Goal: Obtain resource: Download file/media

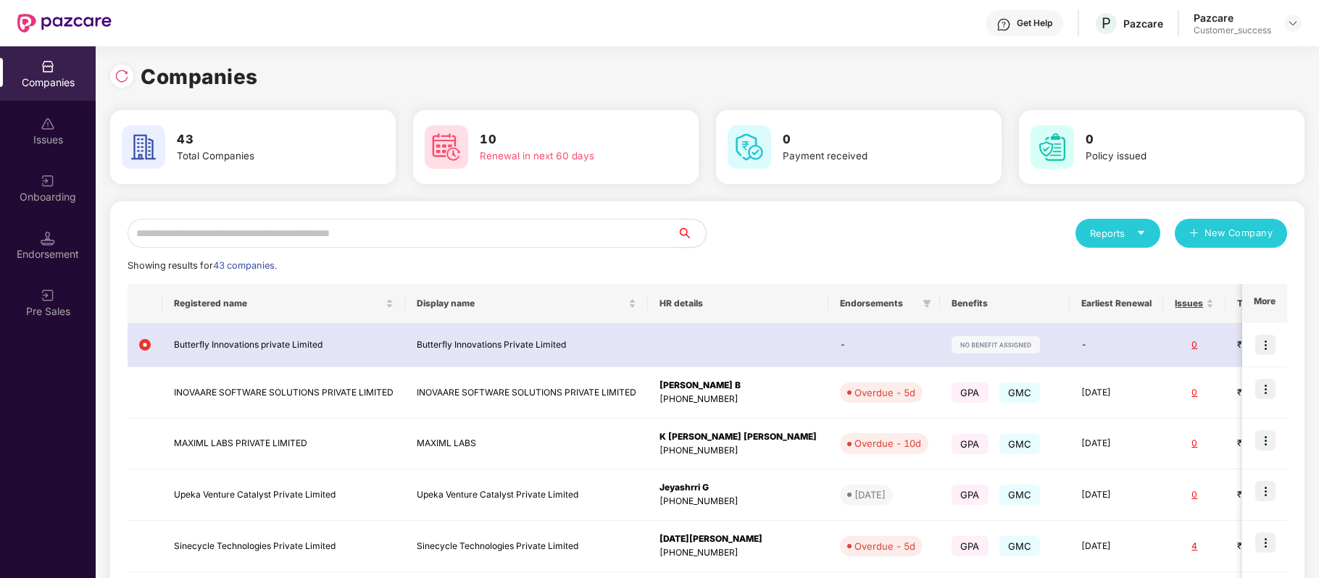
click at [365, 229] on input "text" at bounding box center [402, 233] width 549 height 29
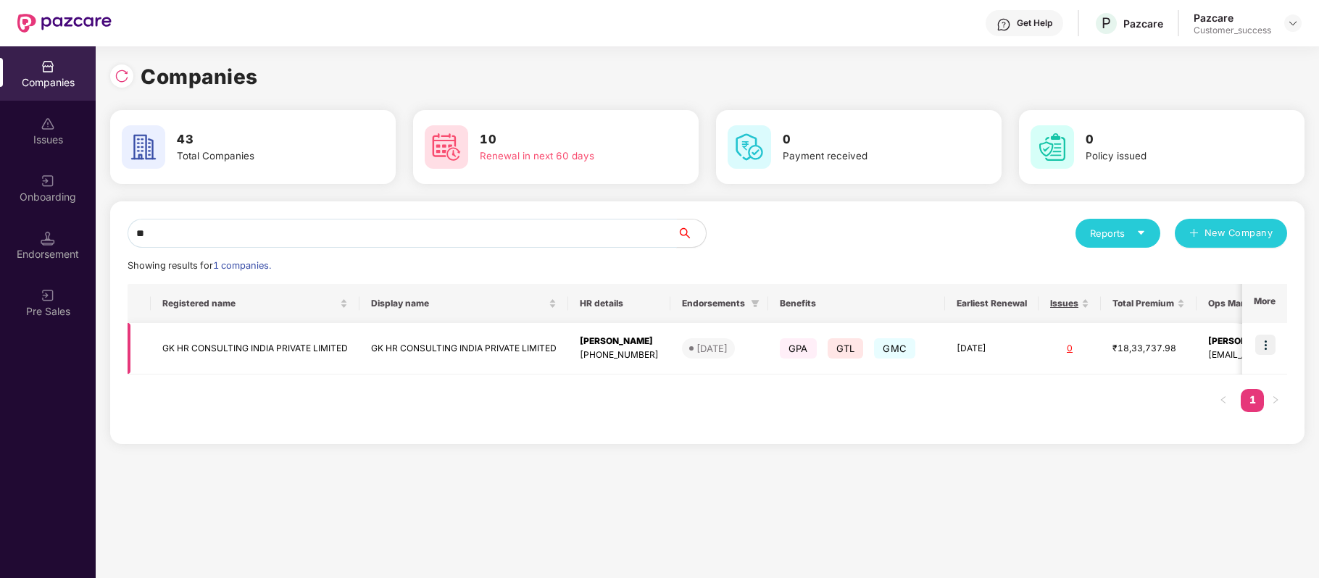
type input "**"
click at [1265, 348] on img at bounding box center [1265, 345] width 20 height 20
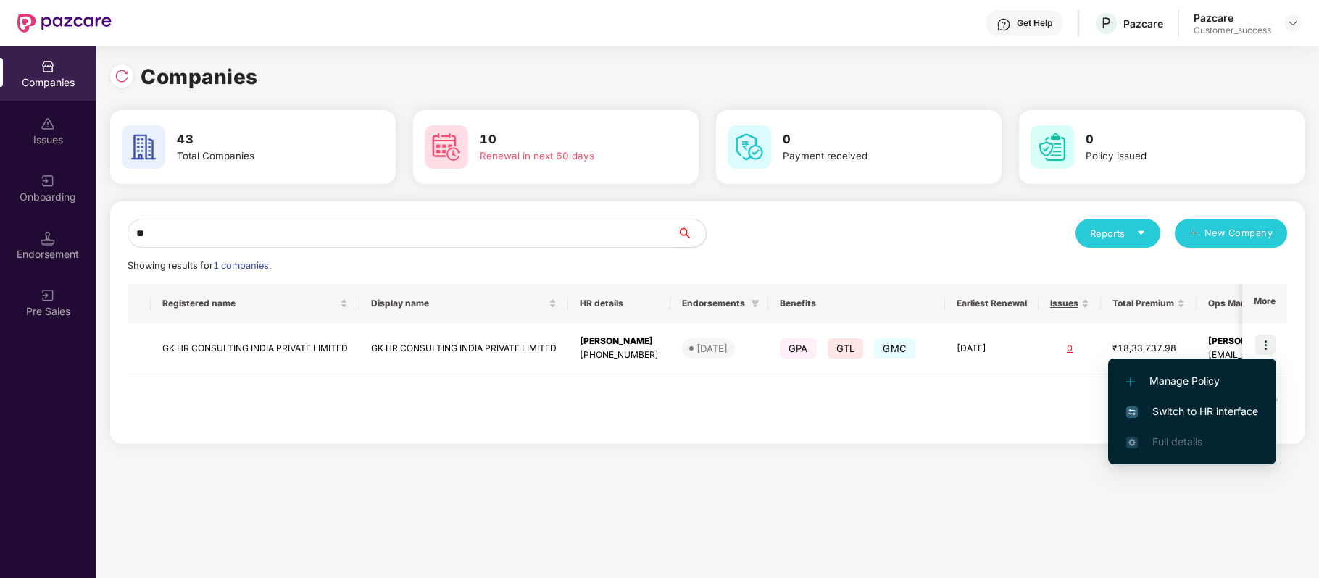
click at [1235, 415] on span "Switch to HR interface" at bounding box center [1192, 412] width 132 height 16
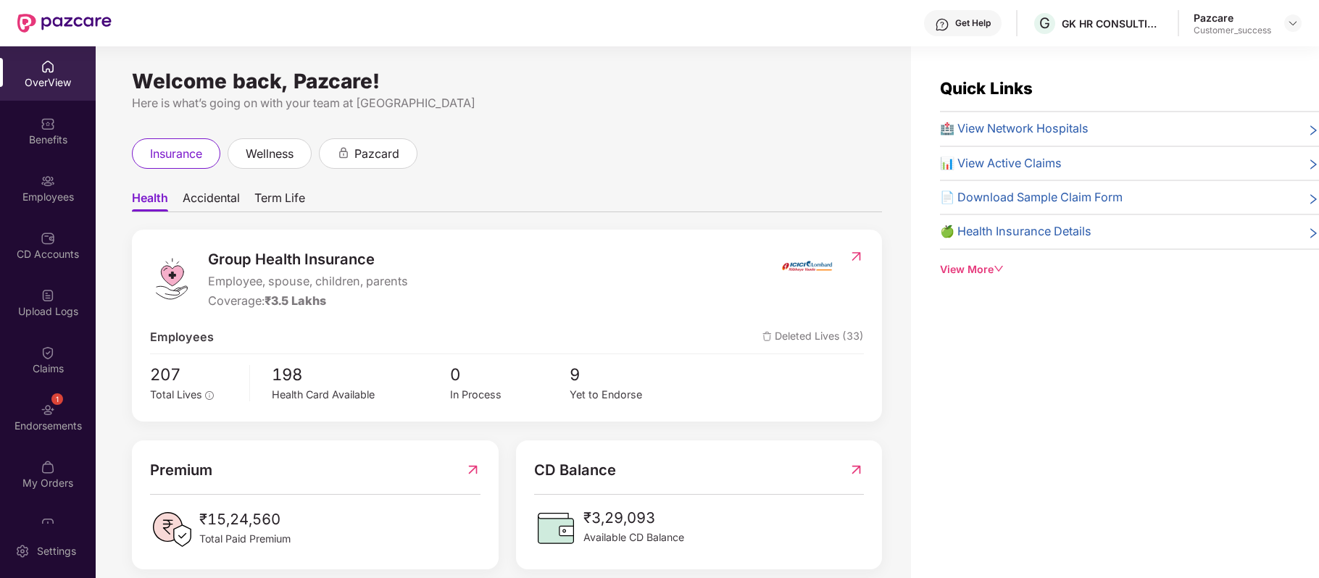
click at [41, 139] on div "Benefits" at bounding box center [48, 140] width 96 height 14
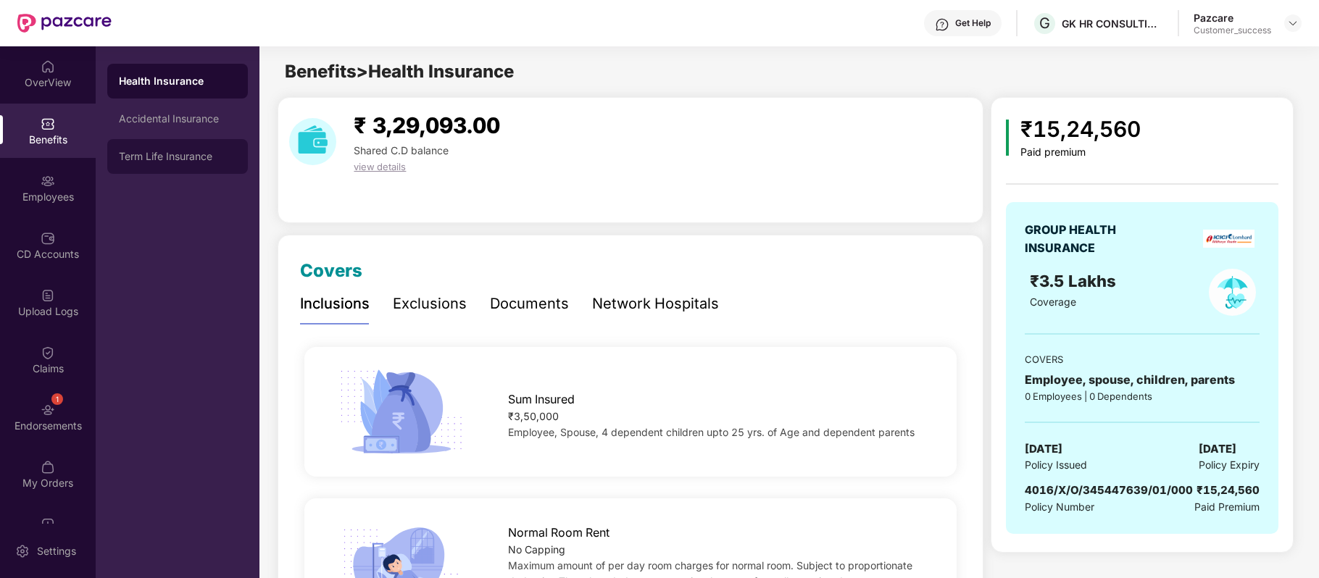
click at [159, 149] on div "Term Life Insurance" at bounding box center [177, 156] width 141 height 35
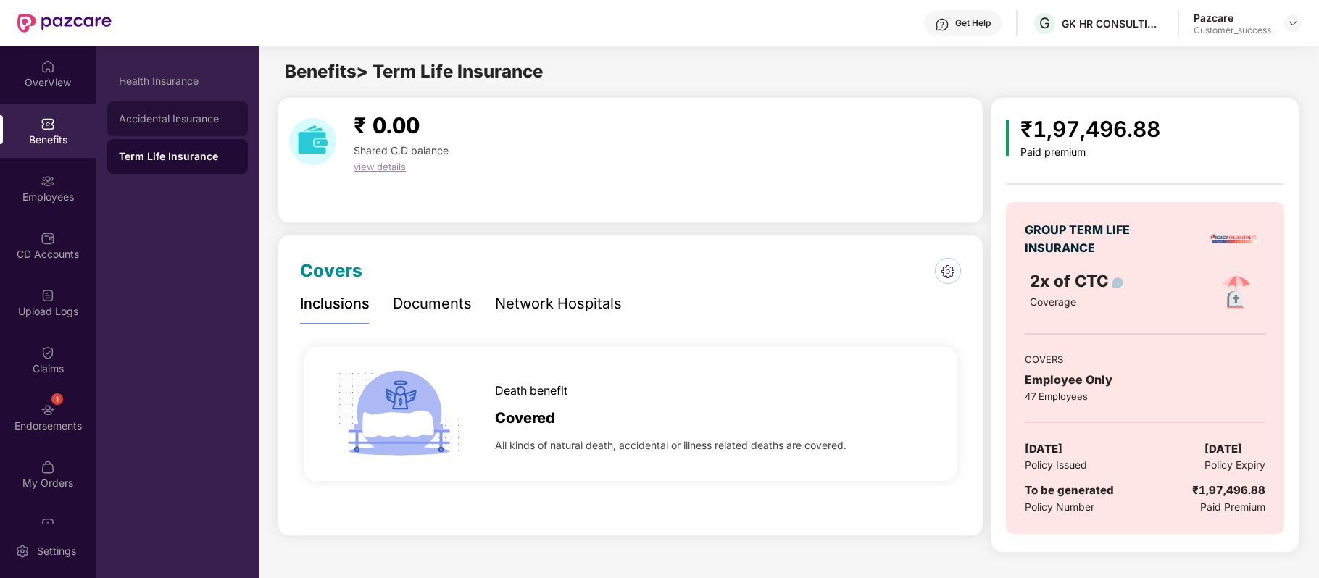
click at [184, 110] on div "Accidental Insurance" at bounding box center [177, 118] width 141 height 35
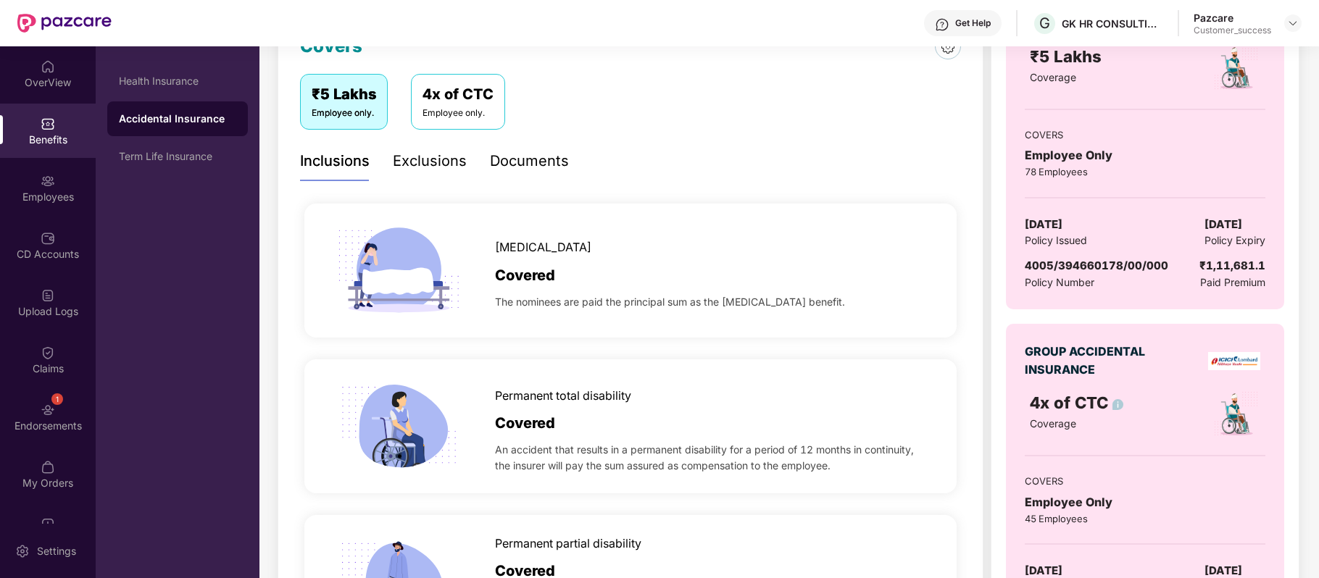
scroll to position [227, 0]
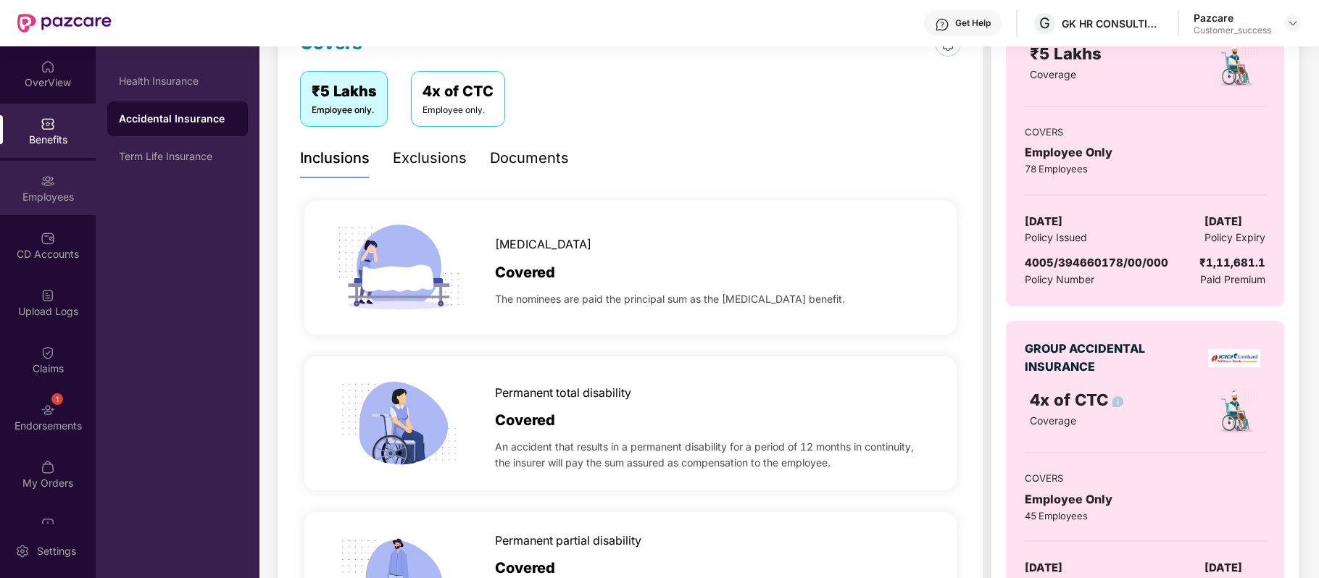
click at [48, 203] on div "Employees" at bounding box center [48, 197] width 96 height 14
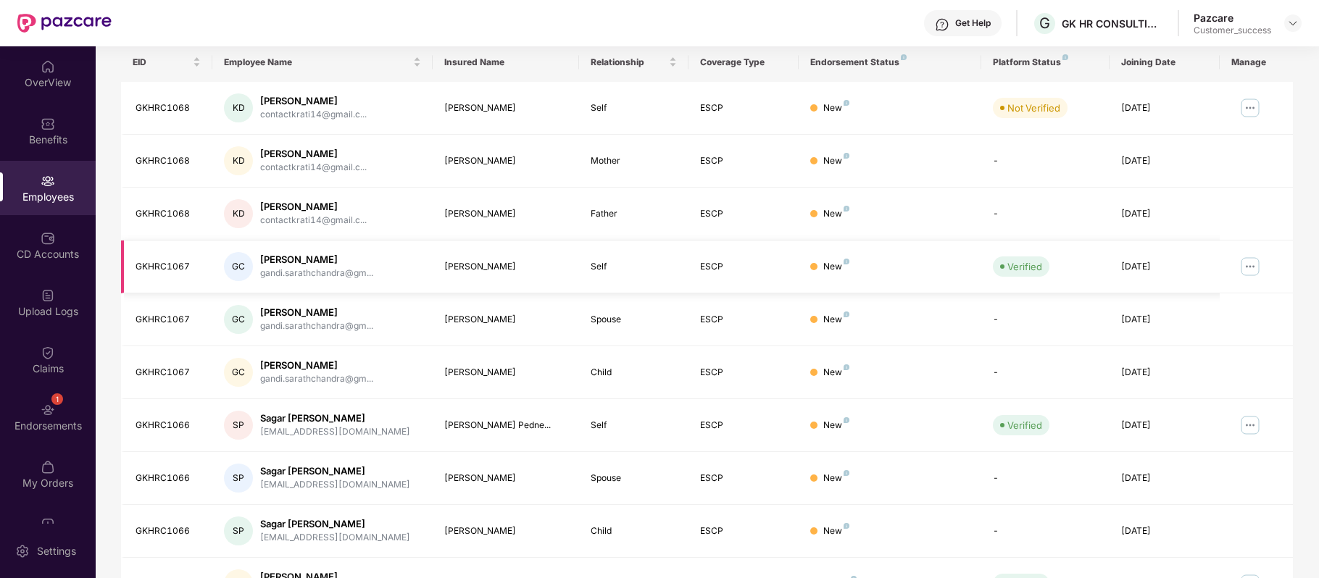
scroll to position [0, 0]
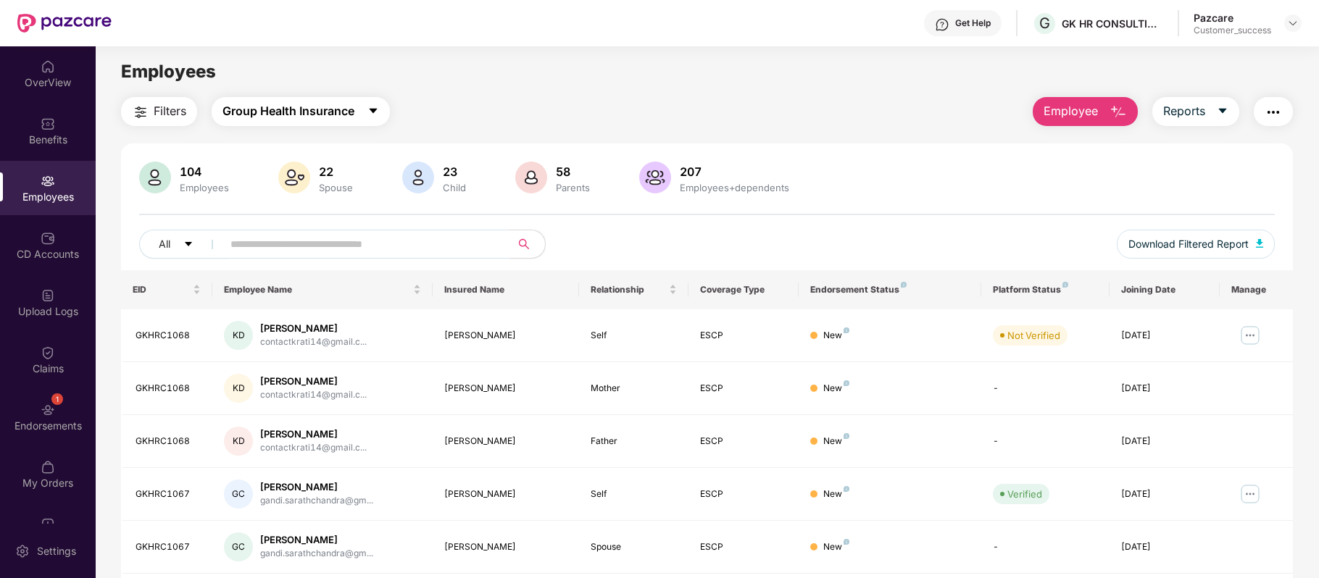
click at [378, 100] on button "Group Health Insurance" at bounding box center [301, 111] width 178 height 29
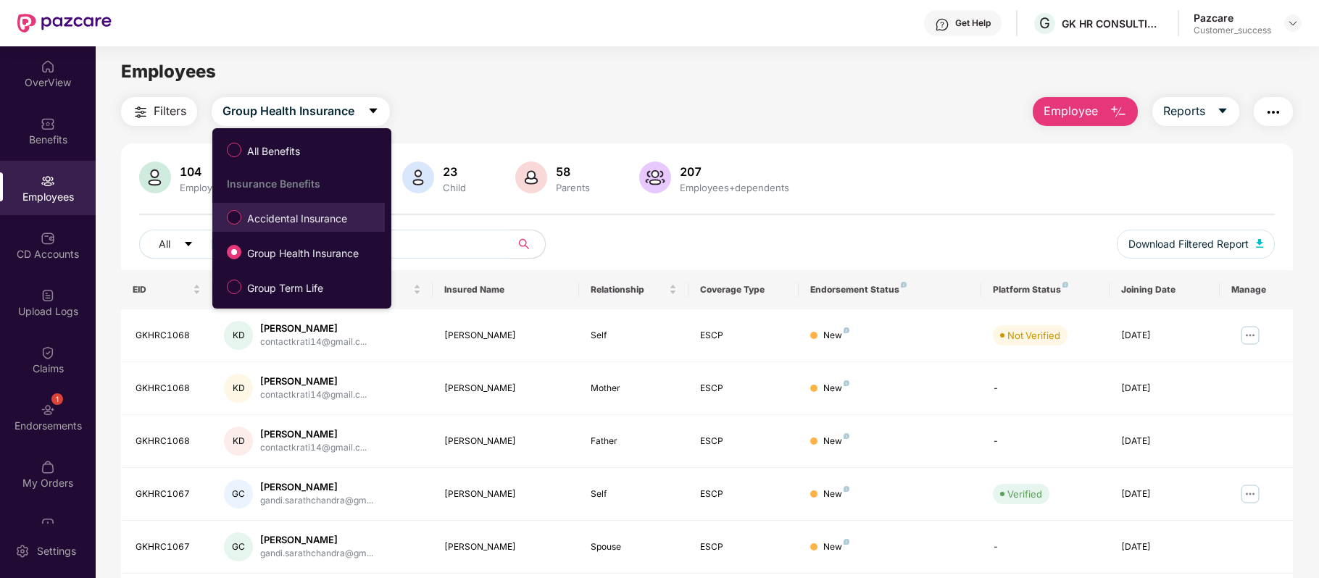
click at [309, 212] on span "Accidental Insurance" at bounding box center [297, 219] width 112 height 16
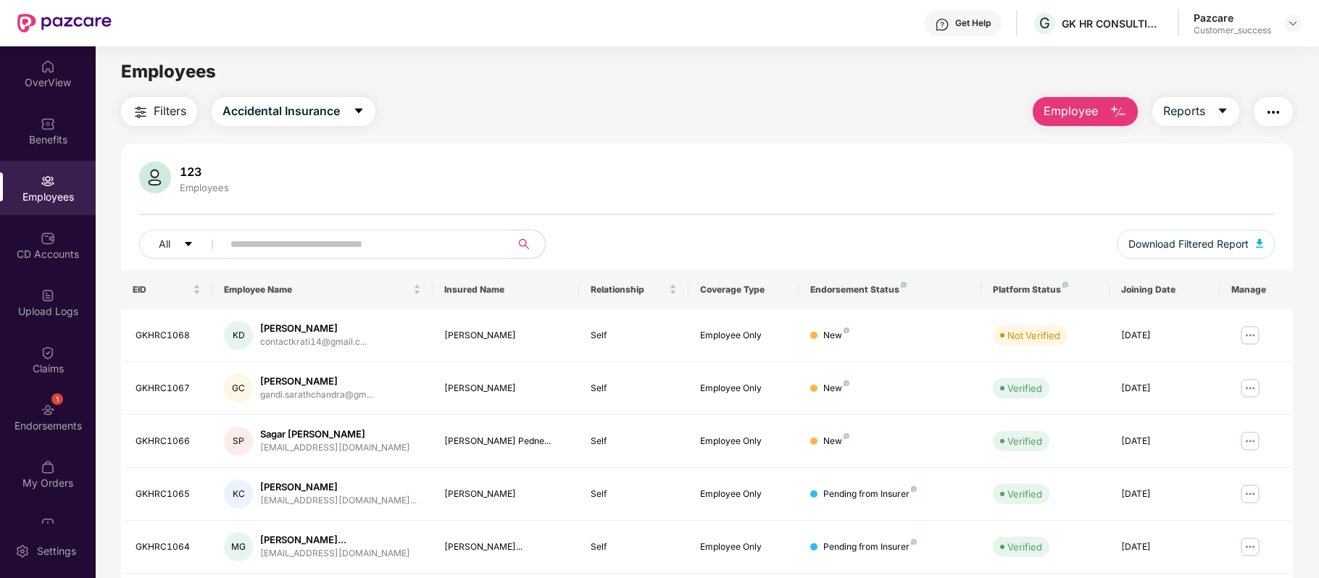
click at [302, 241] on input "text" at bounding box center [360, 244] width 260 height 22
click at [296, 109] on span "Accidental Insurance" at bounding box center [280, 111] width 117 height 18
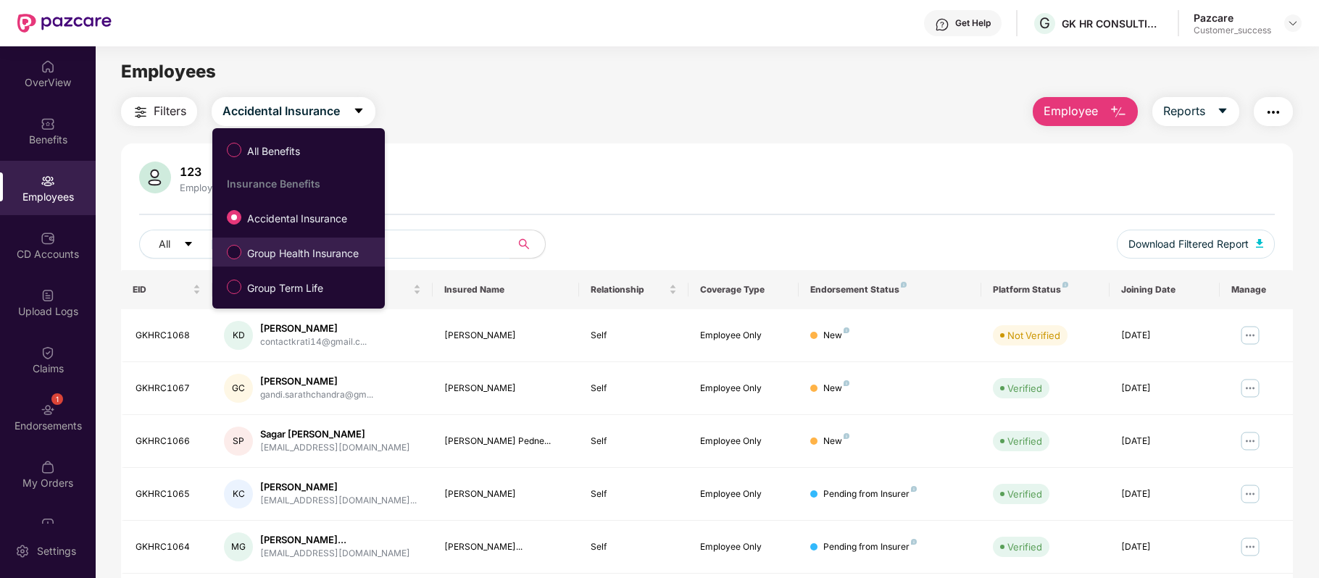
click at [297, 242] on label "Group Health Insurance" at bounding box center [296, 252] width 152 height 25
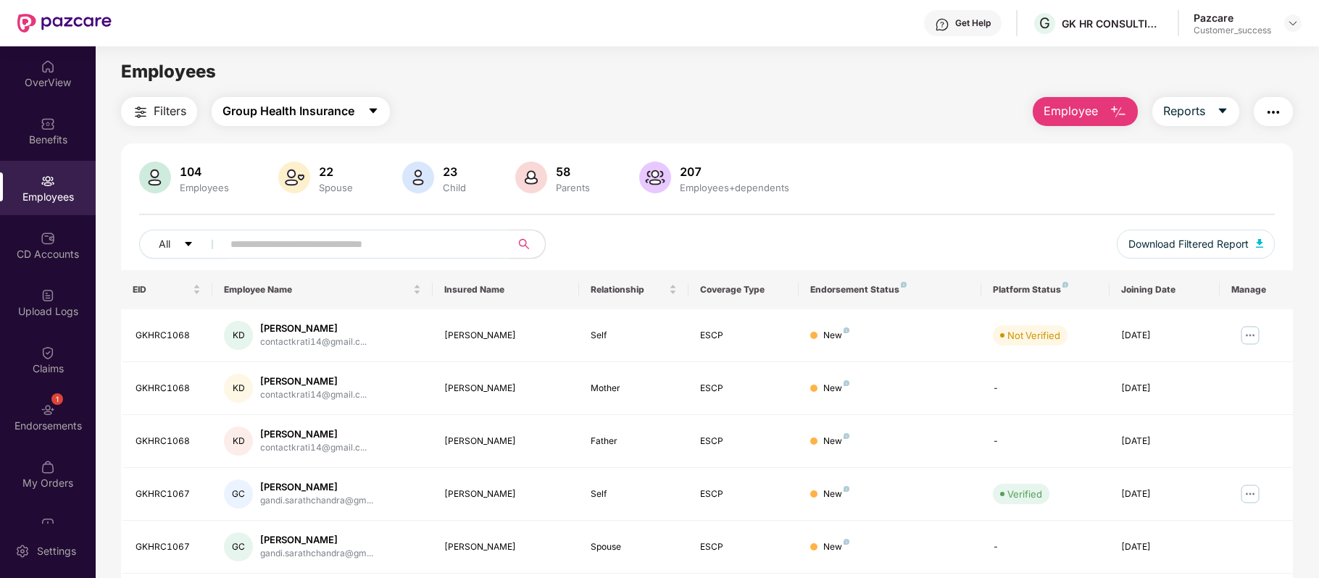
click at [352, 120] on button "Group Health Insurance" at bounding box center [301, 111] width 178 height 29
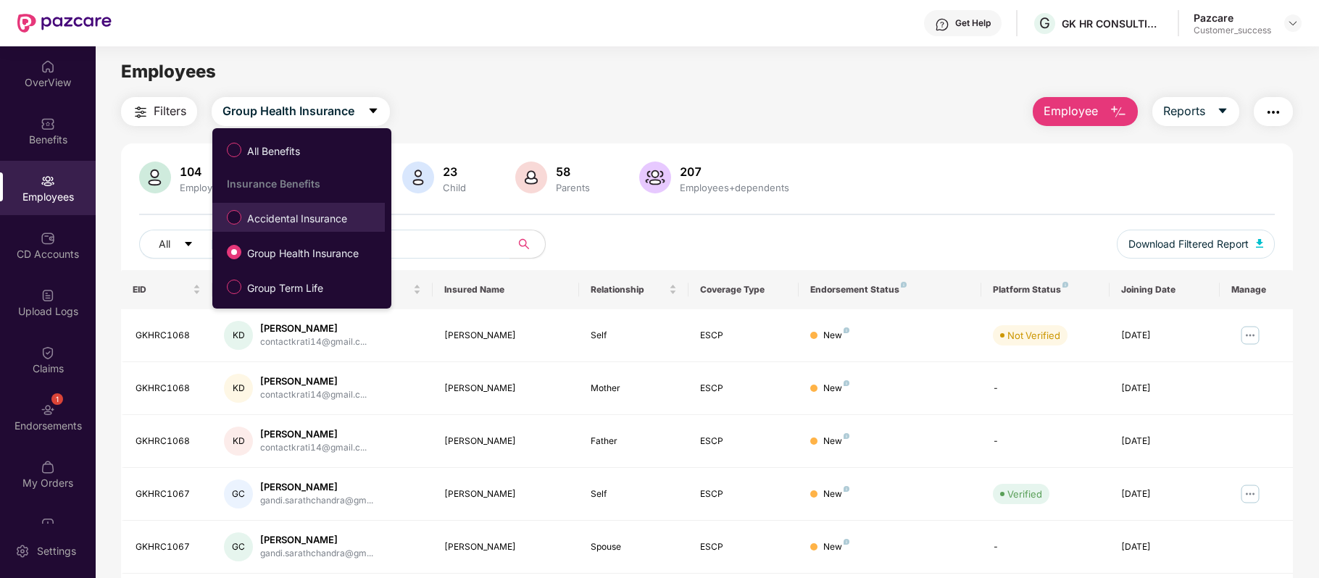
click at [296, 215] on span "Accidental Insurance" at bounding box center [297, 219] width 112 height 16
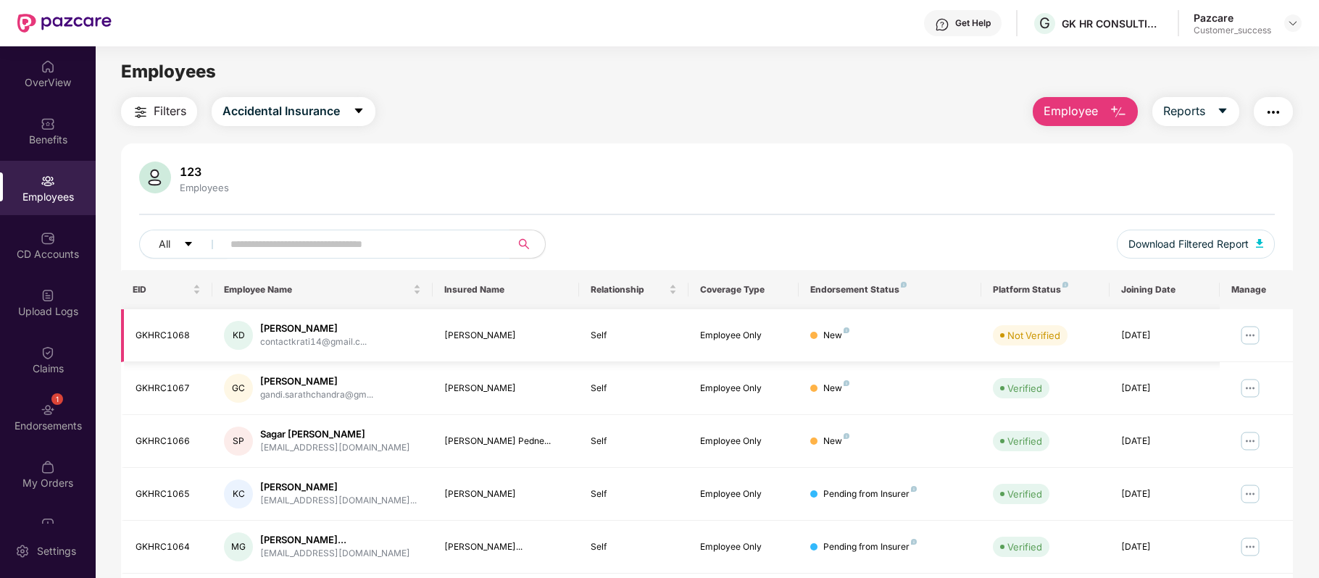
click at [1248, 333] on img at bounding box center [1249, 335] width 23 height 23
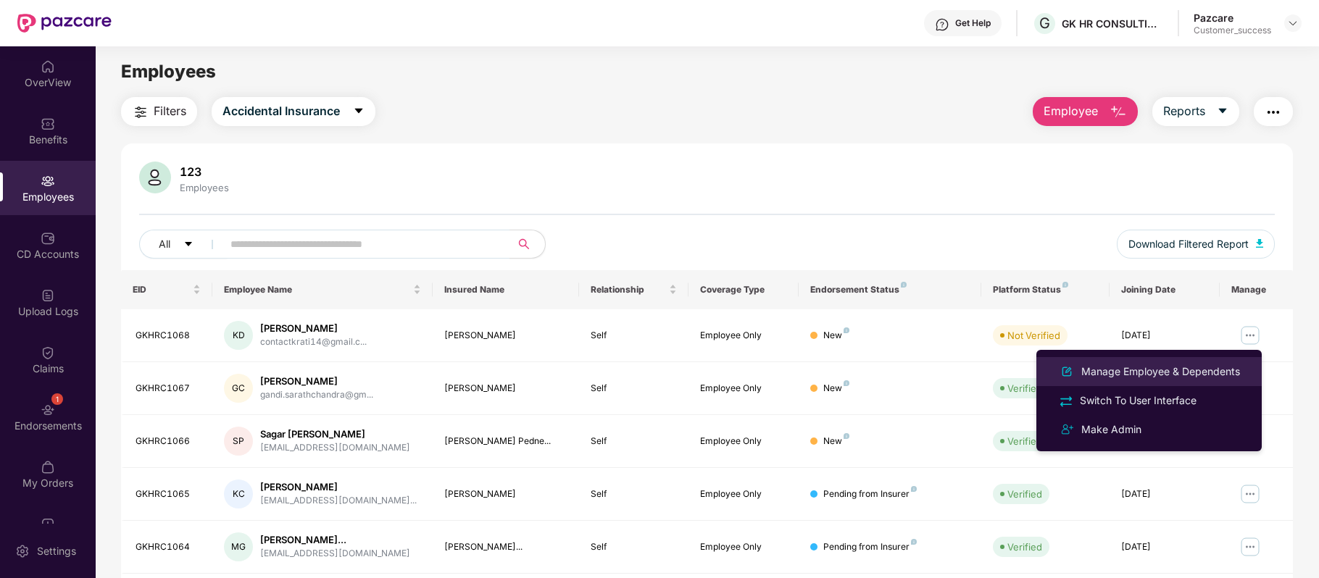
click at [1136, 374] on div "Manage Employee & Dependents" at bounding box center [1160, 372] width 164 height 16
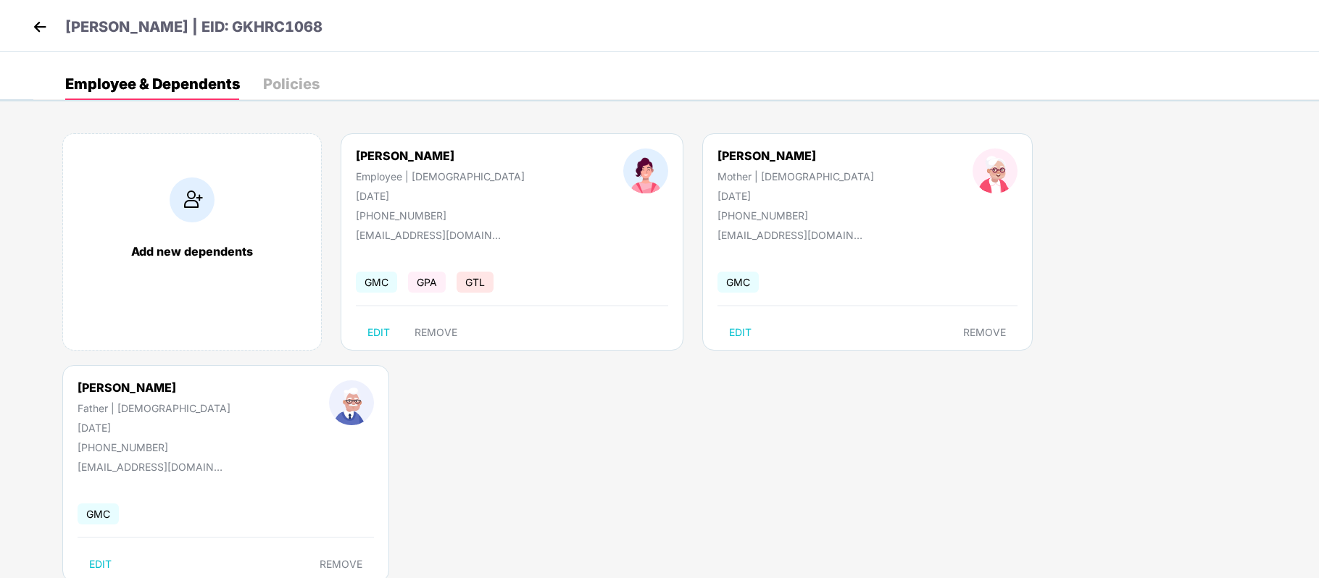
click at [282, 83] on div "Policies" at bounding box center [291, 84] width 57 height 14
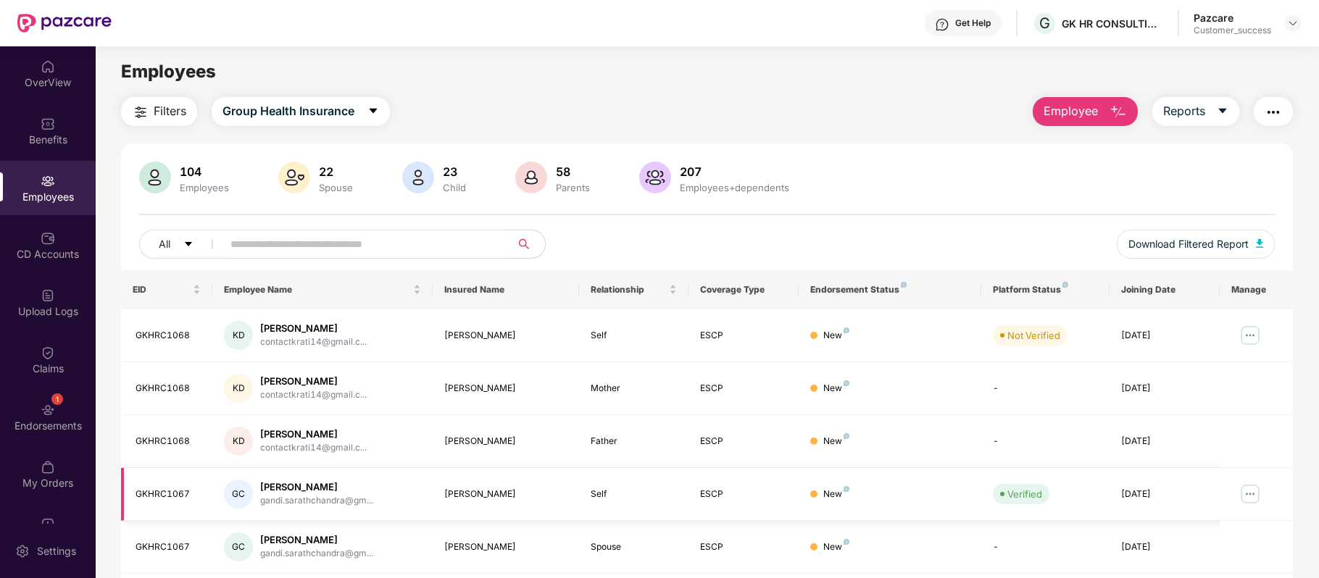
click at [1250, 493] on img at bounding box center [1249, 494] width 23 height 23
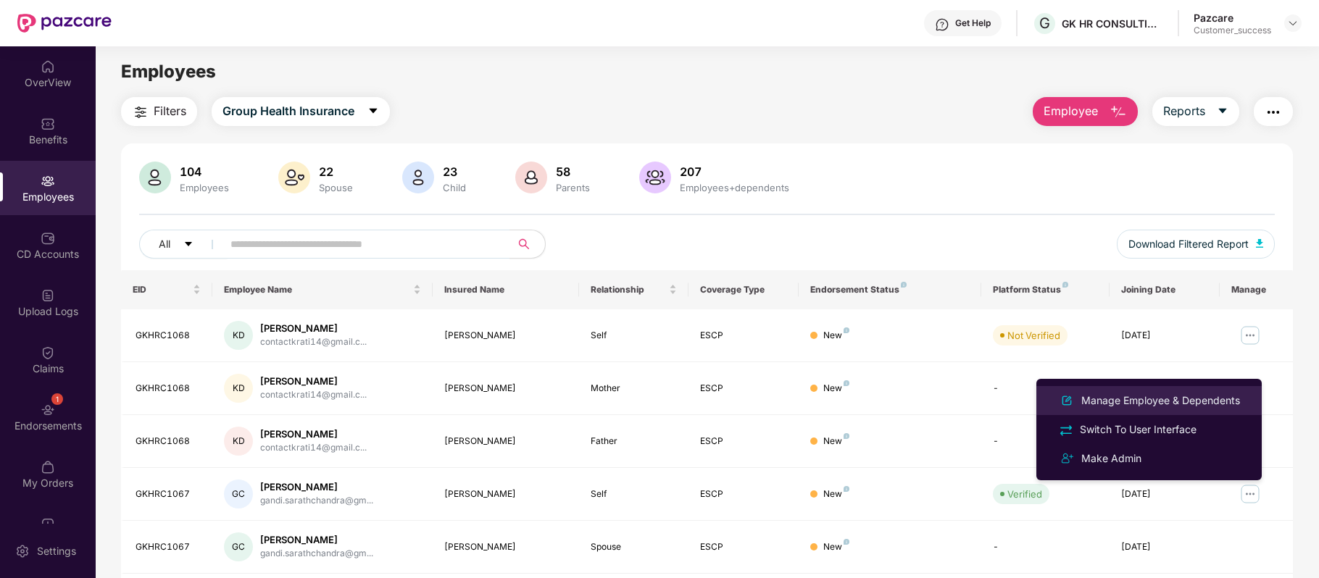
click at [1128, 392] on div "Manage Employee & Dependents" at bounding box center [1149, 400] width 188 height 17
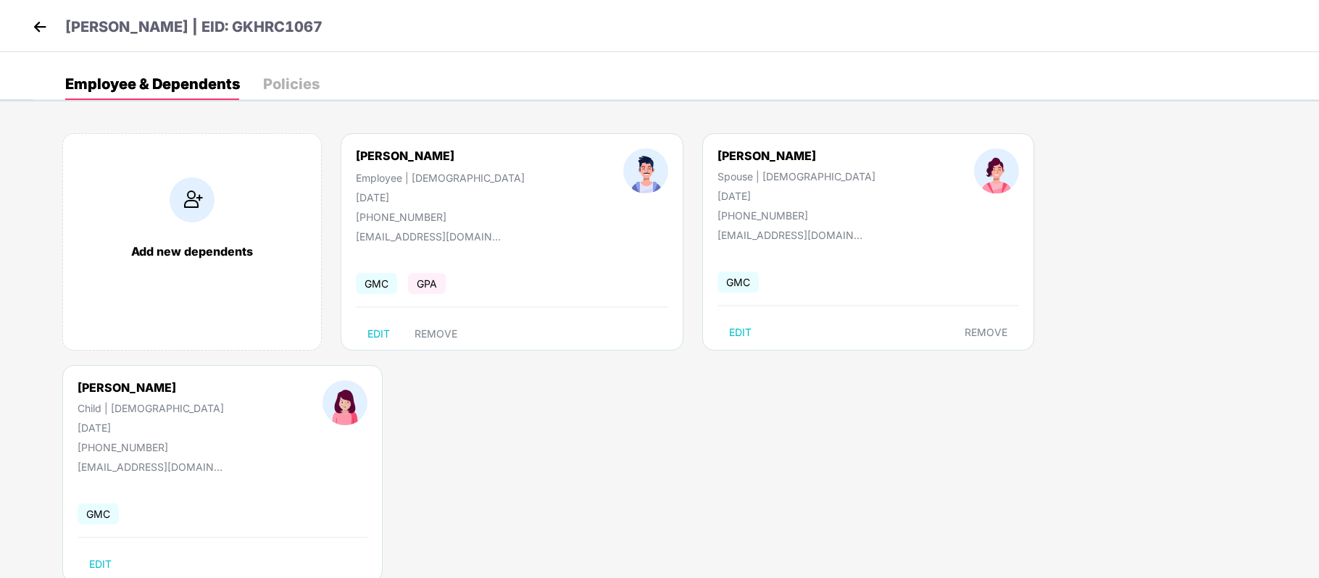
click at [299, 77] on div "Policies" at bounding box center [291, 84] width 57 height 14
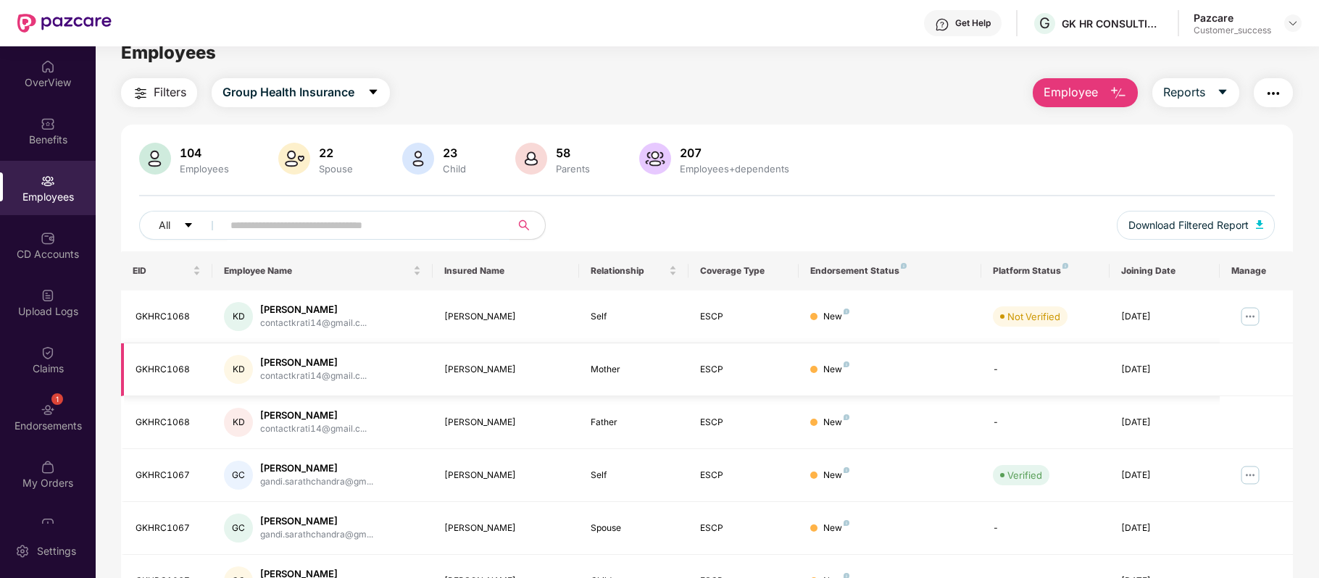
scroll to position [18, 0]
click at [1243, 319] on img at bounding box center [1249, 317] width 23 height 23
click at [1248, 472] on img at bounding box center [1249, 475] width 23 height 23
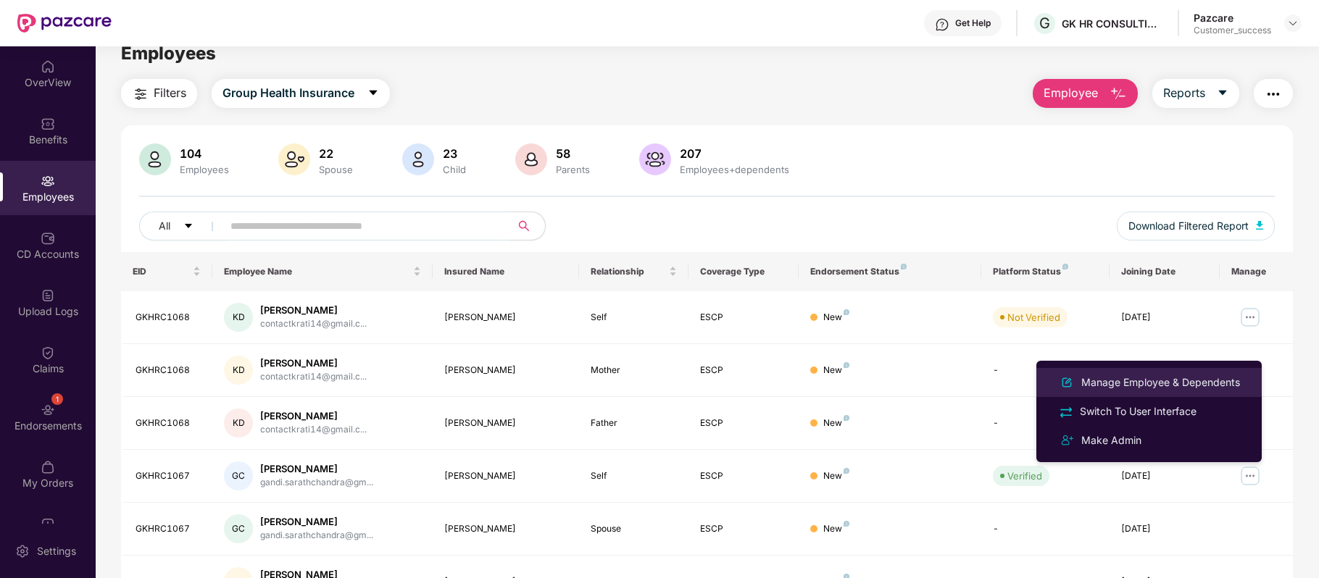
click at [1137, 378] on div "Manage Employee & Dependents" at bounding box center [1160, 383] width 164 height 16
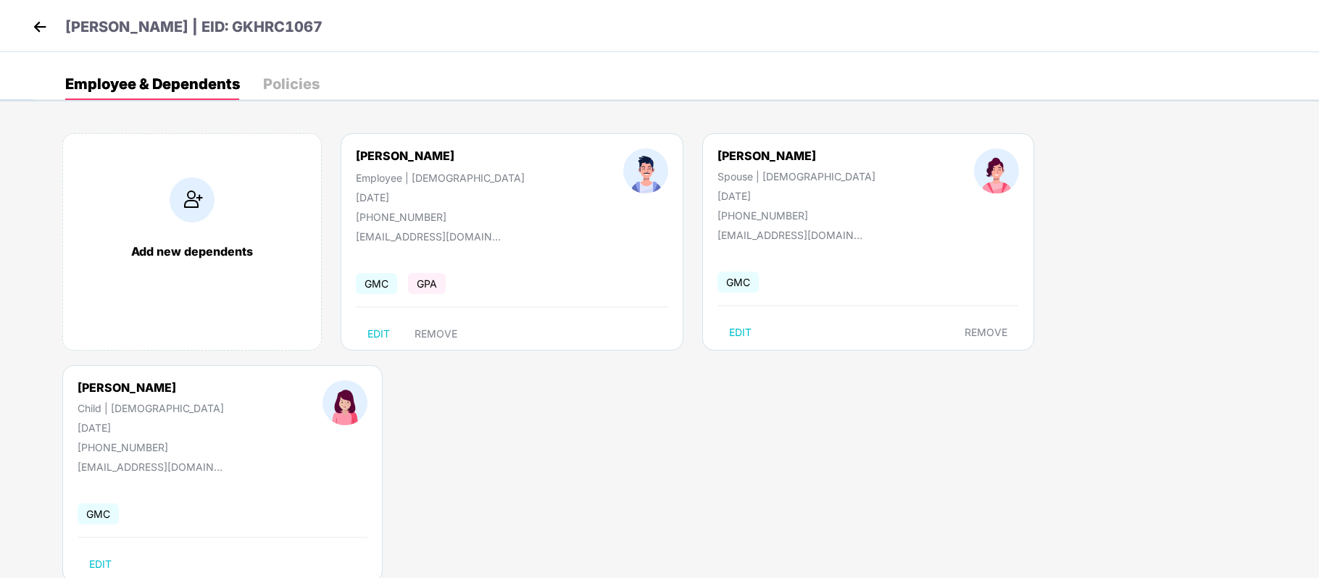
click at [296, 87] on div "Policies" at bounding box center [291, 84] width 57 height 14
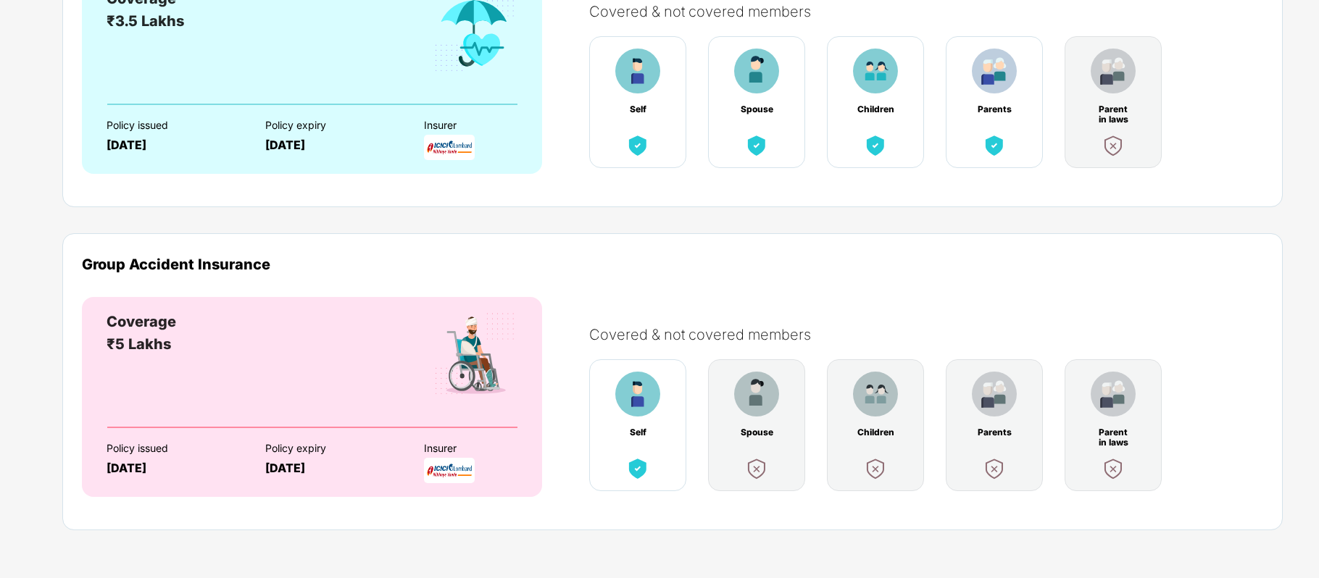
scroll to position [0, 0]
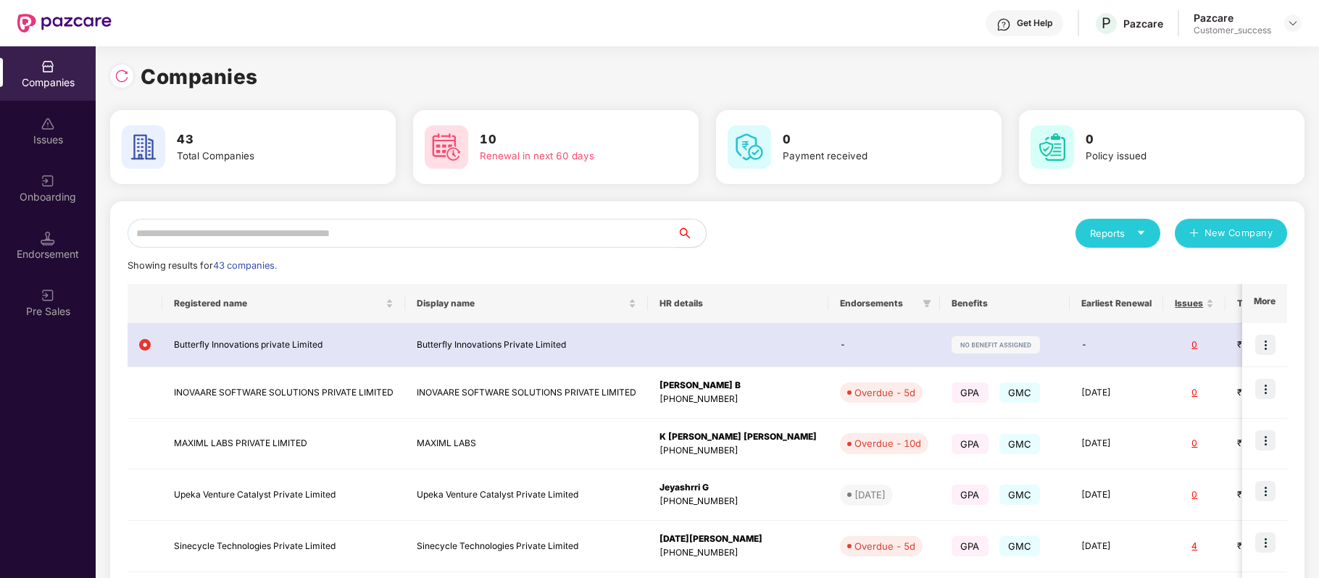
click at [343, 221] on input "text" at bounding box center [402, 233] width 549 height 29
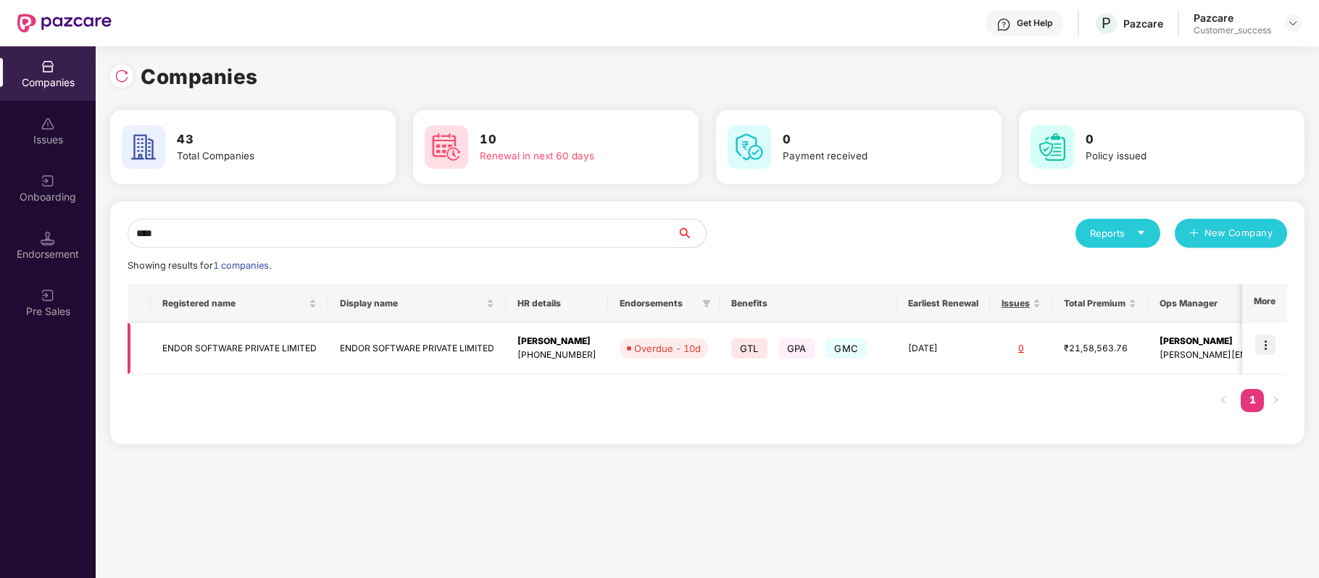
type input "****"
click at [1264, 346] on img at bounding box center [1265, 345] width 20 height 20
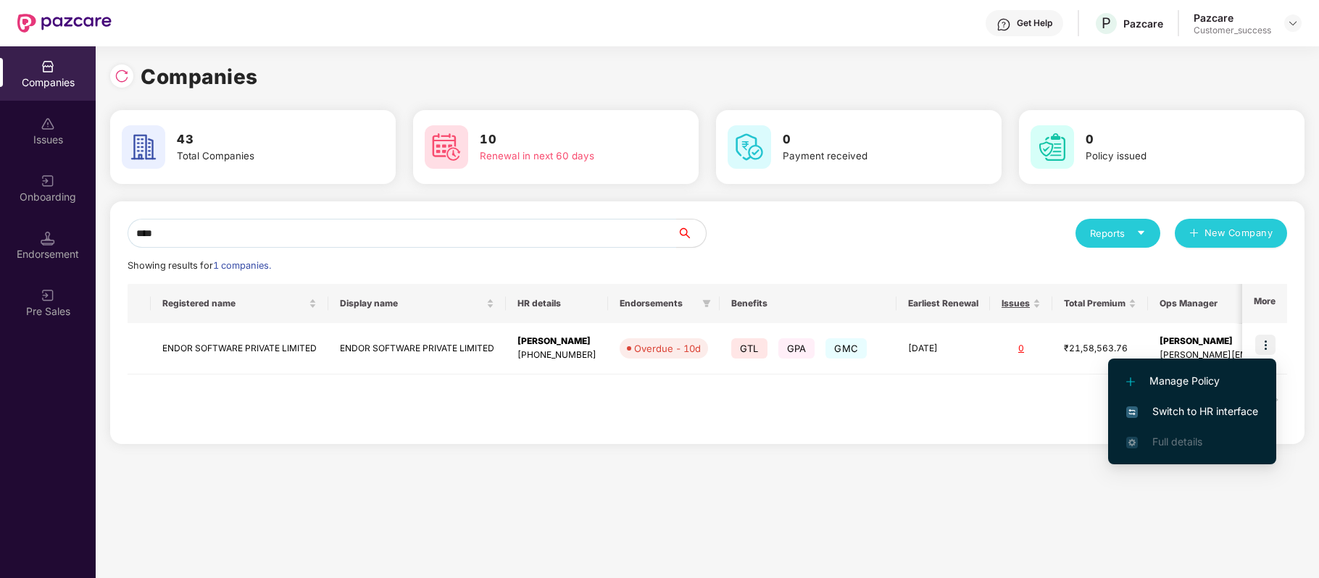
click at [1209, 406] on span "Switch to HR interface" at bounding box center [1192, 412] width 132 height 16
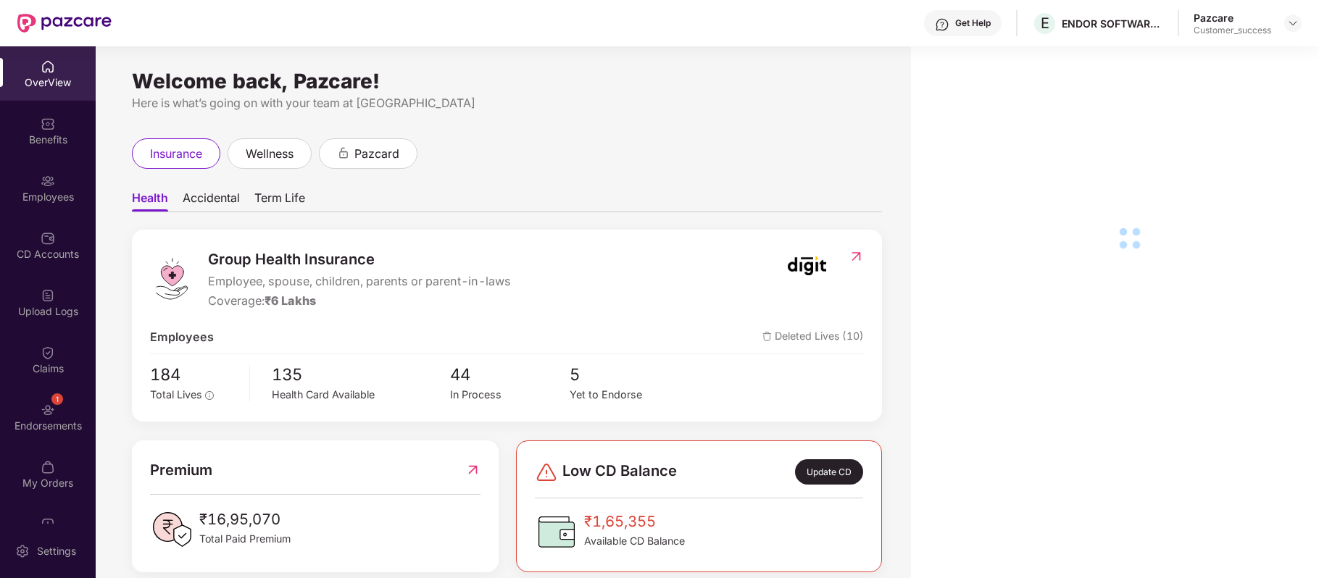
click at [57, 241] on div "CD Accounts" at bounding box center [48, 245] width 96 height 54
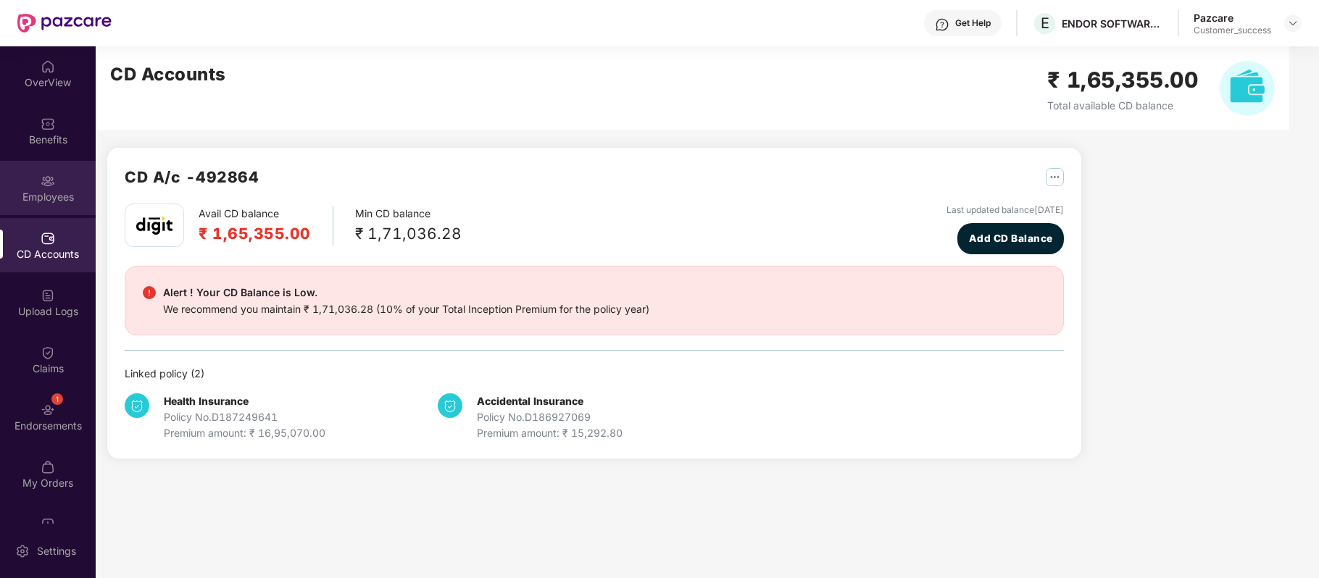
click at [68, 199] on div "Employees" at bounding box center [48, 197] width 96 height 14
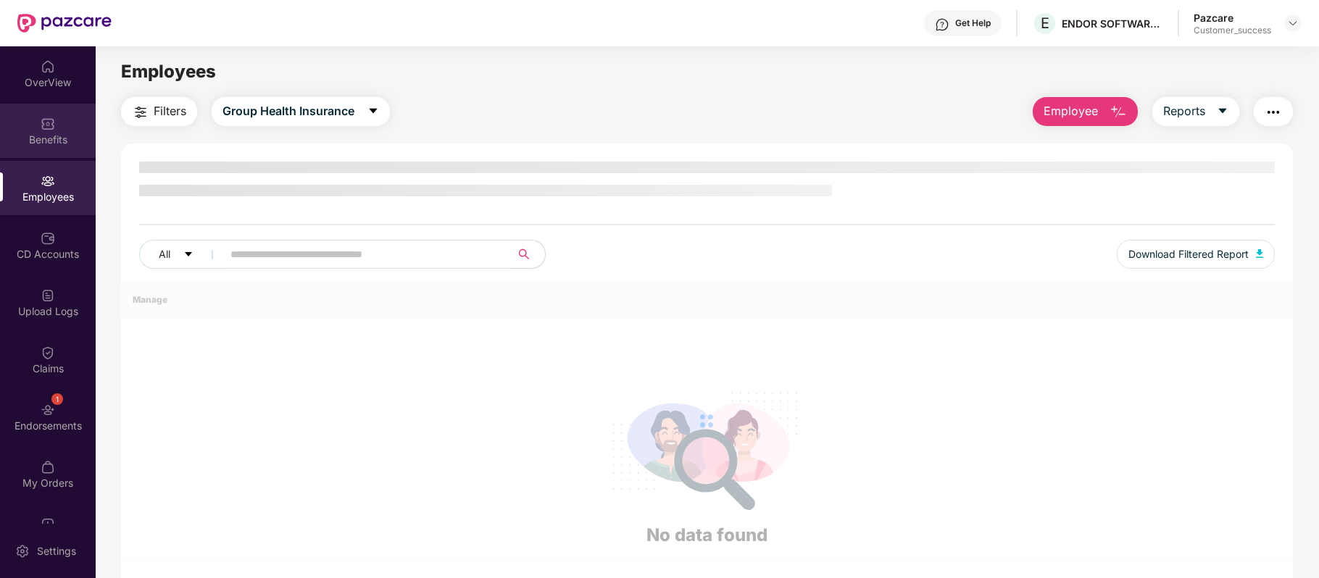
click at [61, 128] on div "Benefits" at bounding box center [48, 131] width 96 height 54
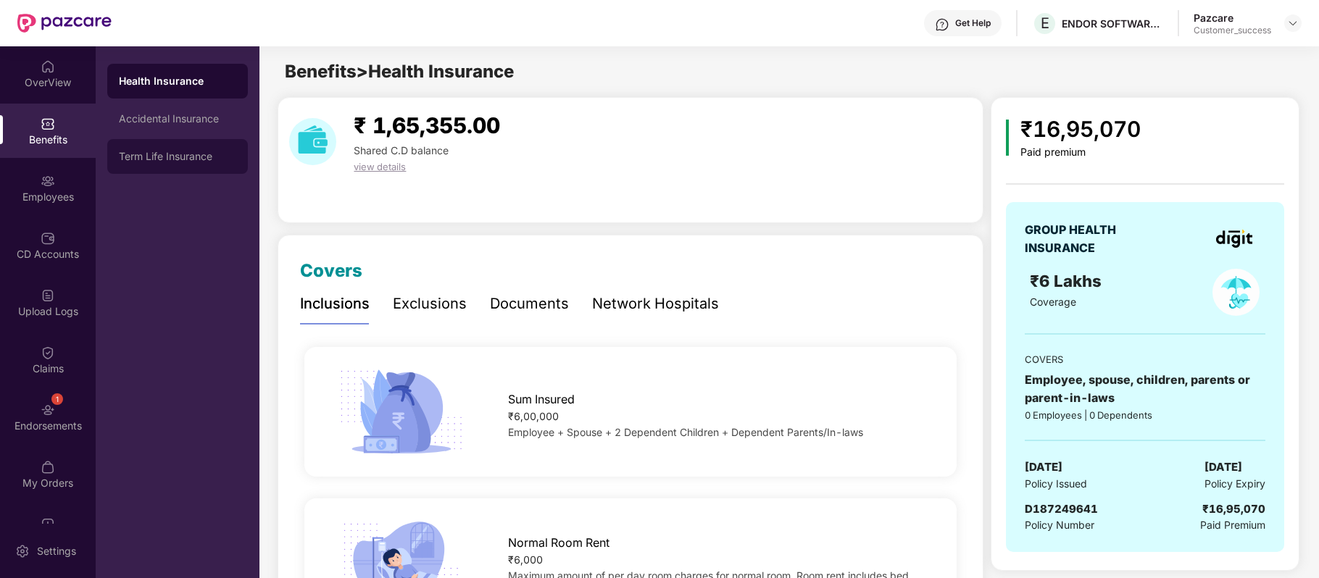
click at [151, 168] on div "Term Life Insurance" at bounding box center [177, 156] width 141 height 35
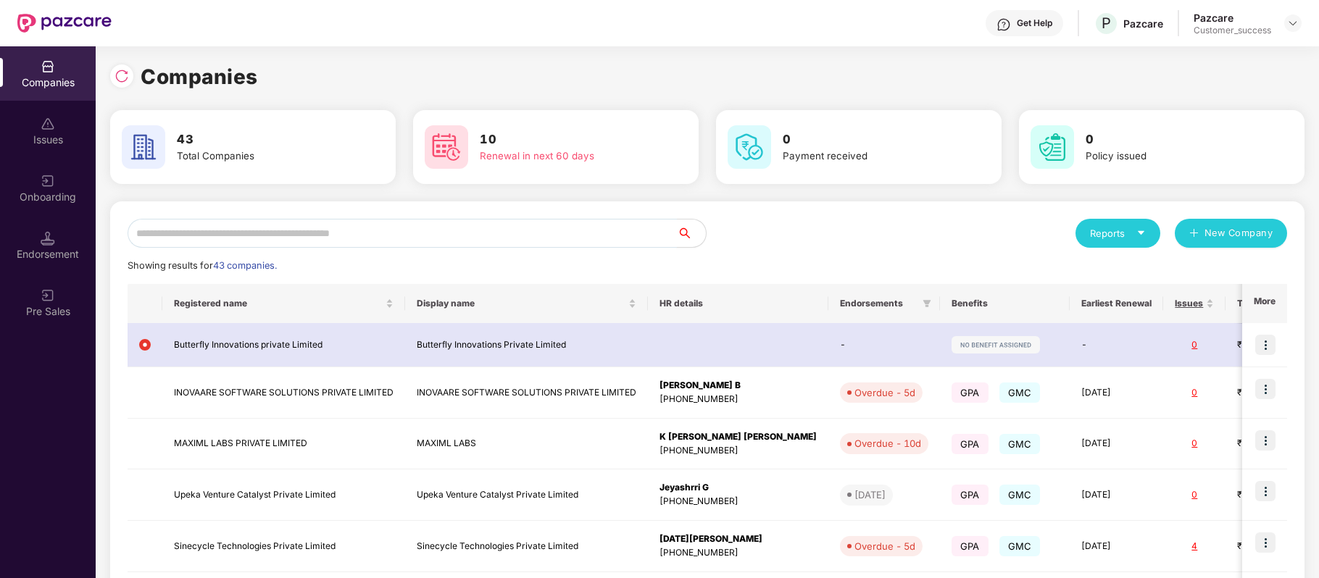
click at [352, 224] on input "text" at bounding box center [402, 233] width 549 height 29
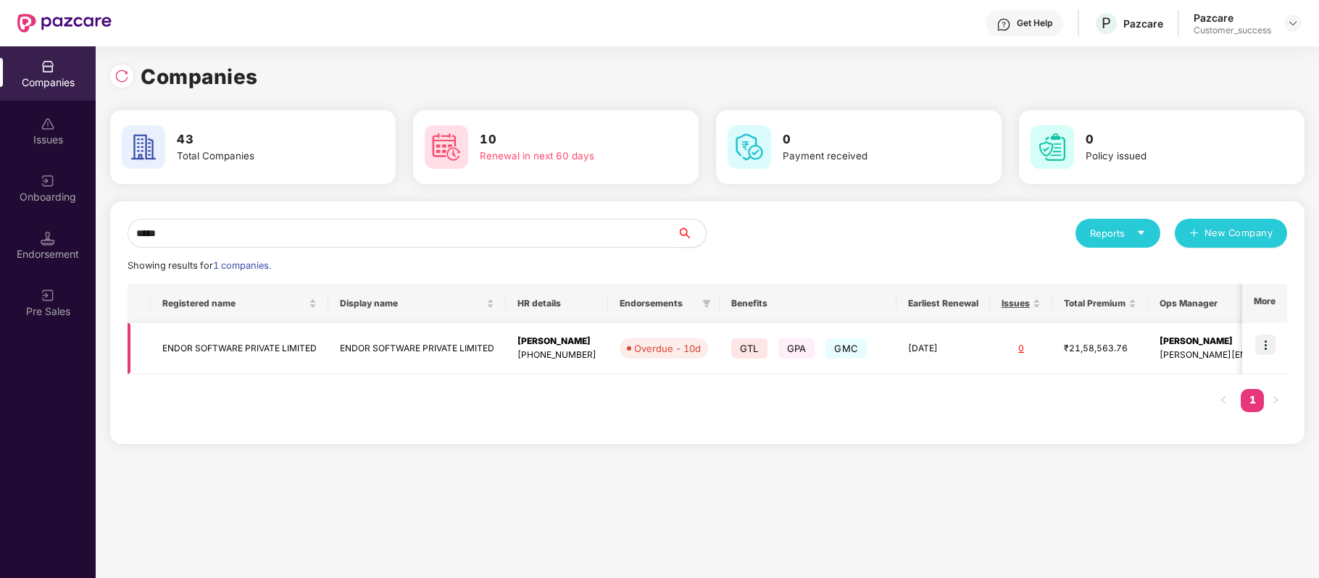
type input "*****"
click at [273, 341] on td "ENDOR SOFTWARE PRIVATE LIMITED" at bounding box center [240, 348] width 178 height 51
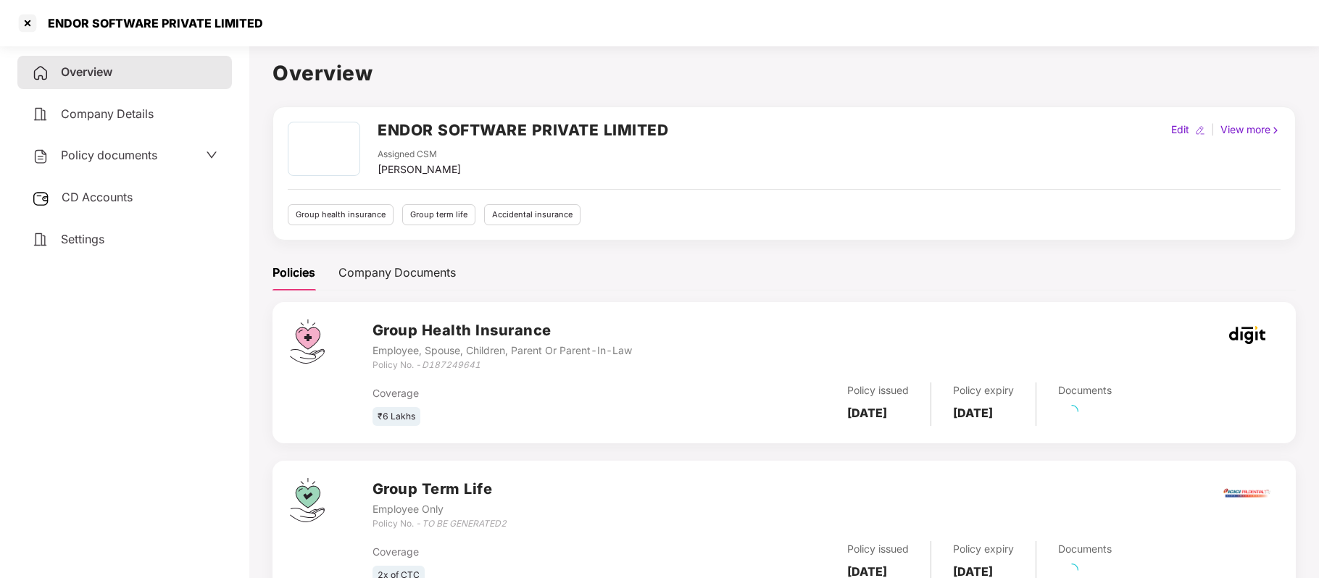
click at [157, 148] on span "Policy documents" at bounding box center [109, 155] width 96 height 14
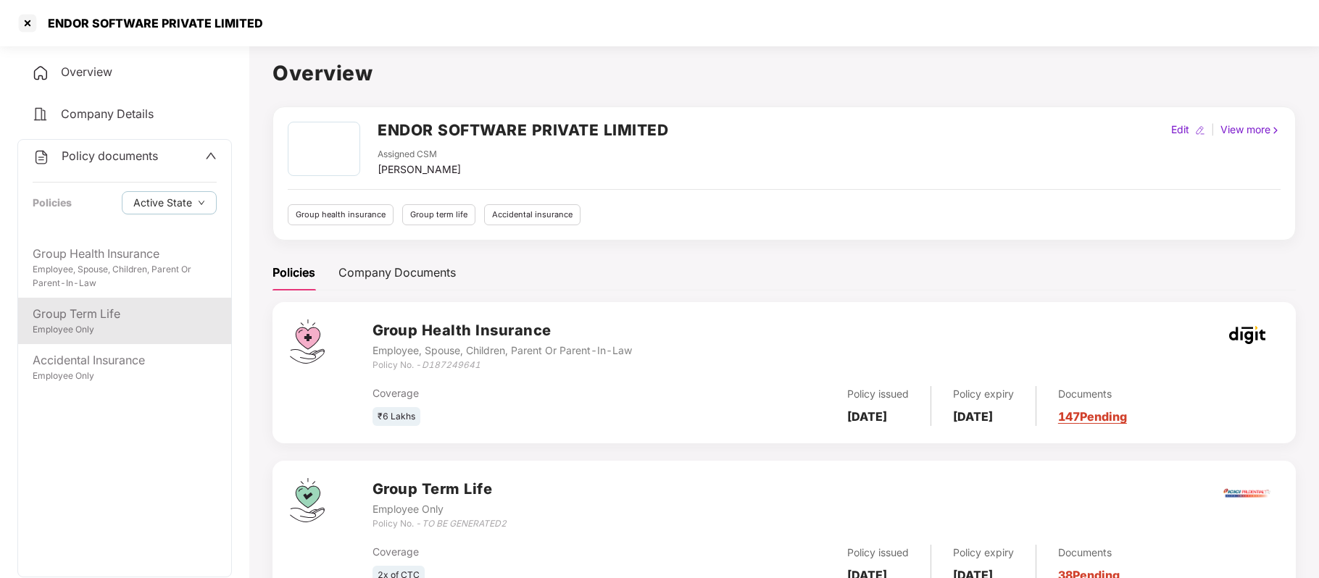
click at [113, 326] on div "Employee Only" at bounding box center [125, 330] width 184 height 14
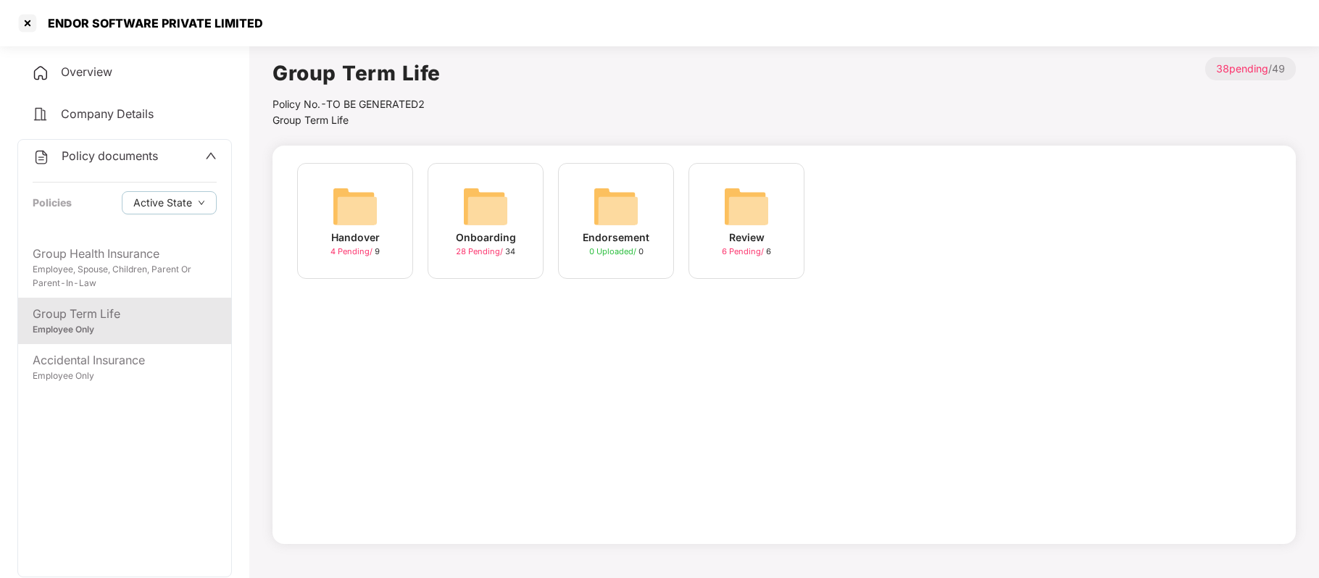
click at [508, 227] on img at bounding box center [485, 206] width 46 height 46
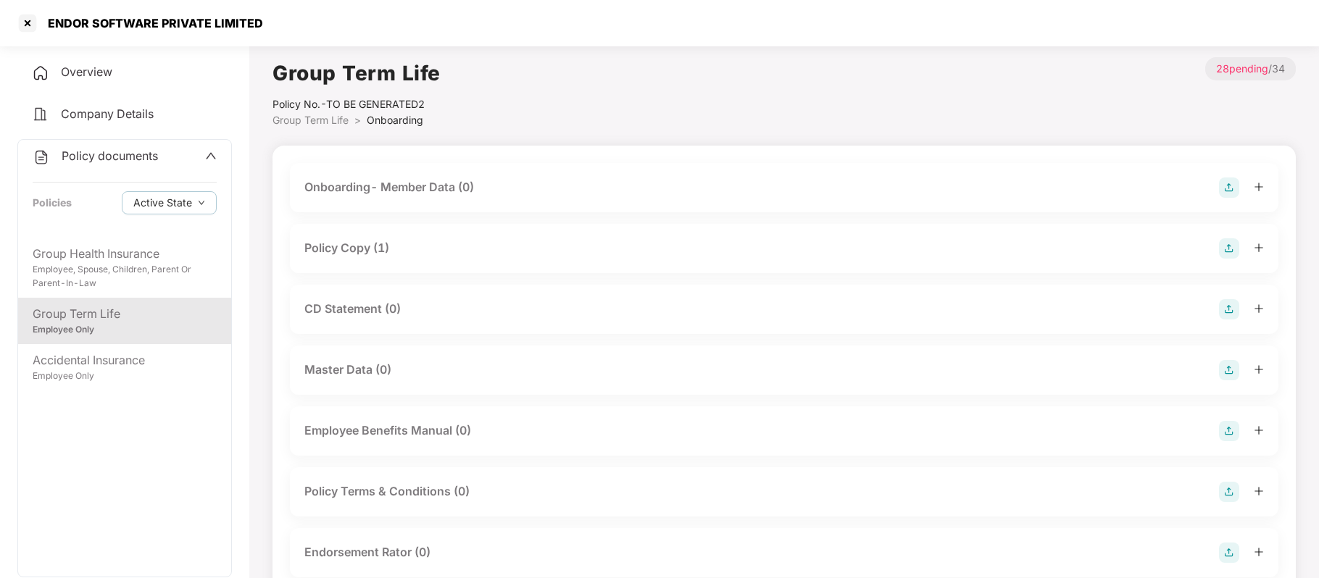
click at [375, 246] on div "Policy Copy (1)" at bounding box center [346, 248] width 85 height 18
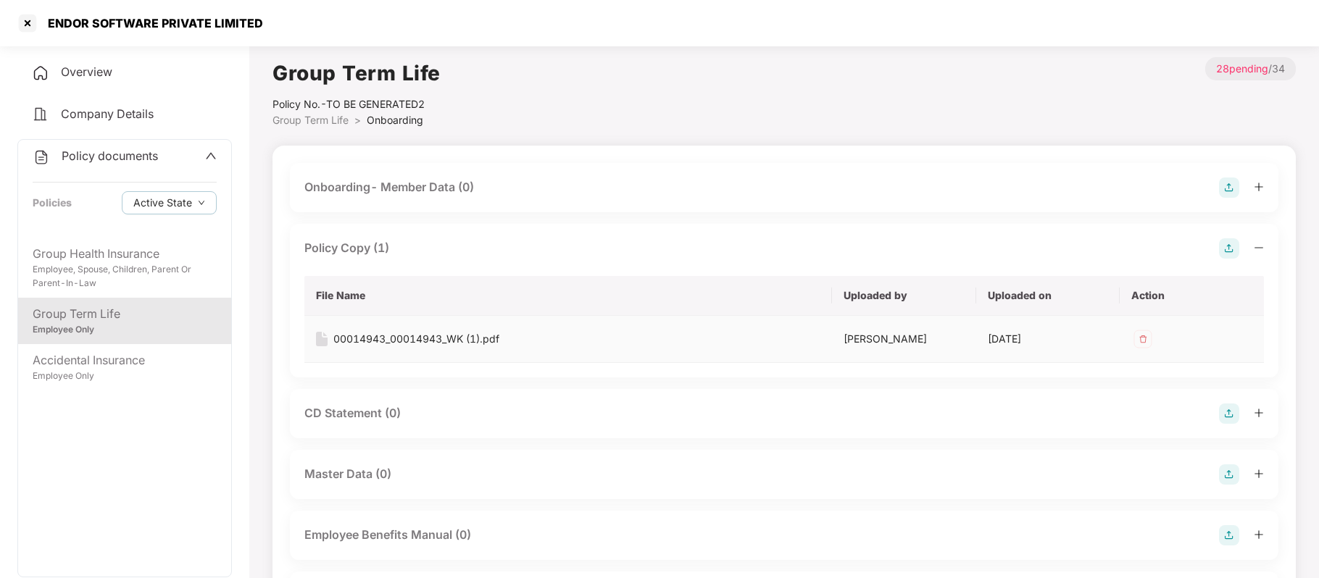
click at [424, 335] on div "00014943_00014943_WK (1).pdf" at bounding box center [416, 339] width 166 height 16
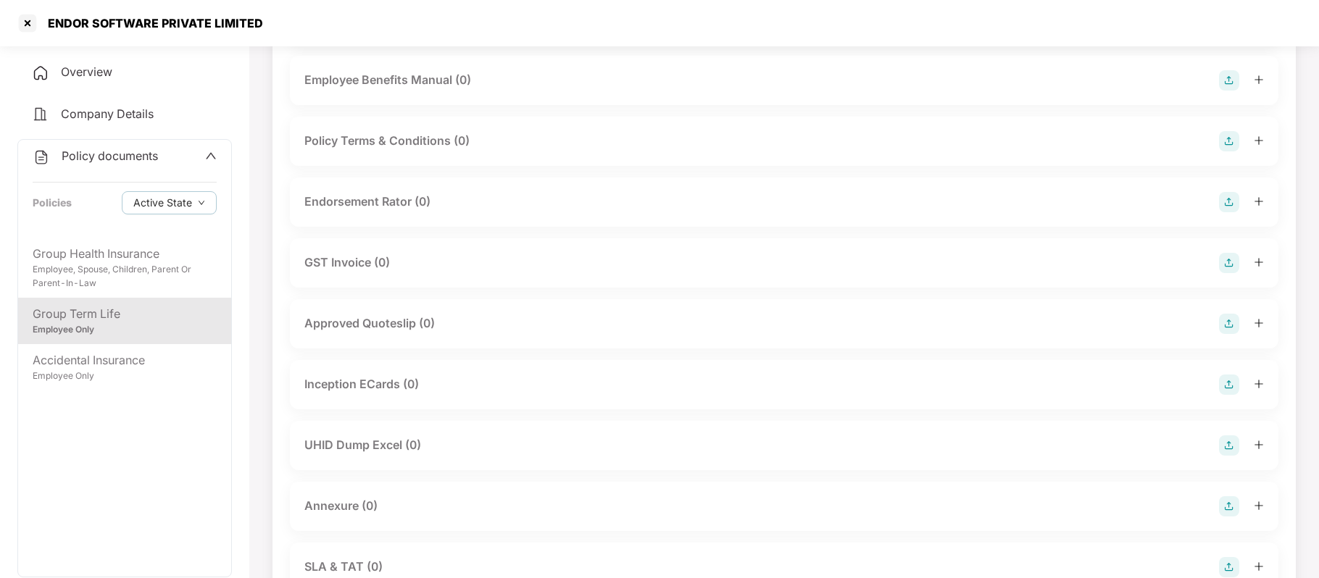
scroll to position [456, 0]
click at [30, 28] on div at bounding box center [27, 23] width 23 height 23
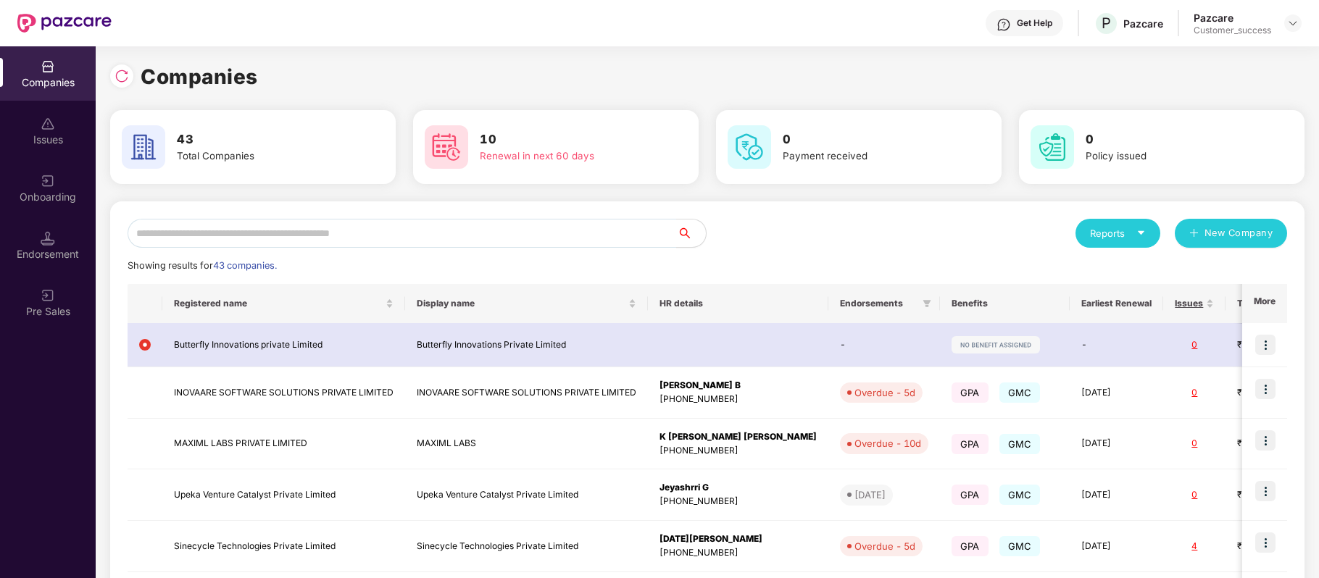
scroll to position [0, 0]
click at [337, 227] on input "text" at bounding box center [402, 233] width 549 height 29
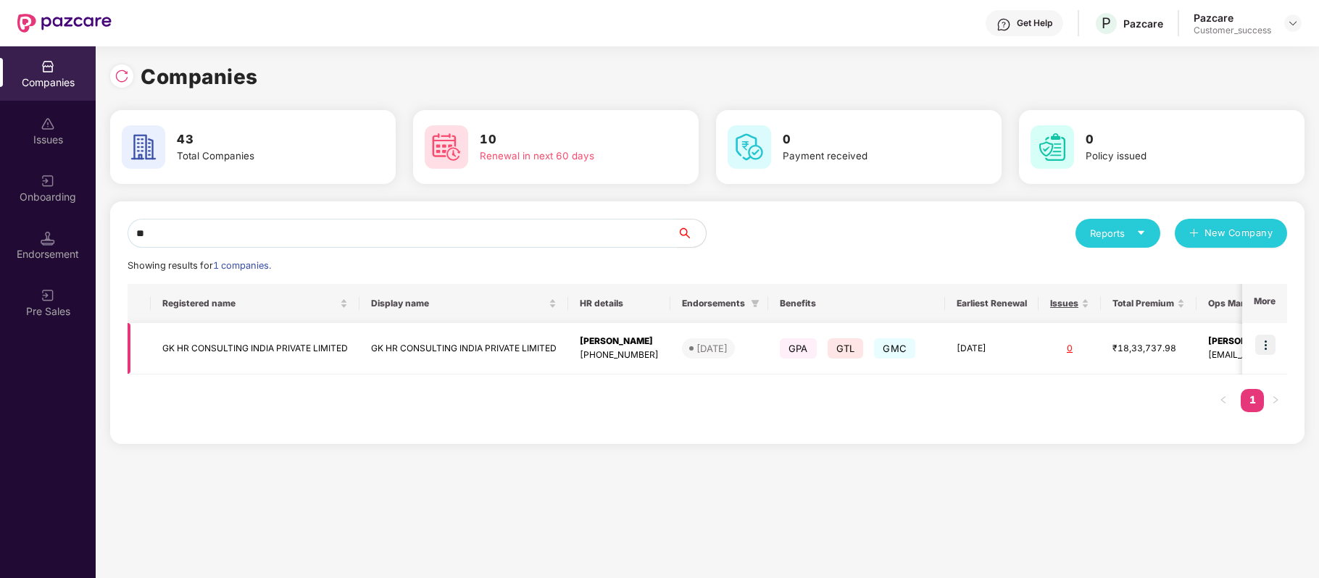
type input "**"
click at [1265, 343] on img at bounding box center [1265, 345] width 20 height 20
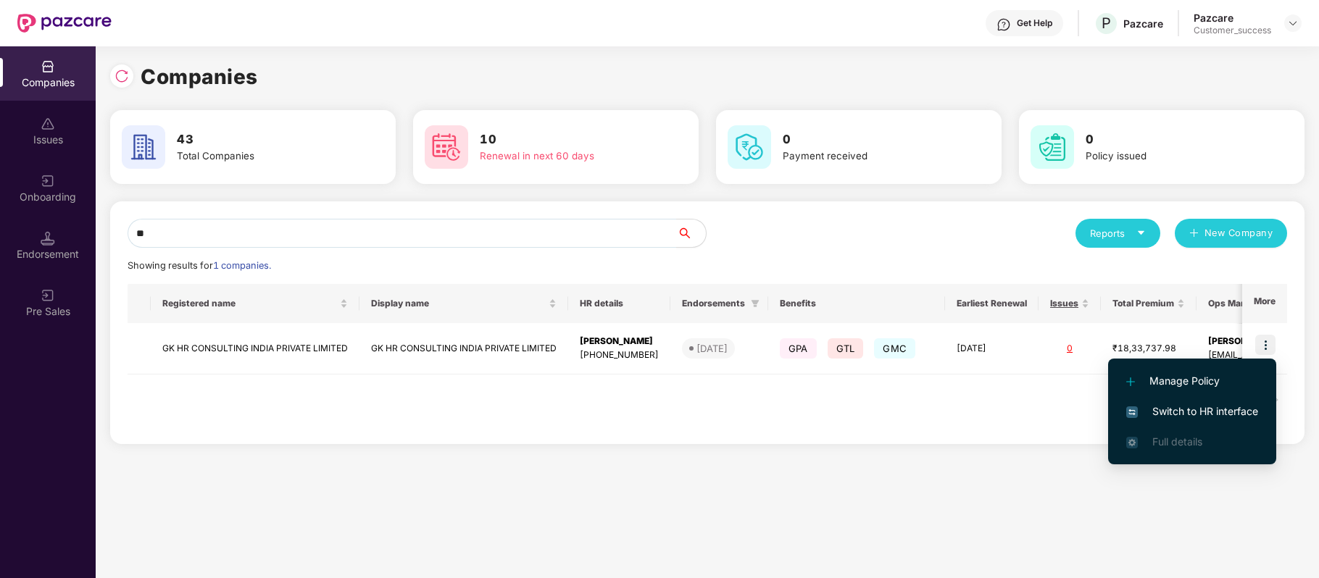
click at [1229, 416] on span "Switch to HR interface" at bounding box center [1192, 412] width 132 height 16
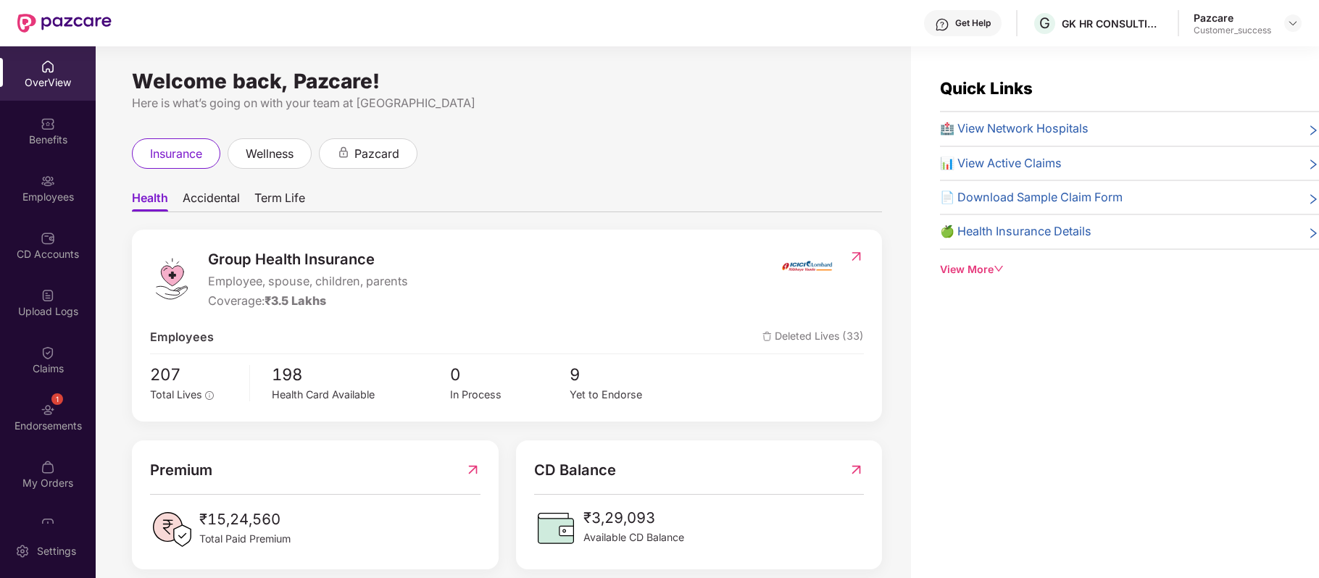
click at [41, 180] on img at bounding box center [48, 181] width 14 height 14
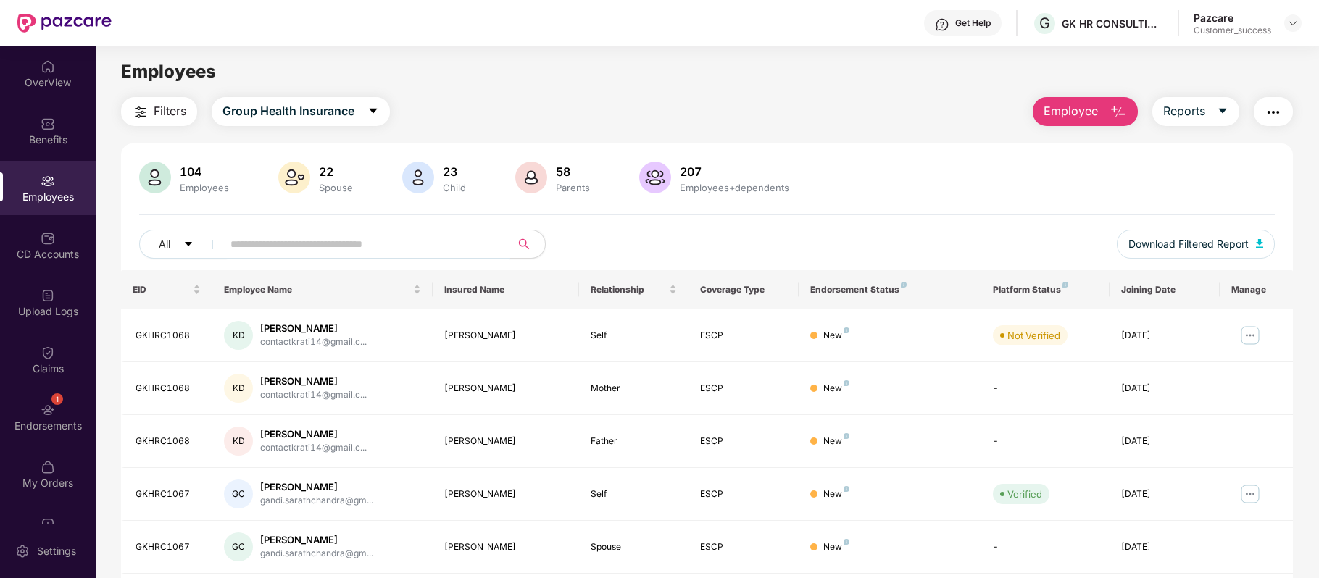
click at [270, 249] on input "text" at bounding box center [360, 244] width 260 height 22
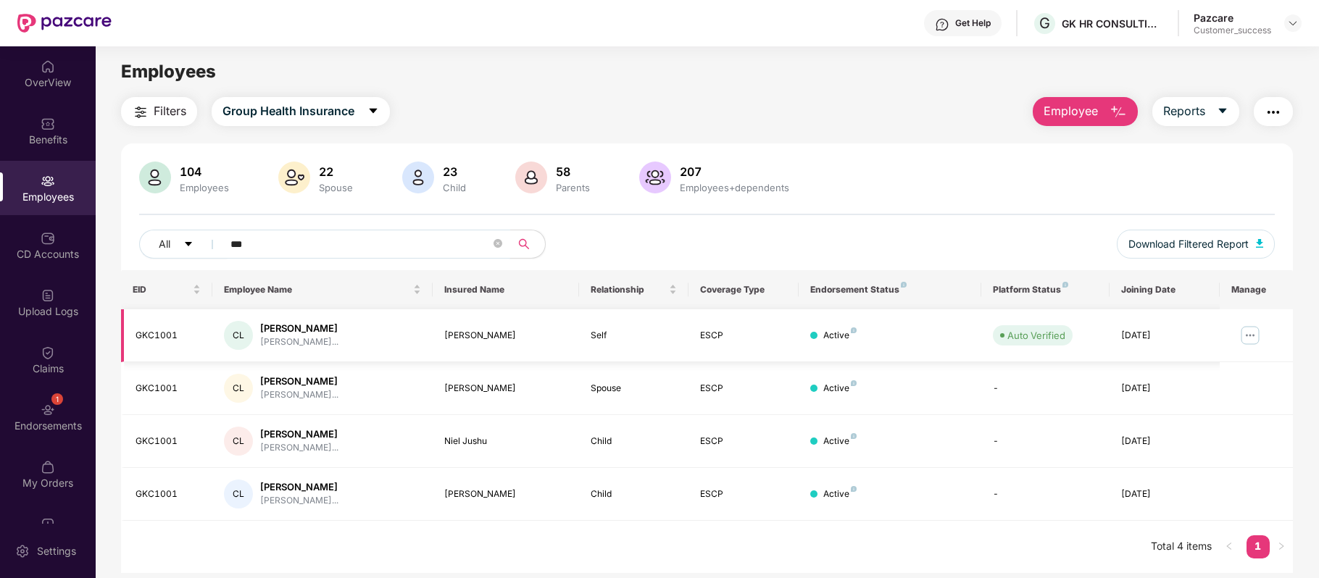
type input "***"
click at [1253, 336] on img at bounding box center [1249, 335] width 23 height 23
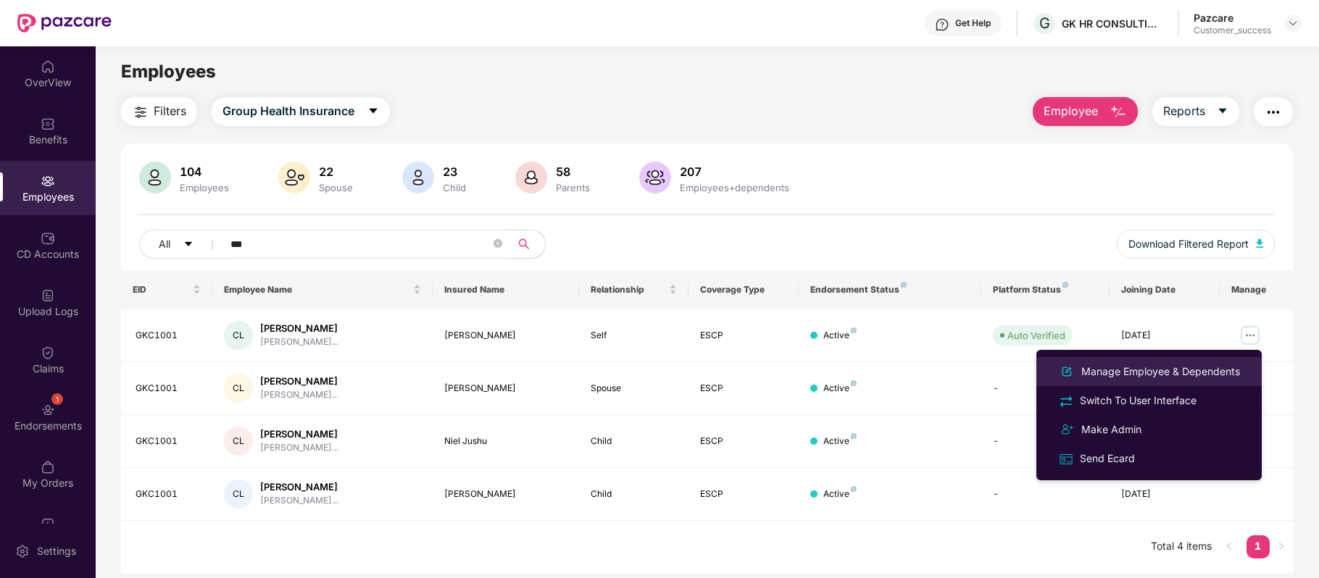
click at [1200, 372] on div "Manage Employee & Dependents" at bounding box center [1160, 372] width 164 height 16
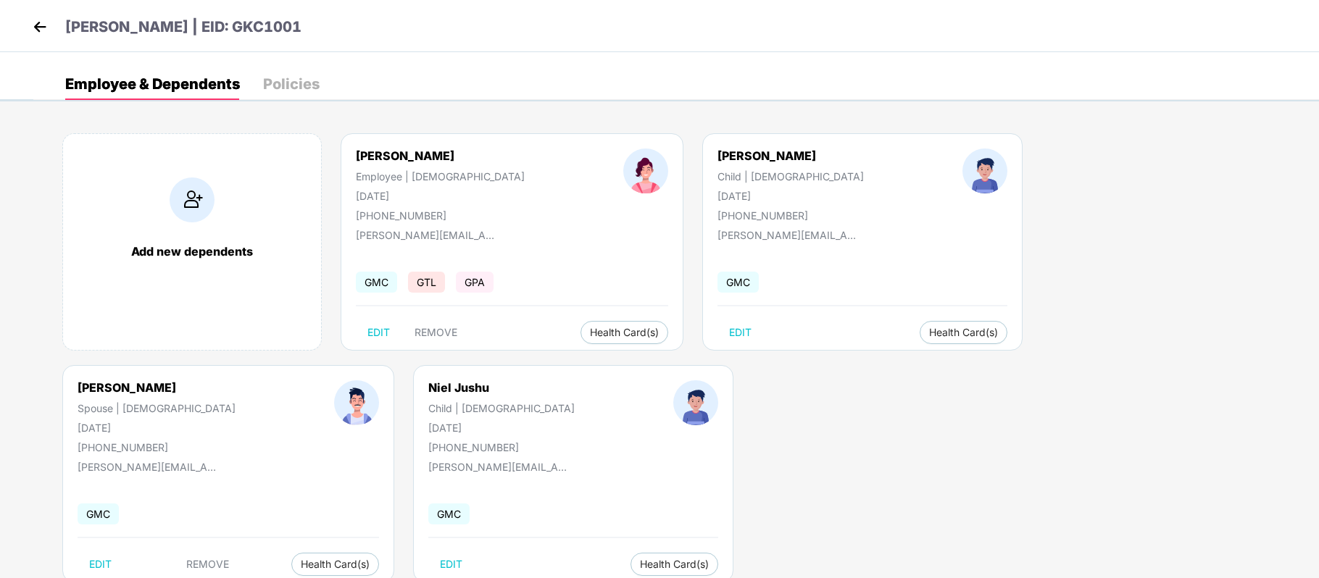
click at [290, 81] on div "Policies" at bounding box center [291, 84] width 57 height 14
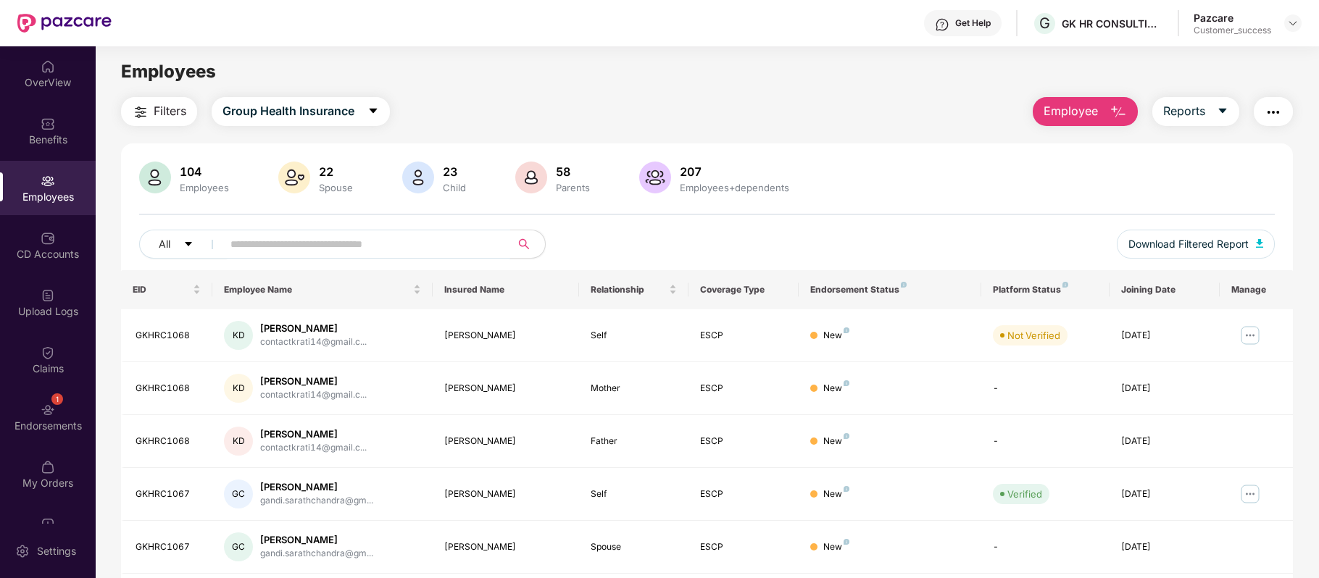
click at [348, 243] on input "text" at bounding box center [360, 244] width 260 height 22
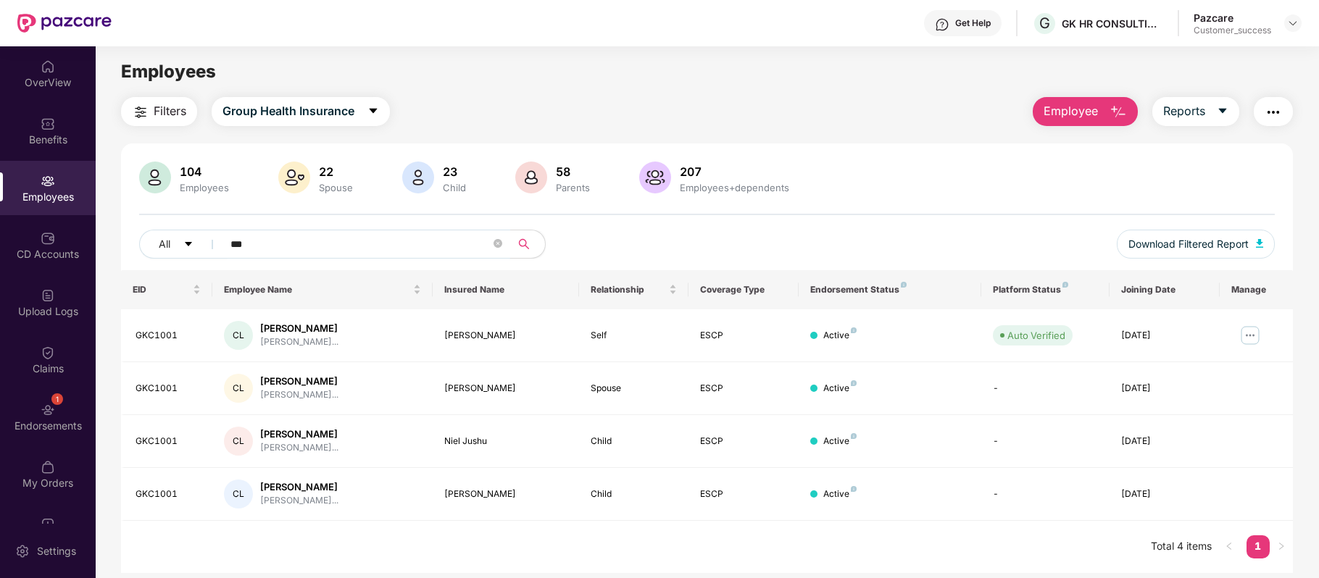
type input "***"
click at [44, 138] on div "Benefits" at bounding box center [48, 140] width 96 height 14
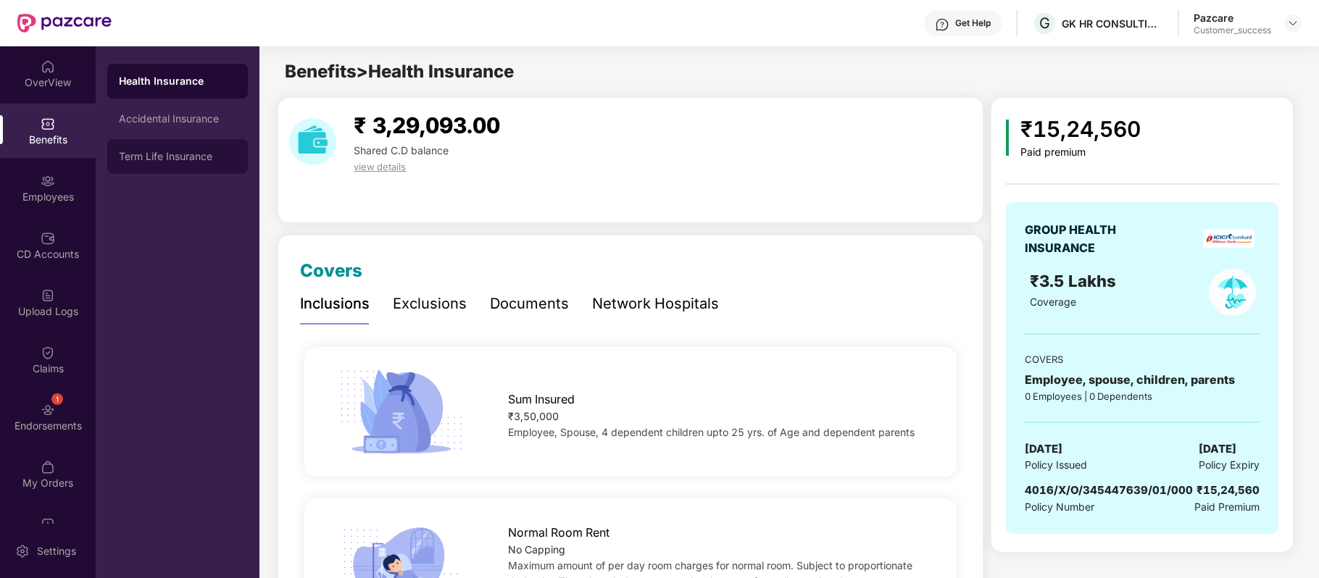
click at [174, 152] on div "Term Life Insurance" at bounding box center [177, 157] width 117 height 12
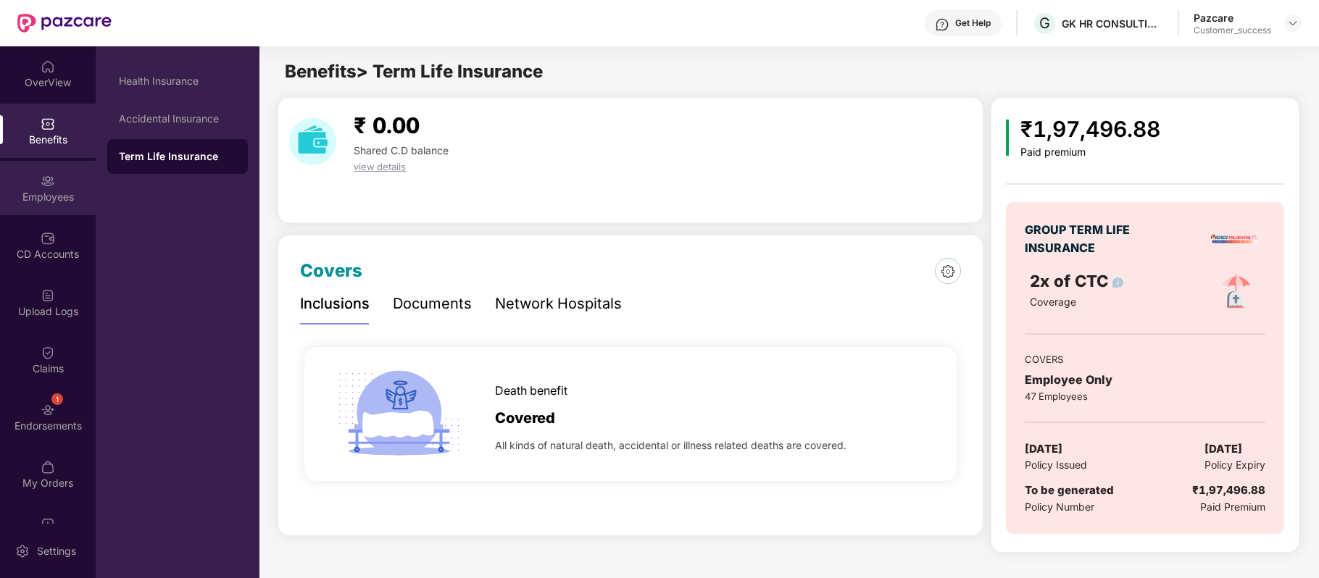
click at [52, 198] on div "Employees" at bounding box center [48, 197] width 96 height 14
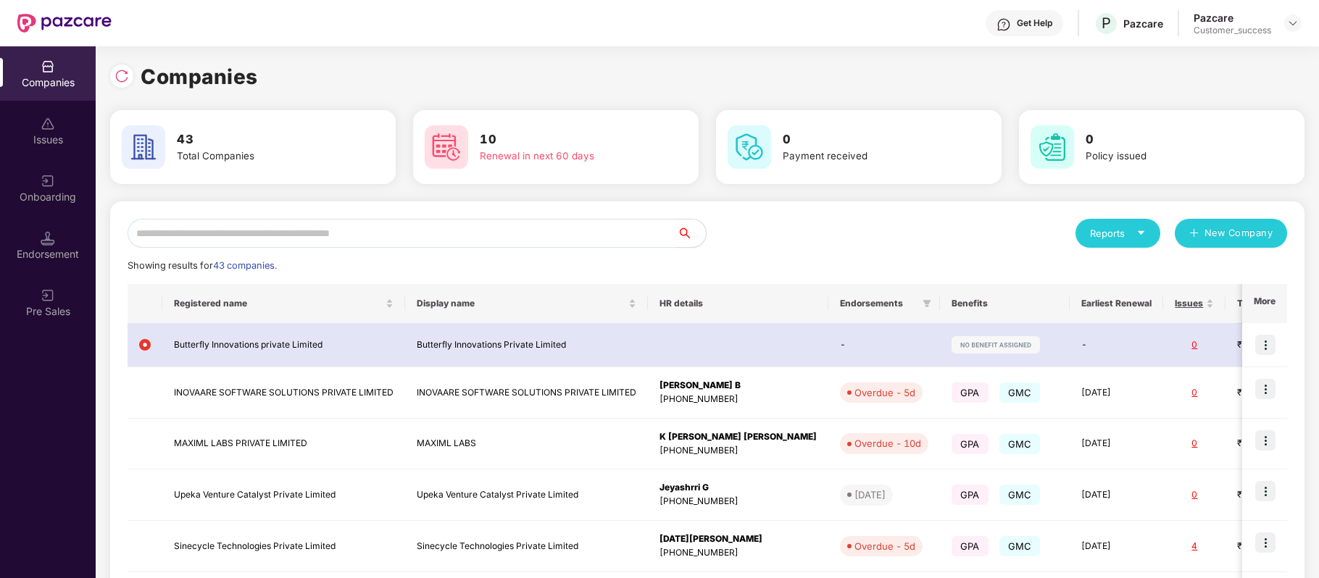
click at [361, 223] on input "text" at bounding box center [402, 233] width 549 height 29
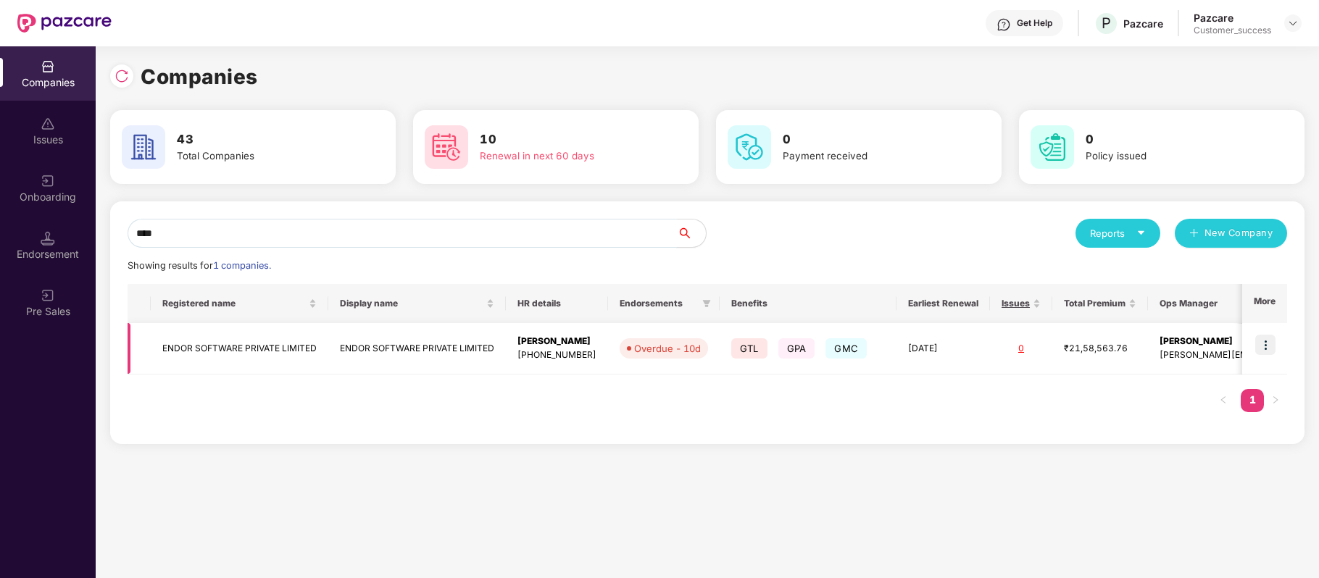
type input "****"
click at [1268, 348] on img at bounding box center [1265, 345] width 20 height 20
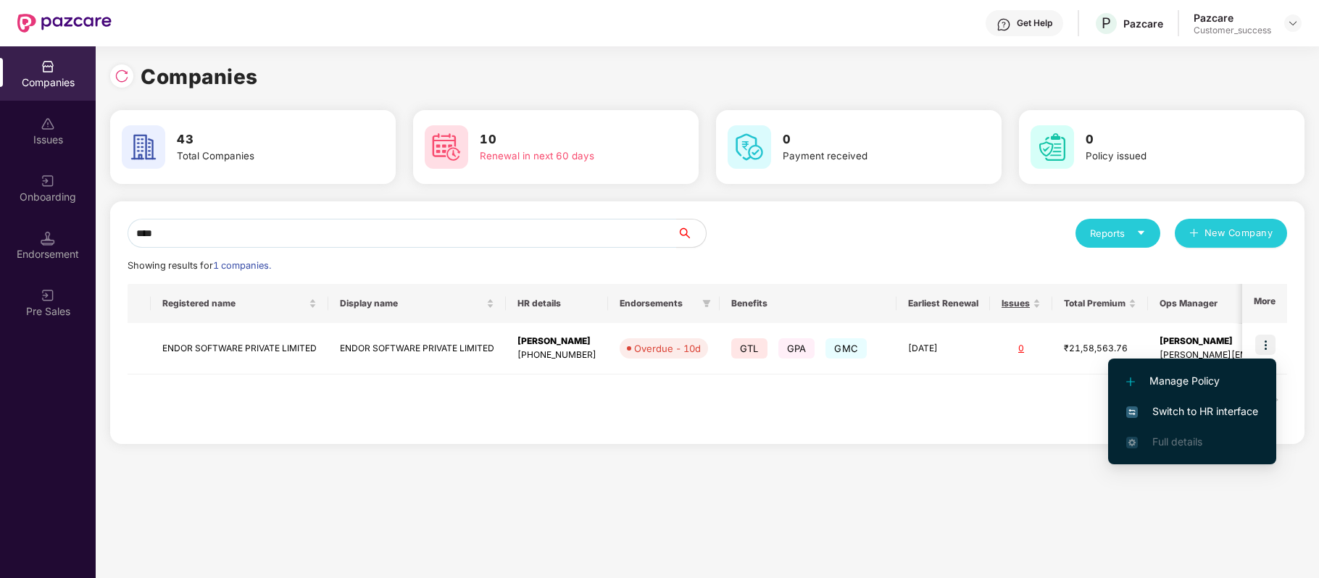
click at [1236, 401] on li "Switch to HR interface" at bounding box center [1192, 411] width 168 height 30
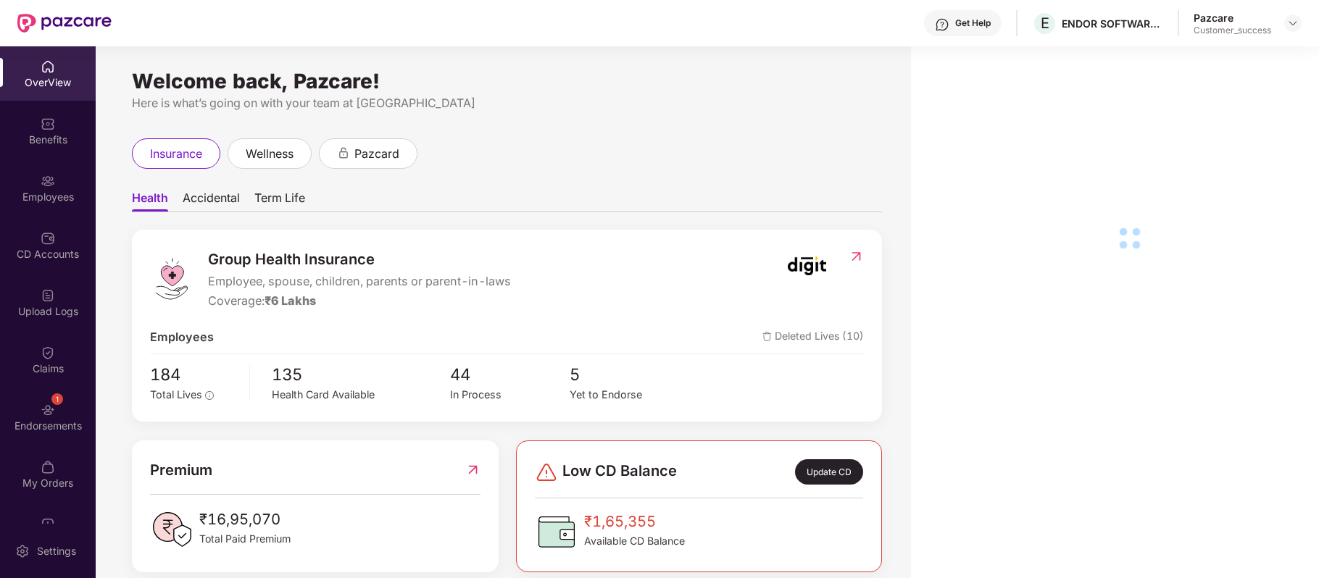
click at [59, 261] on div "CD Accounts" at bounding box center [48, 254] width 96 height 14
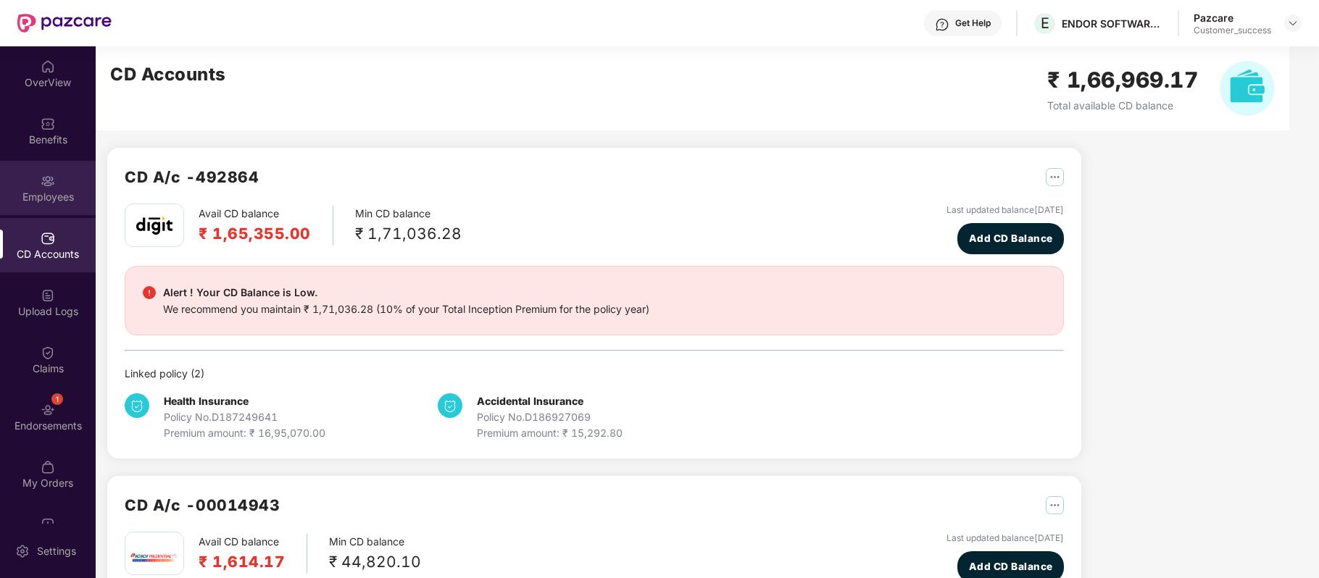
click at [45, 181] on img at bounding box center [48, 181] width 14 height 14
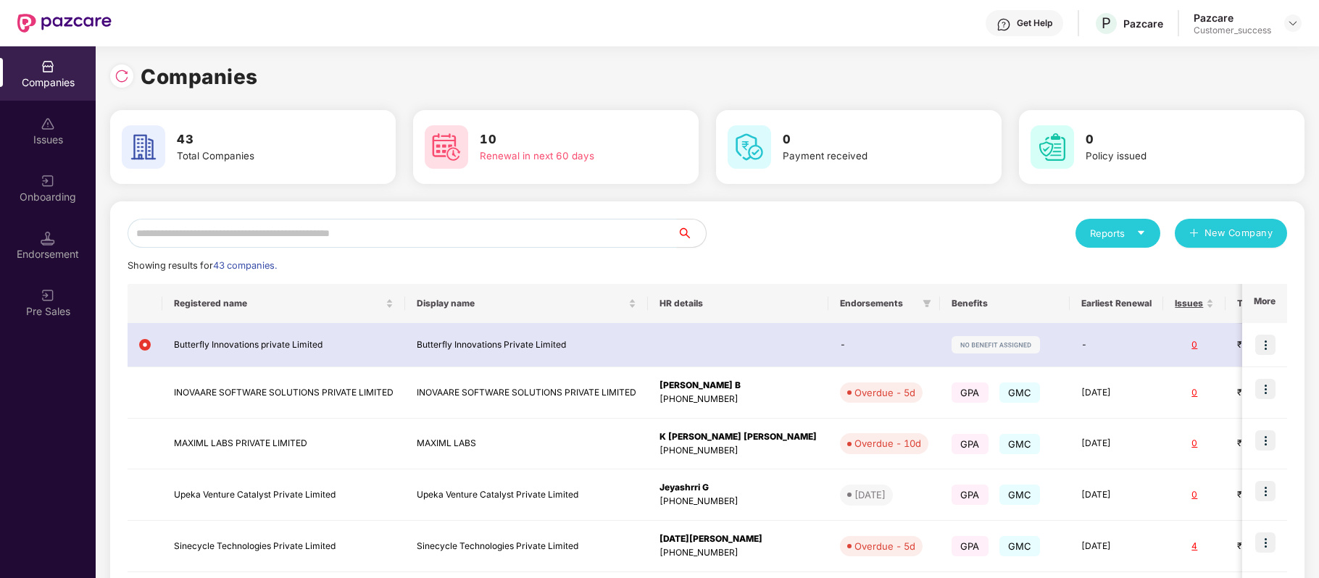
click at [424, 232] on input "text" at bounding box center [402, 233] width 549 height 29
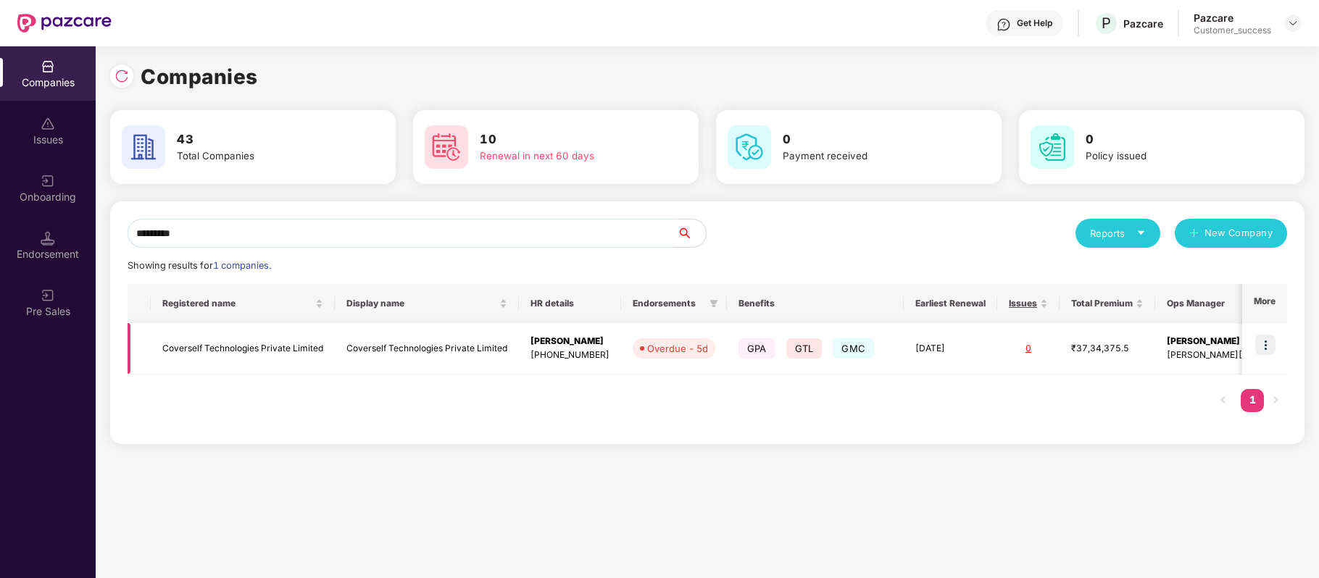
type input "*********"
click at [1272, 348] on img at bounding box center [1265, 345] width 20 height 20
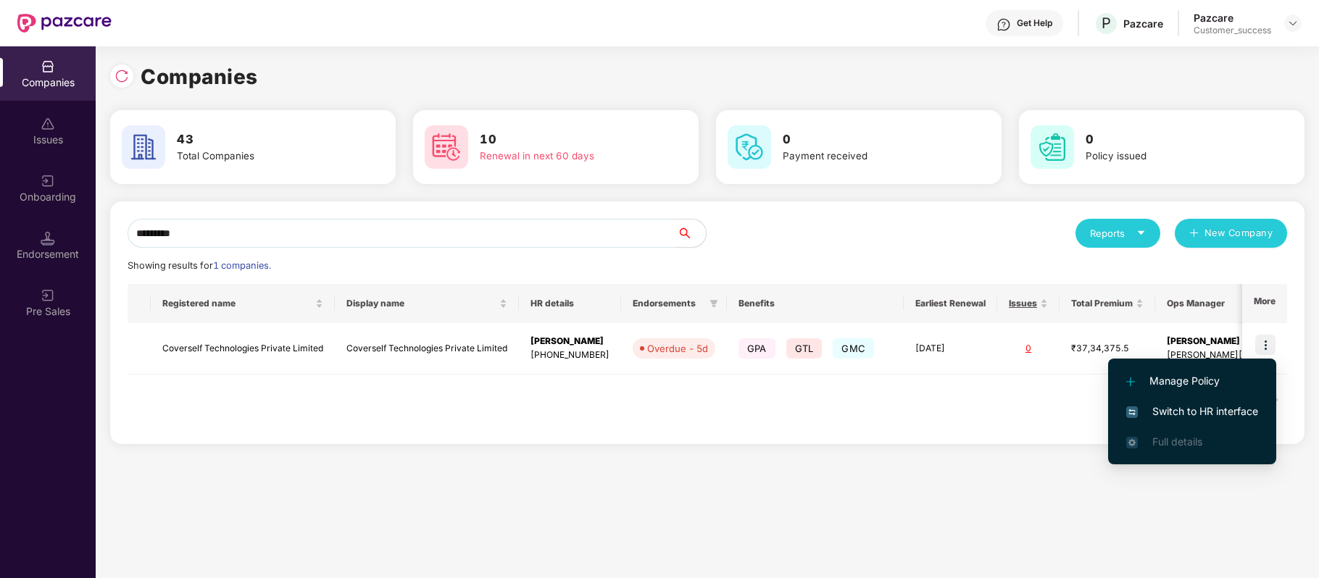
click at [1241, 407] on span "Switch to HR interface" at bounding box center [1192, 412] width 132 height 16
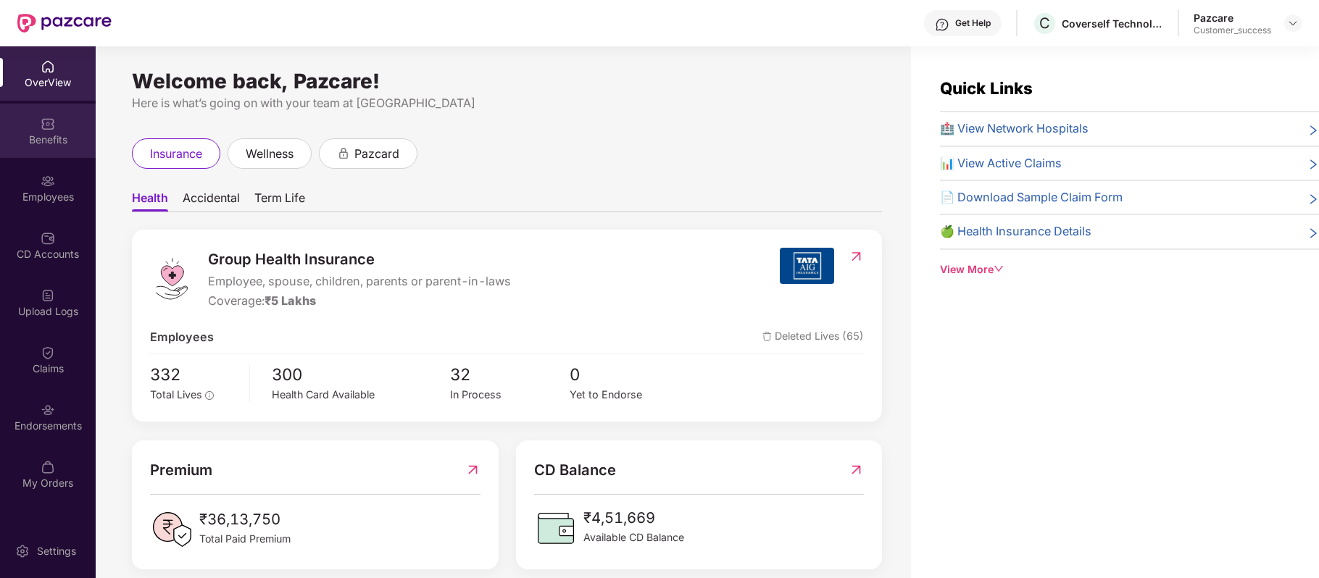
click at [52, 136] on div "Benefits" at bounding box center [48, 140] width 96 height 14
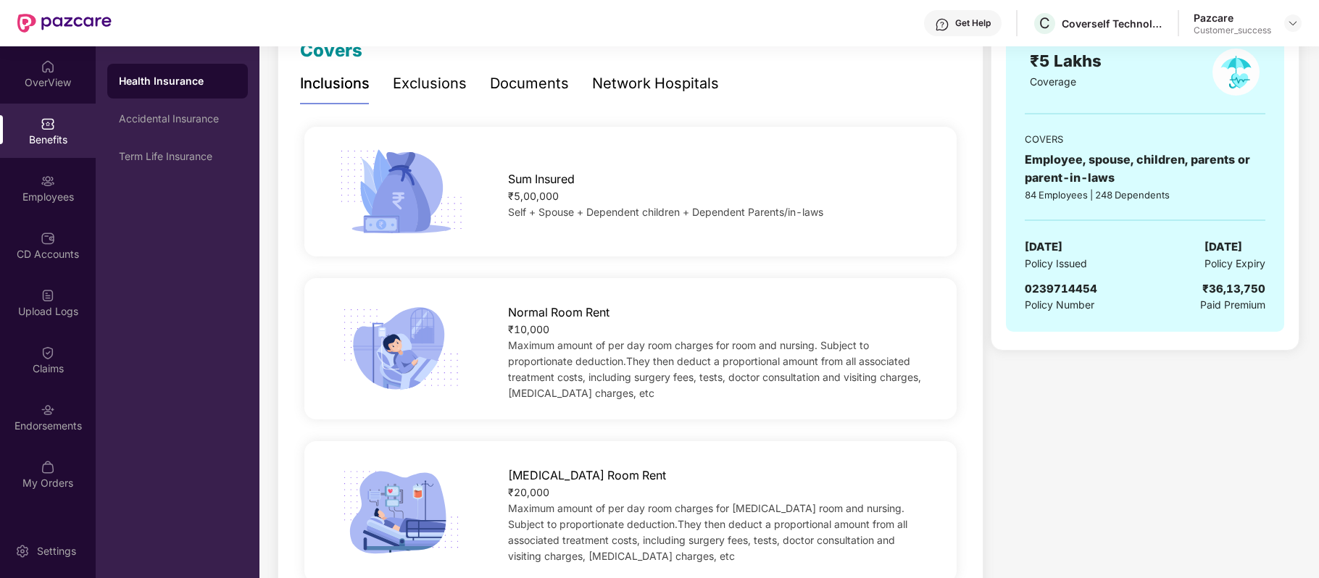
scroll to position [195, 0]
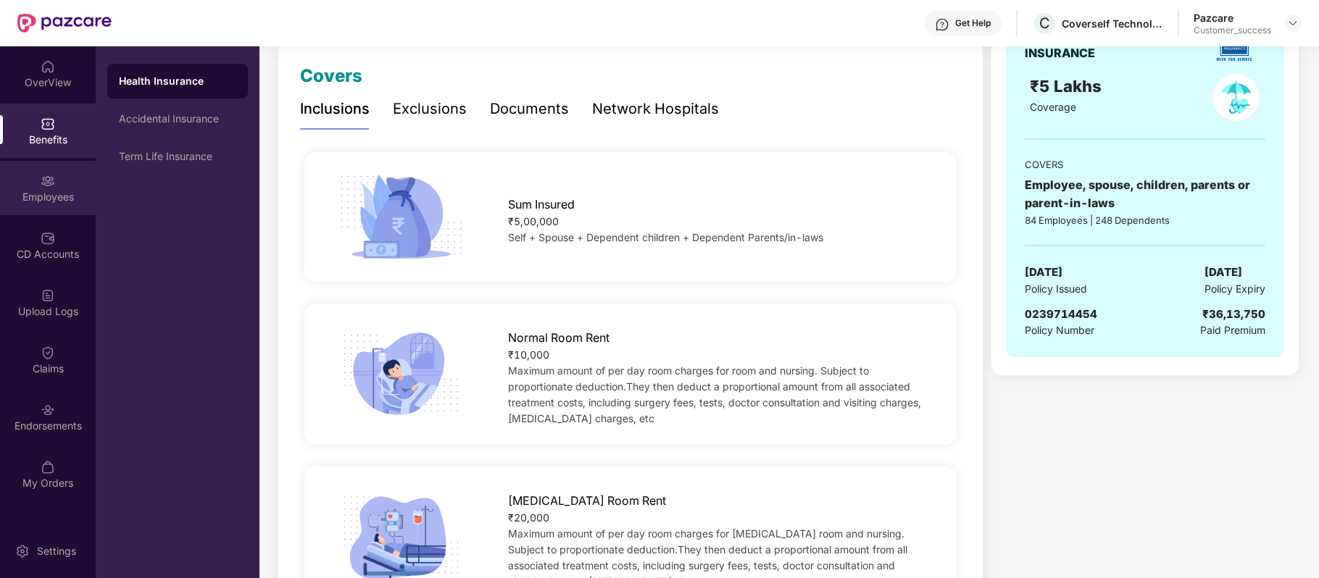
click at [58, 183] on div "Employees" at bounding box center [48, 188] width 96 height 54
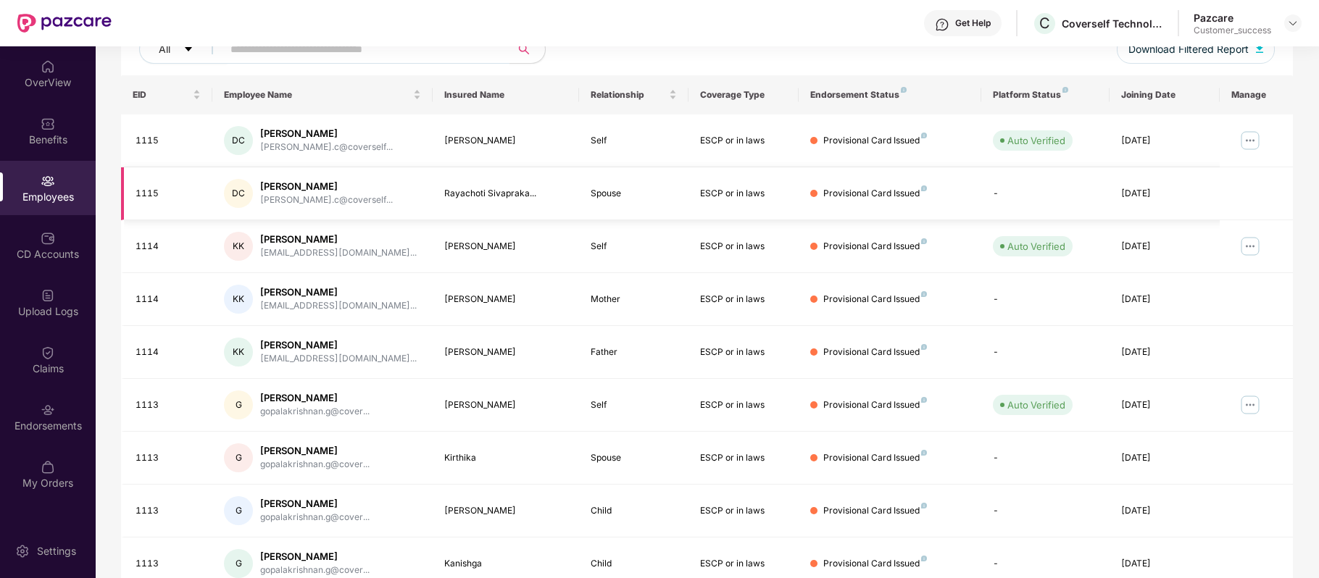
scroll to position [0, 0]
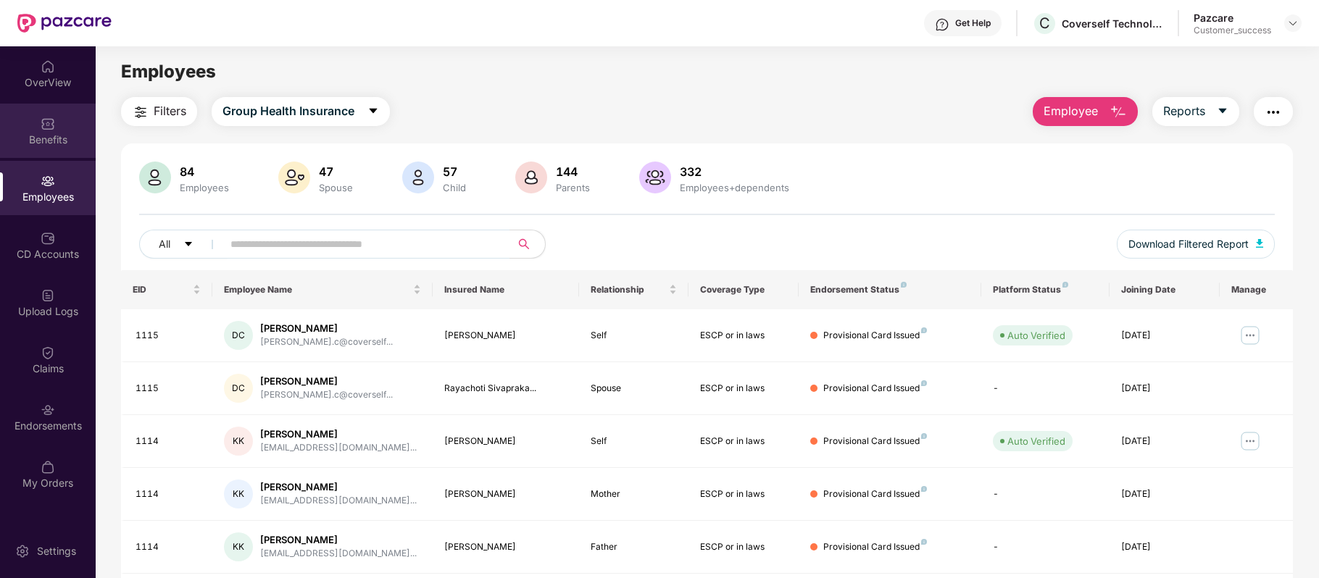
click at [42, 126] on img at bounding box center [48, 124] width 14 height 14
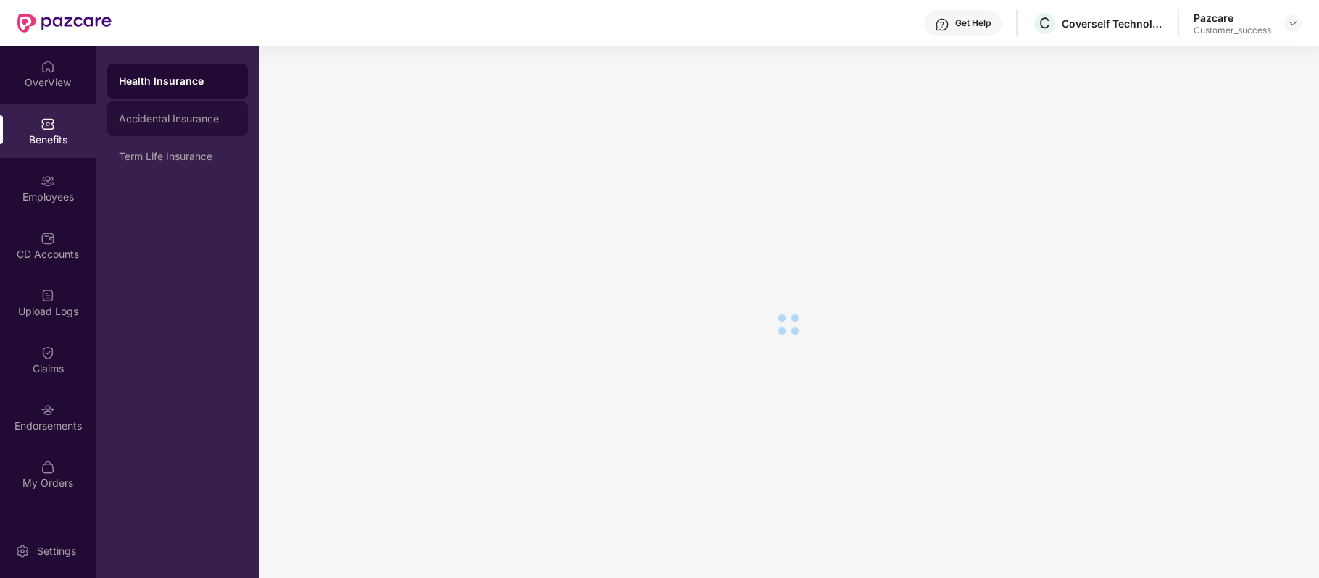
click at [154, 119] on div "Accidental Insurance" at bounding box center [177, 119] width 117 height 12
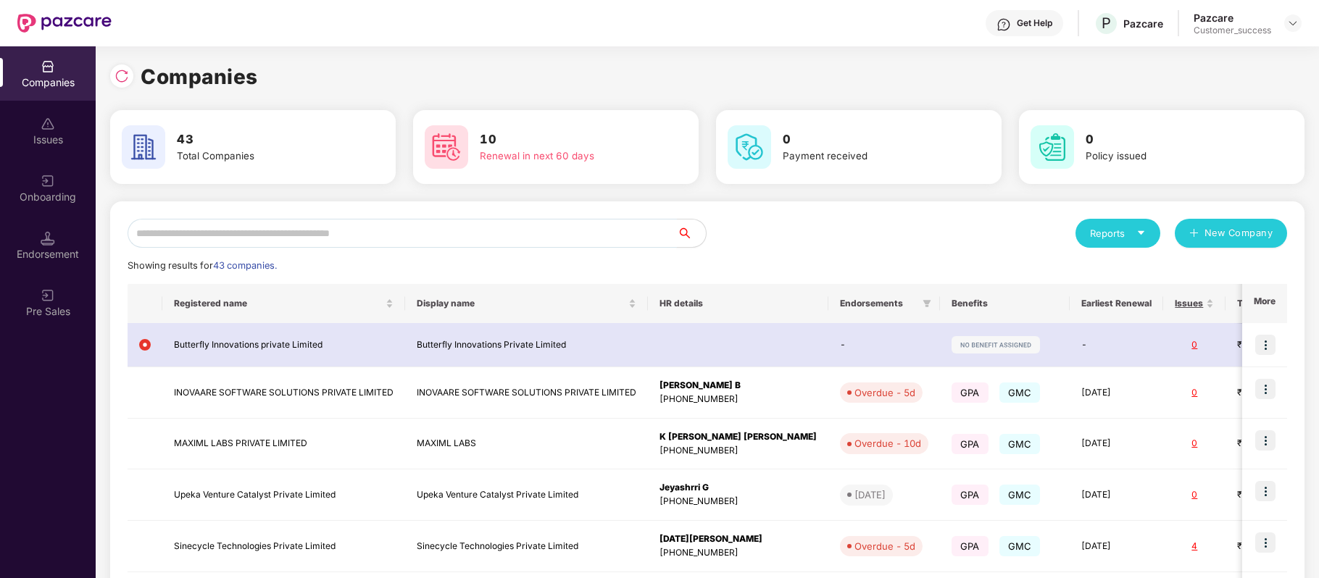
click at [322, 233] on input "text" at bounding box center [402, 233] width 549 height 29
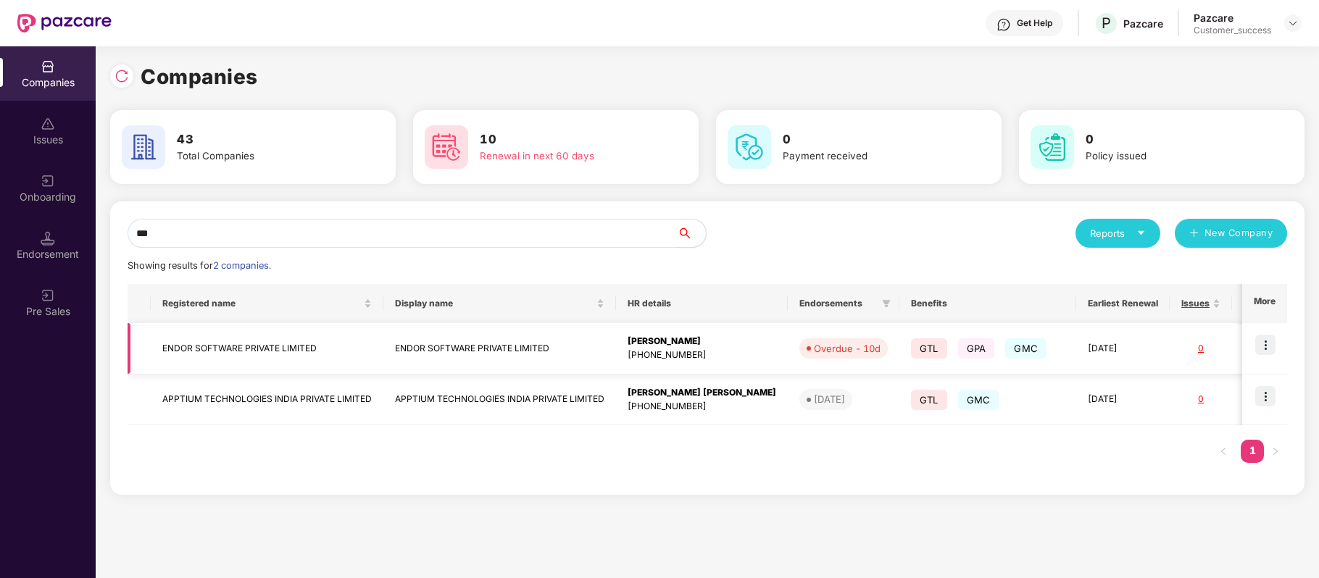
type input "***"
click at [1265, 343] on img at bounding box center [1265, 345] width 20 height 20
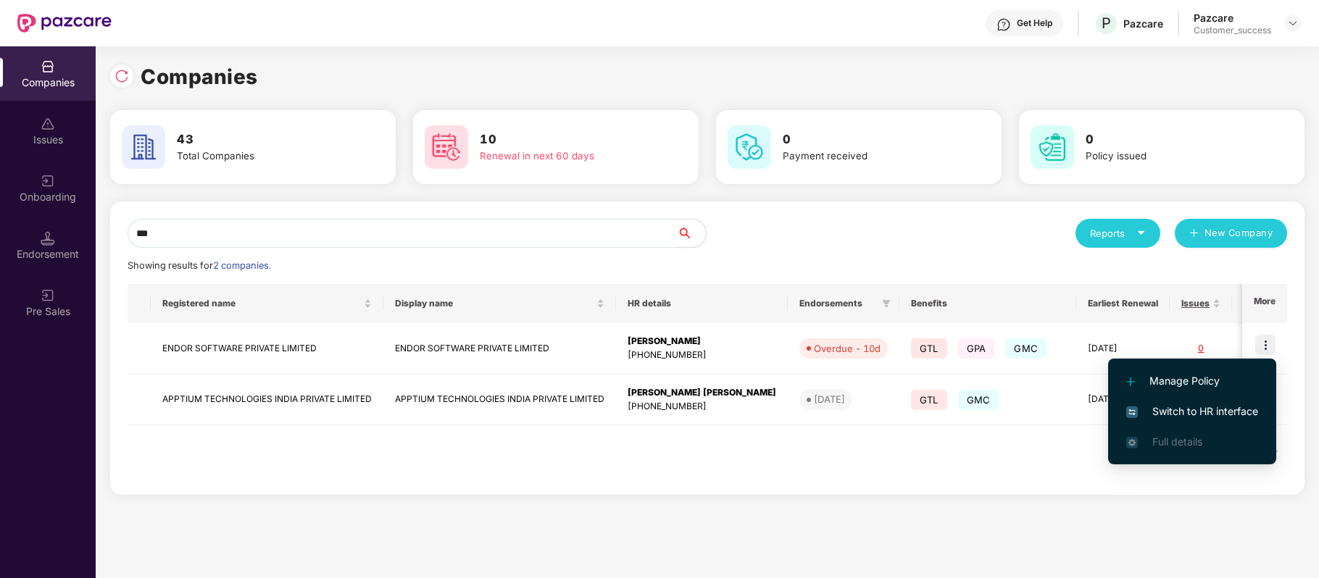
click at [1240, 412] on span "Switch to HR interface" at bounding box center [1192, 412] width 132 height 16
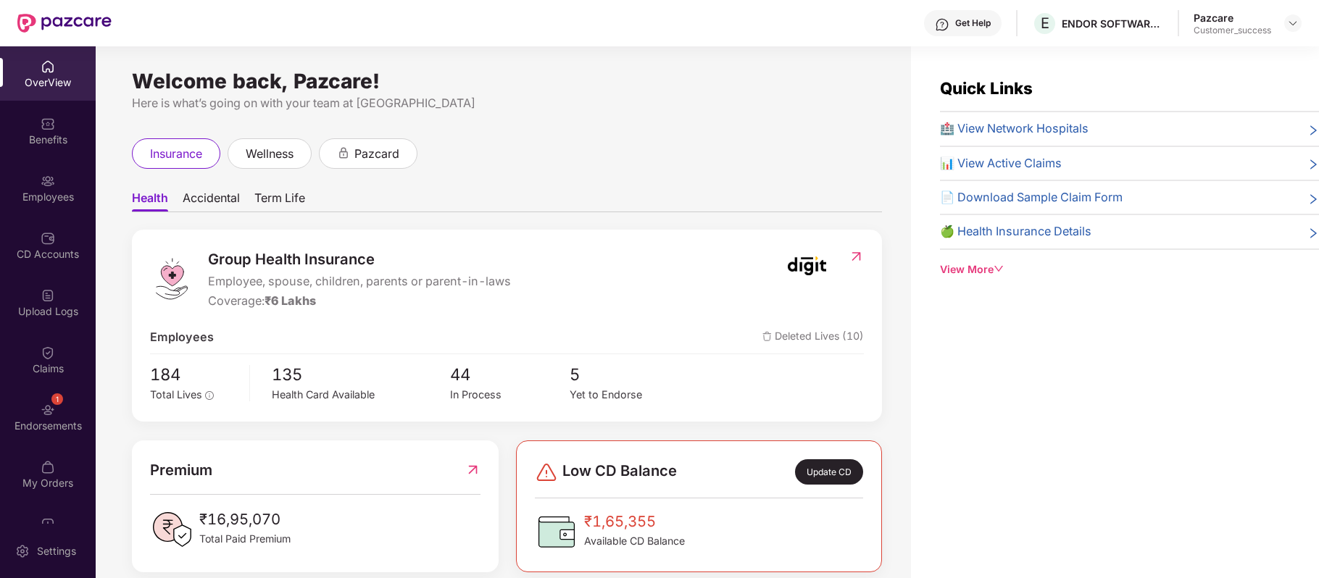
click at [49, 262] on div "CD Accounts" at bounding box center [48, 245] width 96 height 54
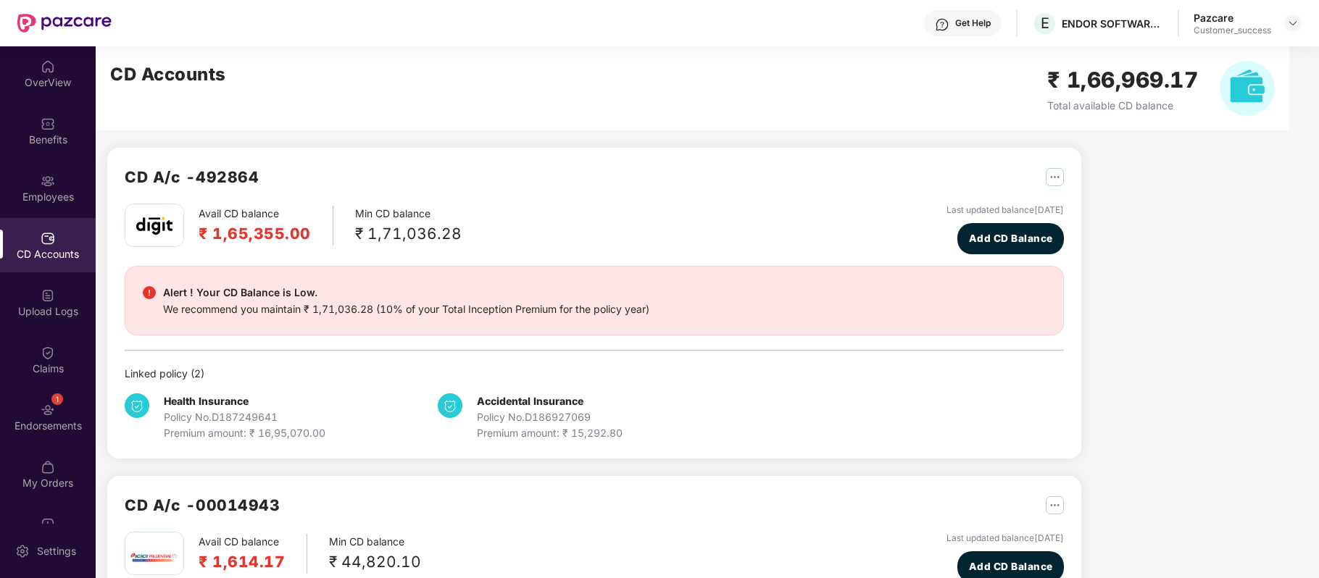
scroll to position [227, 0]
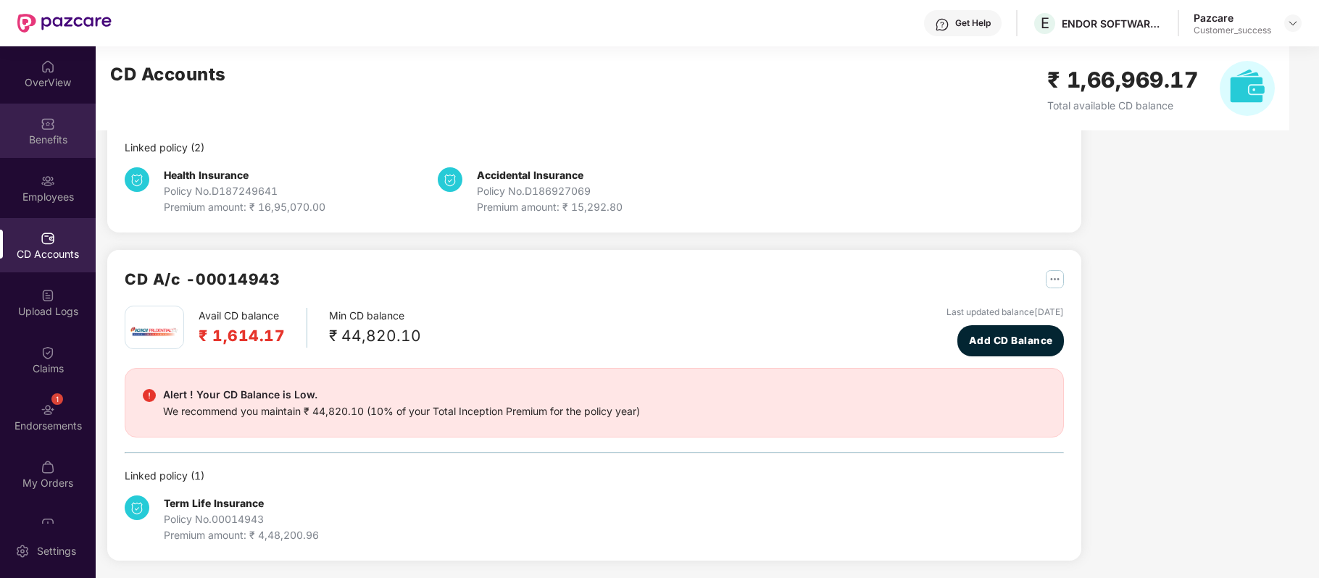
click at [62, 119] on div "Benefits" at bounding box center [48, 131] width 96 height 54
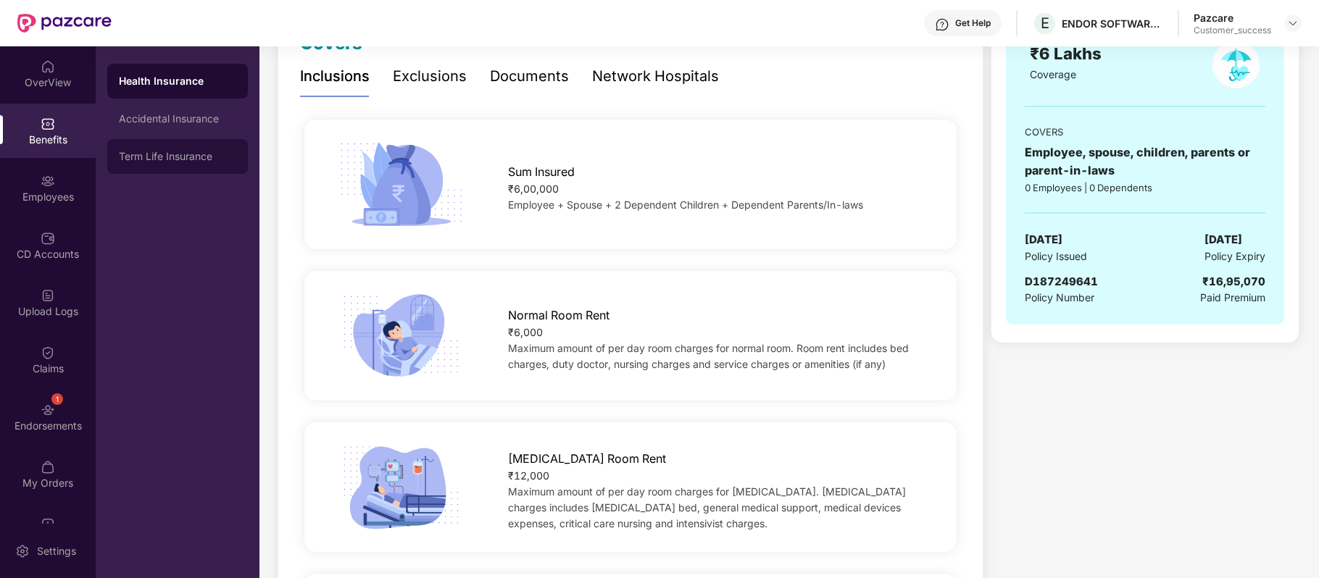
click at [162, 143] on div "Term Life Insurance" at bounding box center [177, 156] width 141 height 35
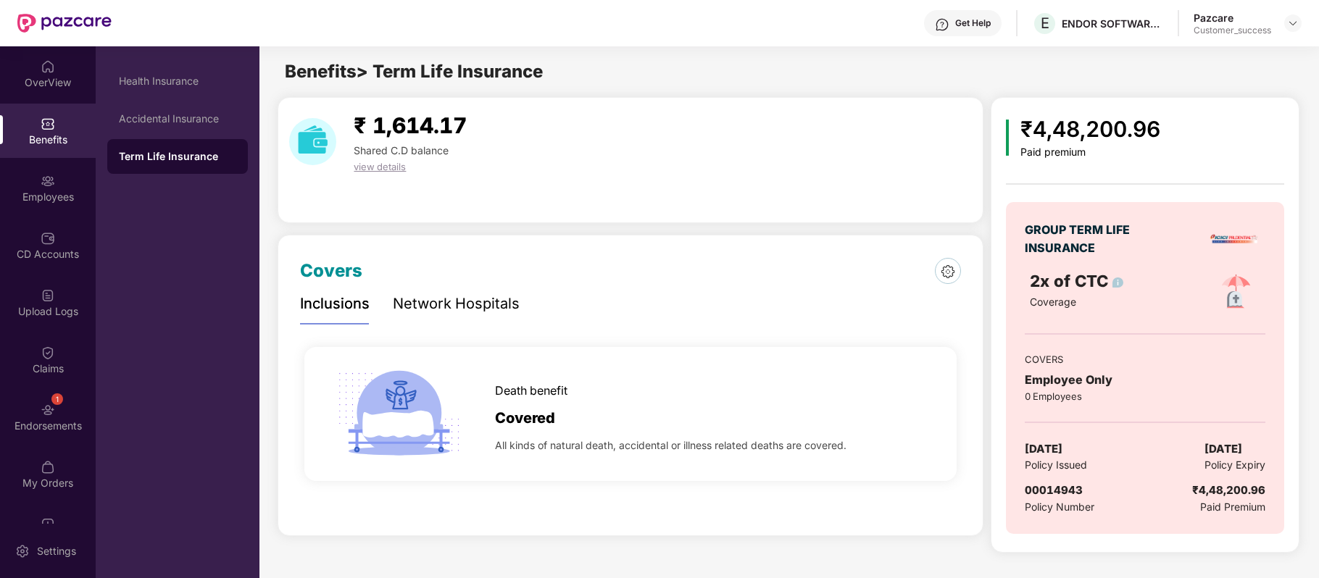
scroll to position [0, 0]
click at [41, 190] on div "Employees" at bounding box center [48, 197] width 96 height 14
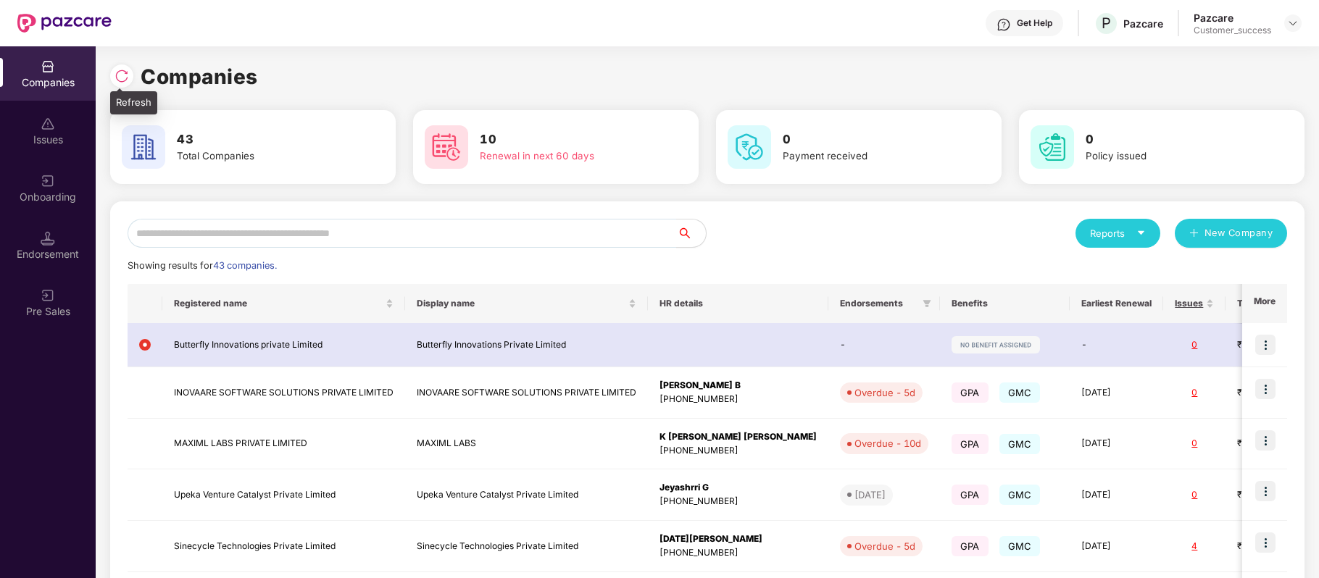
click at [122, 79] on img at bounding box center [121, 76] width 14 height 14
click at [578, 26] on div "Get Help P Pazcare Pazcare Customer_success" at bounding box center [707, 23] width 1190 height 46
click at [424, 236] on input "text" at bounding box center [402, 233] width 549 height 29
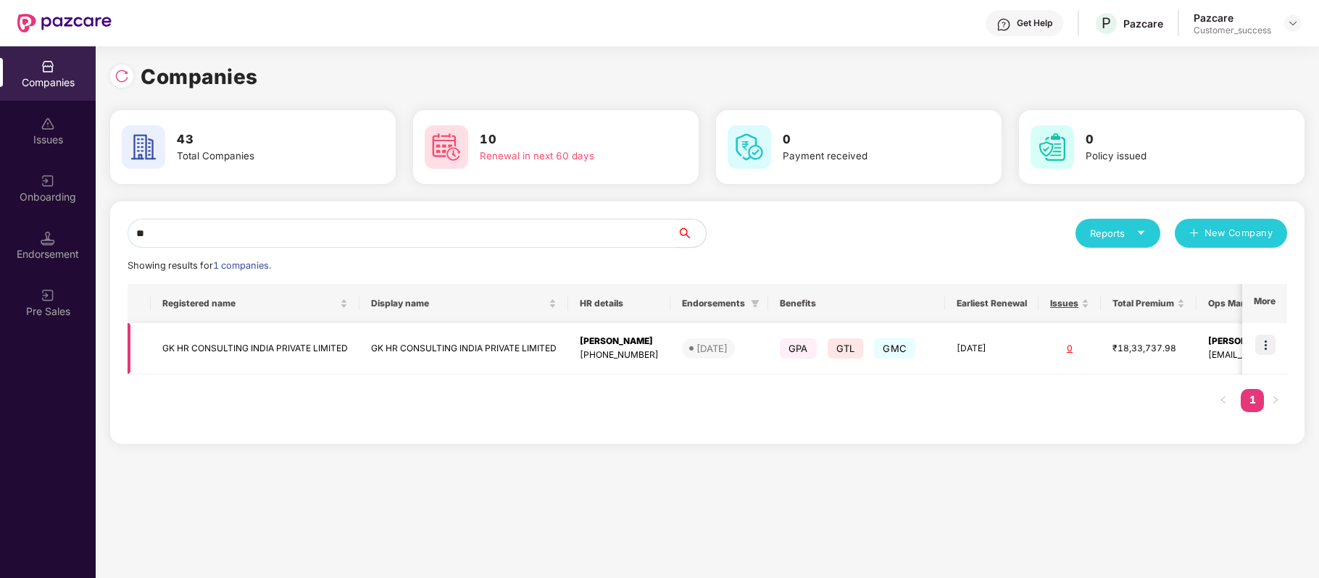
type input "**"
click at [1266, 346] on img at bounding box center [1265, 345] width 20 height 20
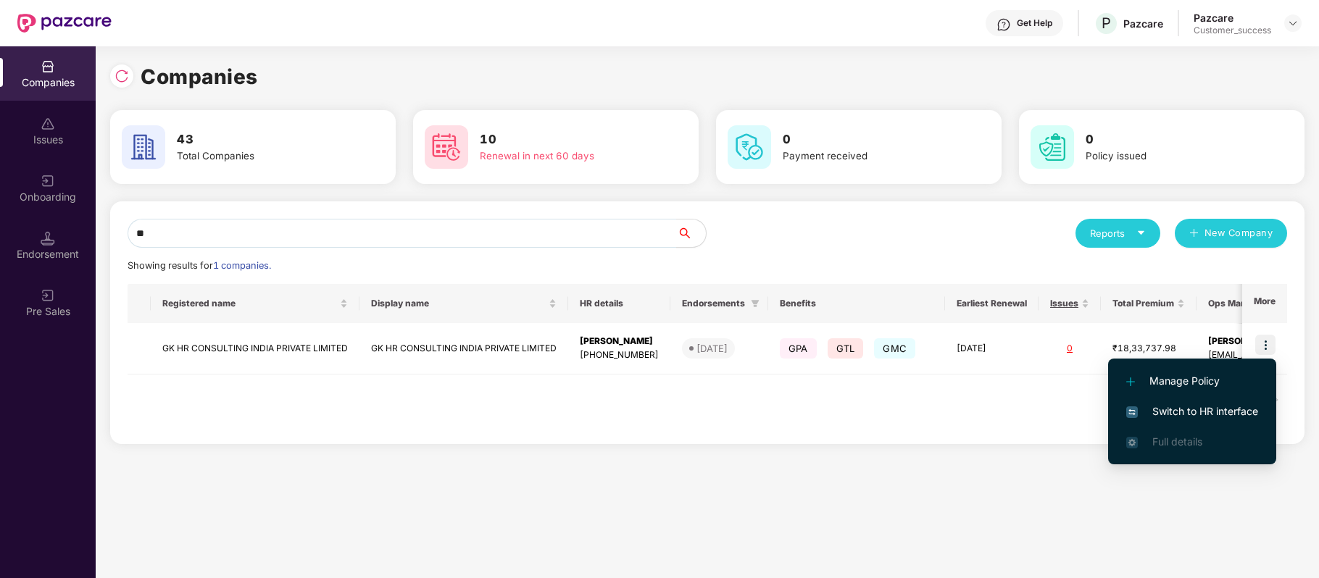
click at [1212, 412] on span "Switch to HR interface" at bounding box center [1192, 412] width 132 height 16
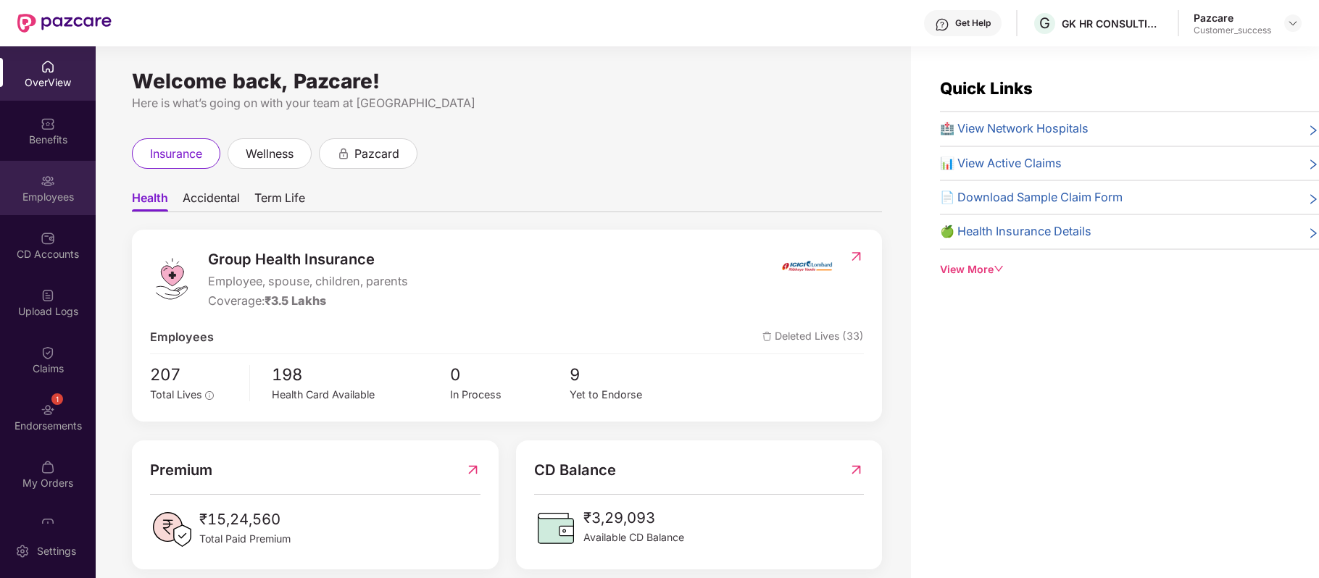
click at [36, 185] on div "Employees" at bounding box center [48, 188] width 96 height 54
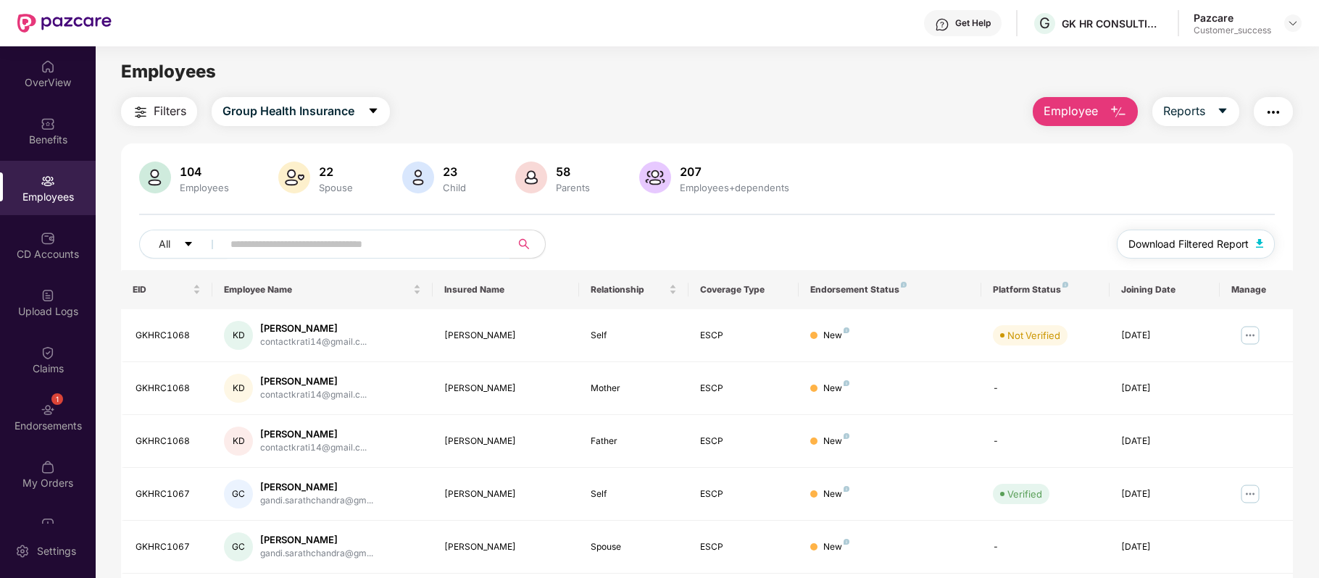
click at [1164, 238] on span "Download Filtered Report" at bounding box center [1188, 244] width 120 height 16
click at [1139, 239] on span "Download Filtered Report" at bounding box center [1188, 244] width 120 height 16
click at [319, 112] on span "Group Health Insurance" at bounding box center [288, 111] width 132 height 18
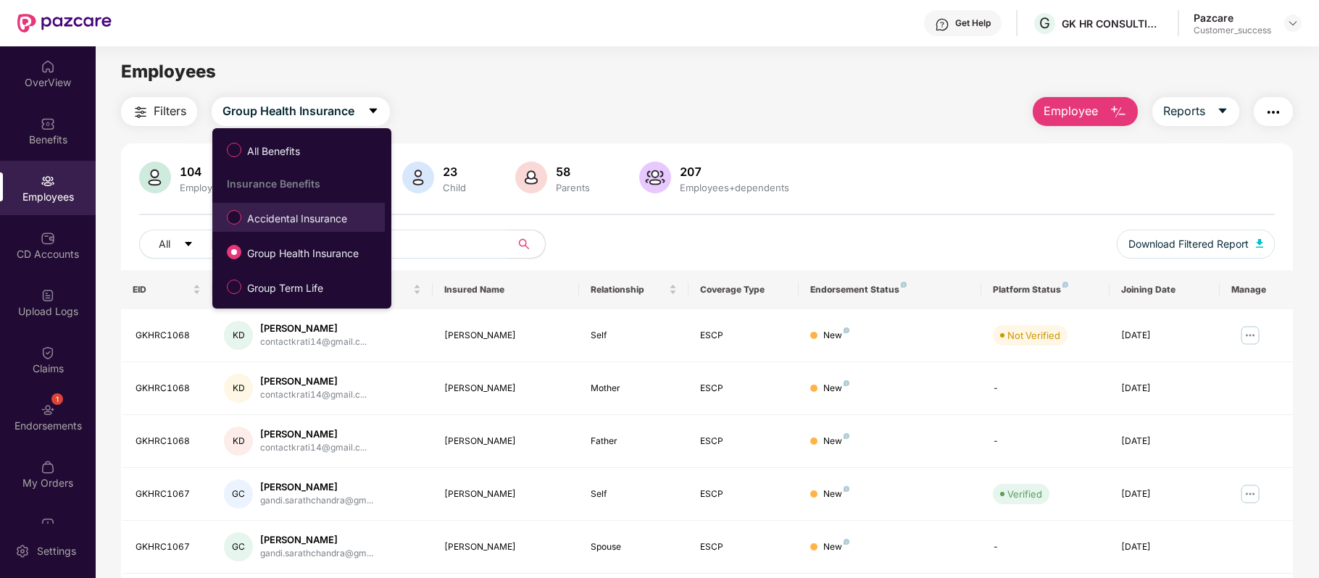
click at [285, 219] on span "Accidental Insurance" at bounding box center [297, 219] width 112 height 16
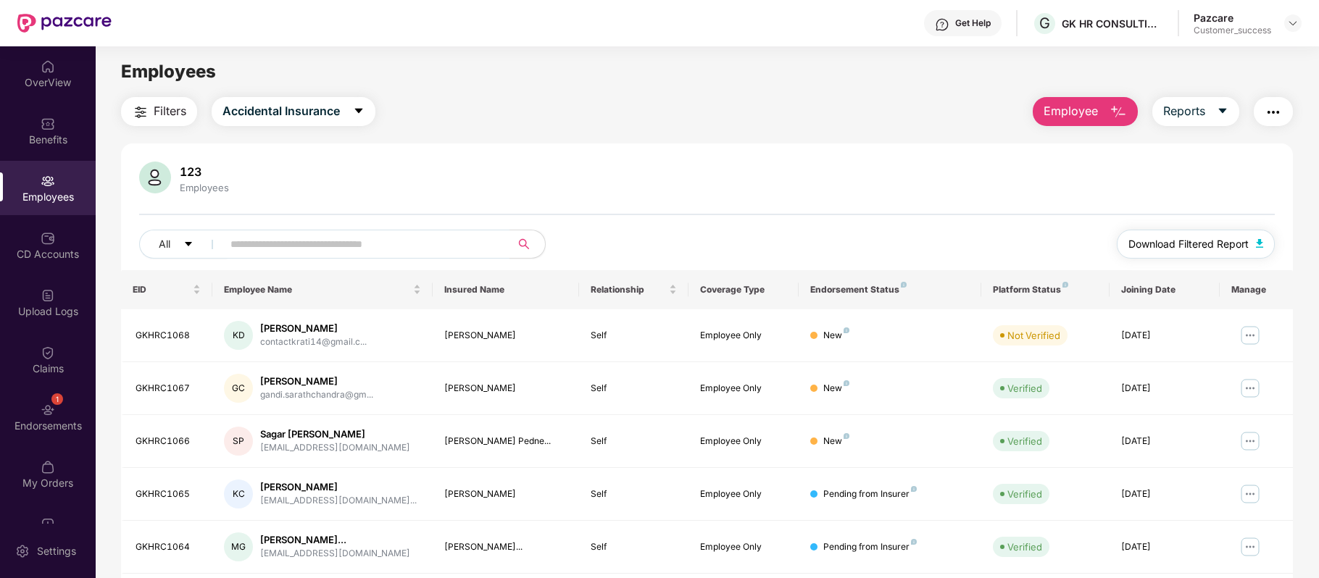
click at [1163, 241] on span "Download Filtered Report" at bounding box center [1188, 244] width 120 height 16
click at [345, 100] on button "Accidental Insurance" at bounding box center [294, 111] width 164 height 29
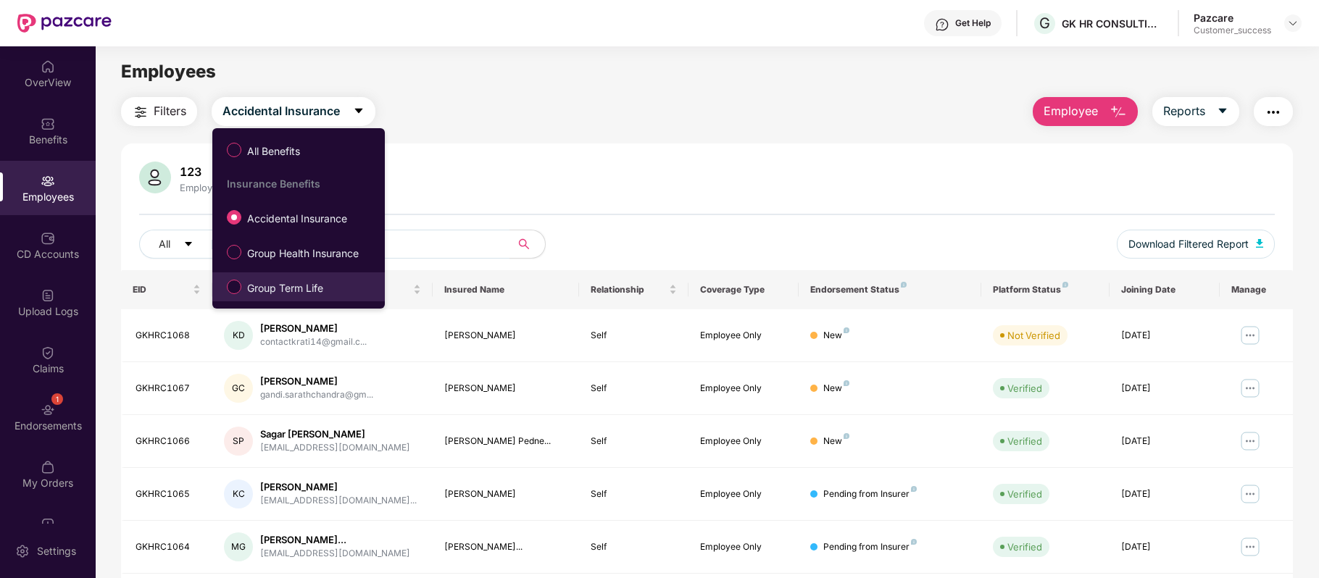
click at [291, 287] on span "Group Term Life" at bounding box center [285, 288] width 88 height 16
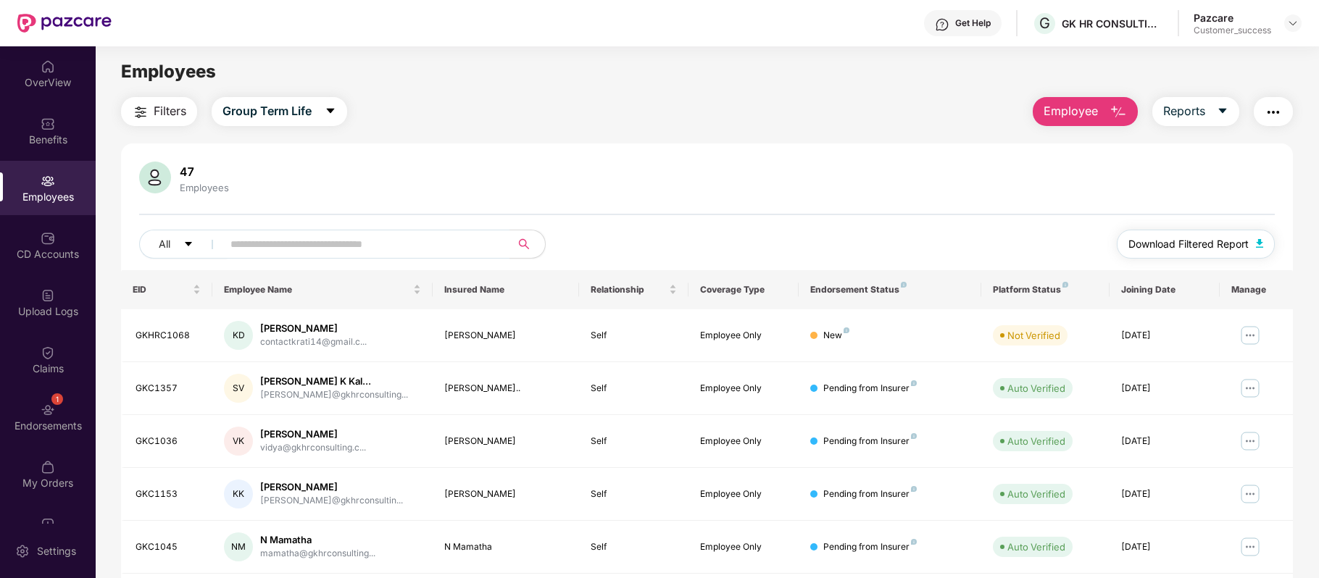
click at [1159, 241] on span "Download Filtered Report" at bounding box center [1188, 244] width 120 height 16
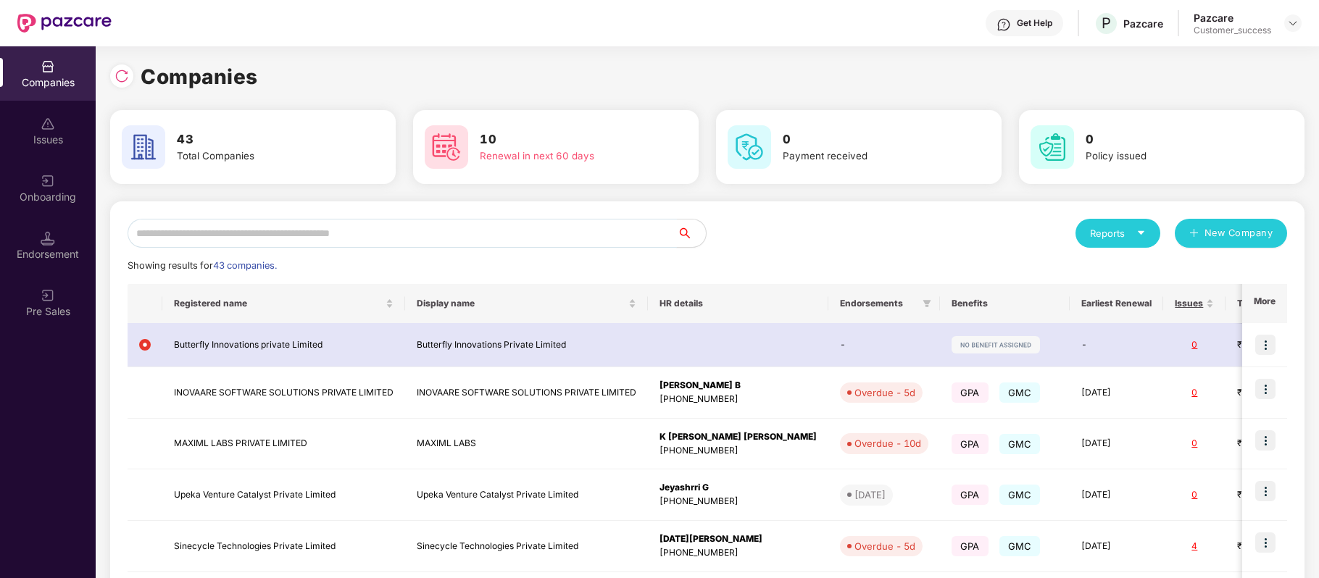
click at [325, 235] on input "text" at bounding box center [402, 233] width 549 height 29
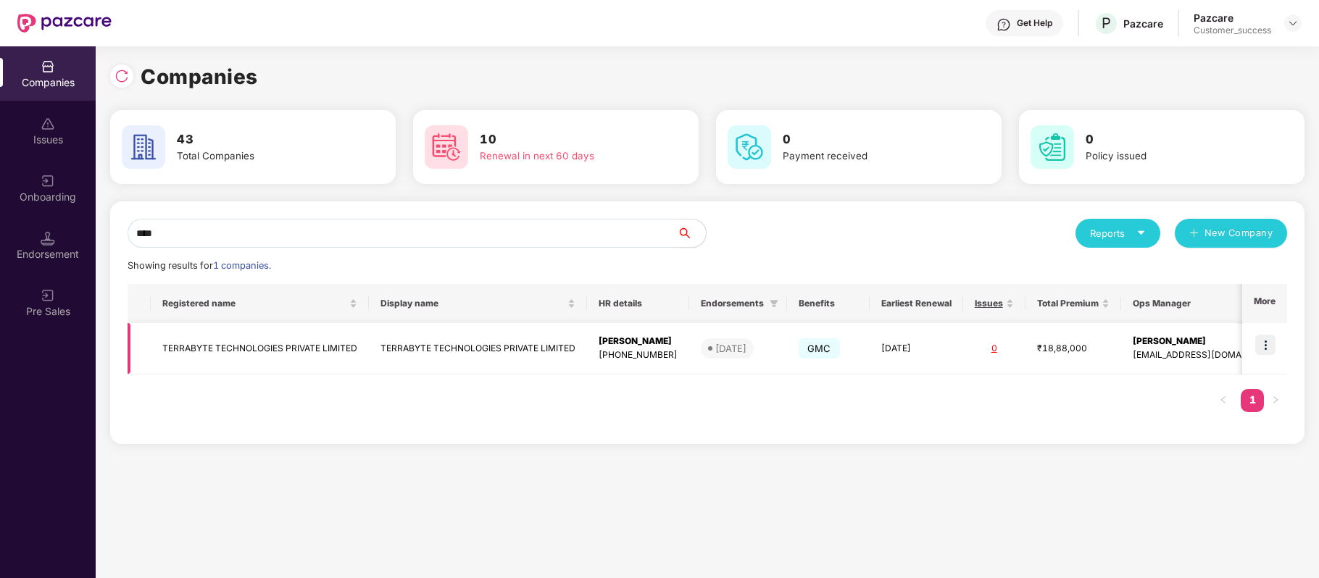
type input "****"
click at [303, 351] on td "TERRABYTE TECHNOLOGIES PRIVATE LIMITED" at bounding box center [260, 348] width 218 height 51
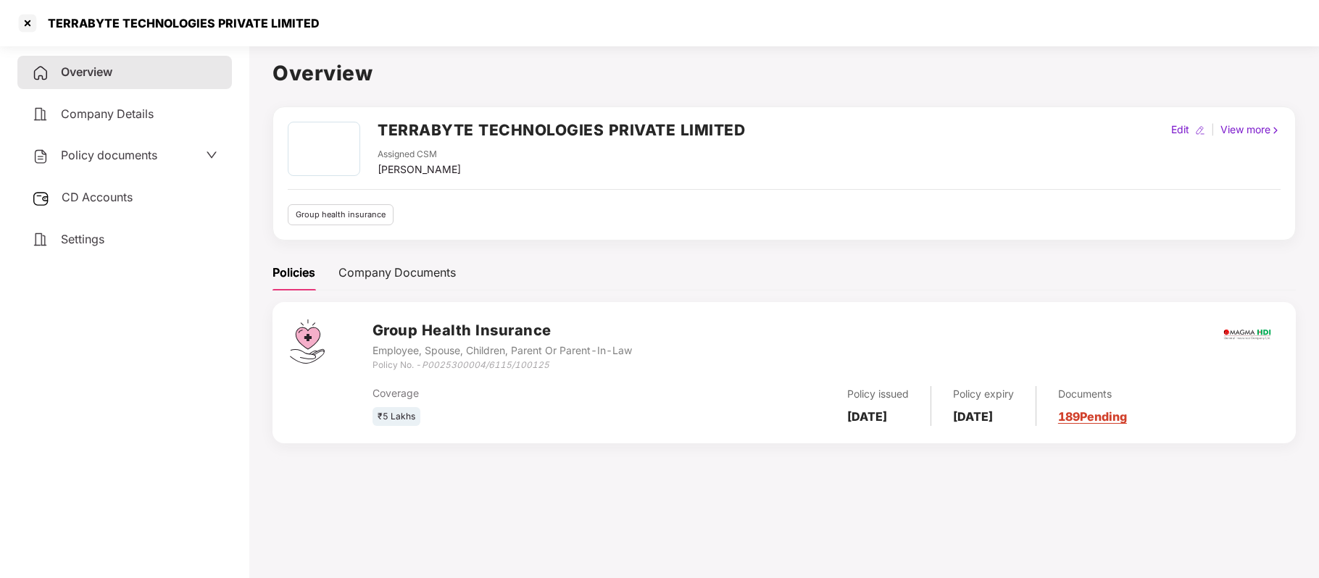
click at [138, 109] on span "Company Details" at bounding box center [107, 114] width 93 height 14
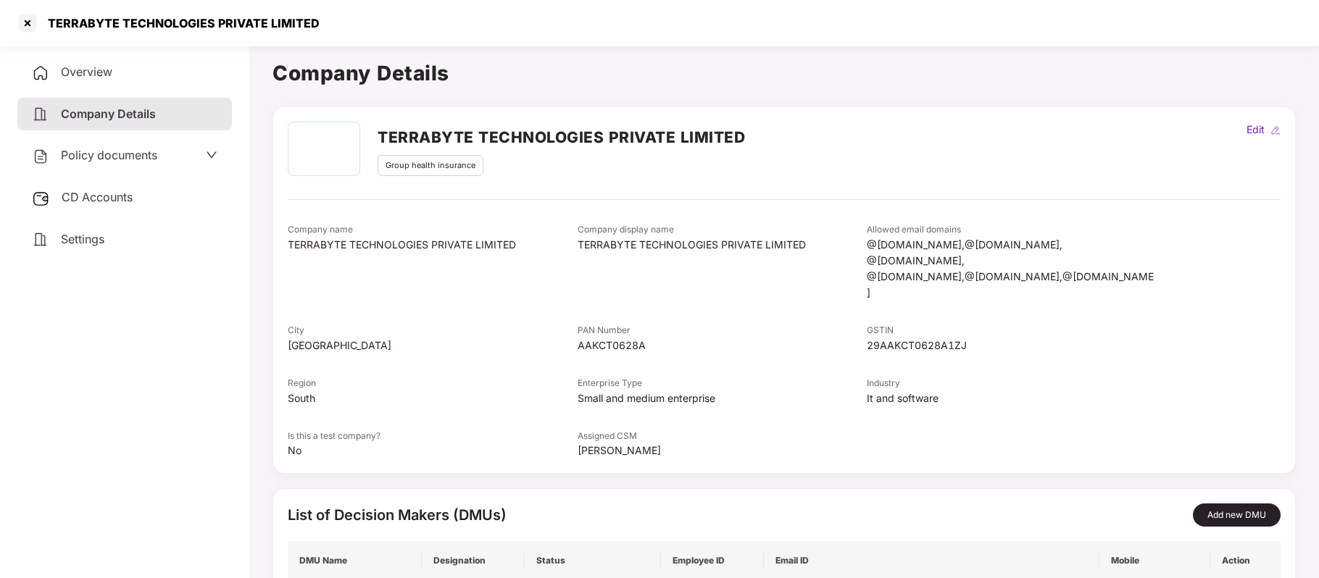
click at [135, 154] on span "Policy documents" at bounding box center [109, 155] width 96 height 14
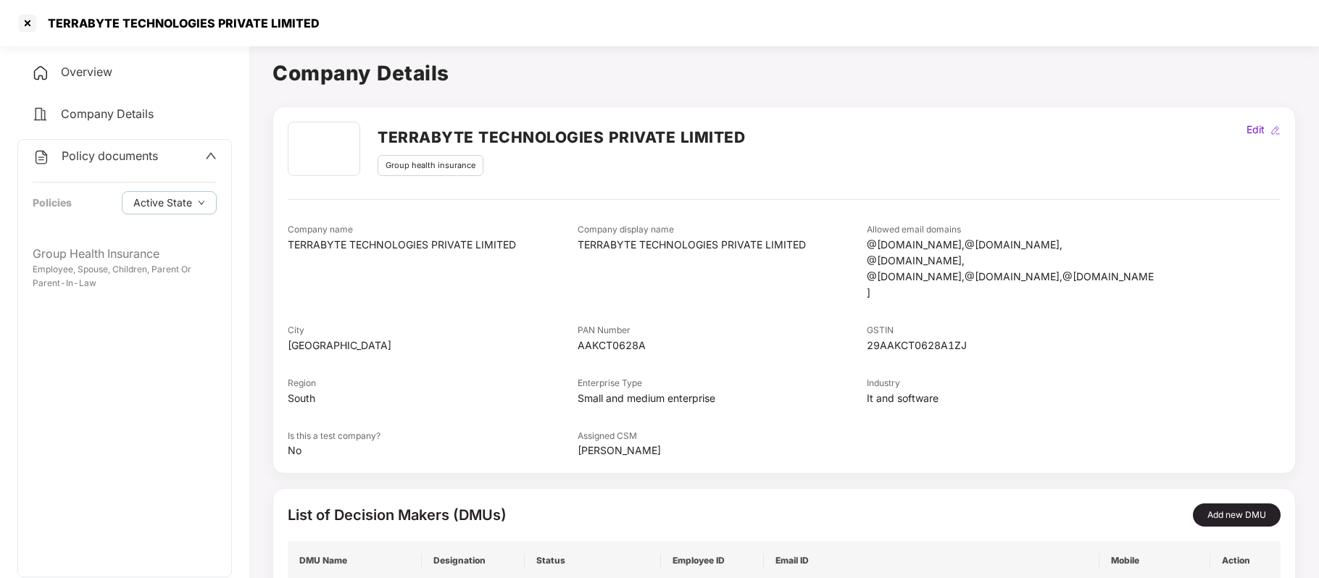
click at [132, 117] on span "Company Details" at bounding box center [107, 114] width 93 height 14
click at [407, 169] on div "Group health insurance" at bounding box center [430, 165] width 106 height 21
click at [216, 149] on div "Policy documents Policies Active State" at bounding box center [124, 189] width 213 height 98
click at [209, 151] on icon "up" at bounding box center [211, 156] width 12 height 12
click at [96, 67] on span "Overview" at bounding box center [86, 71] width 51 height 14
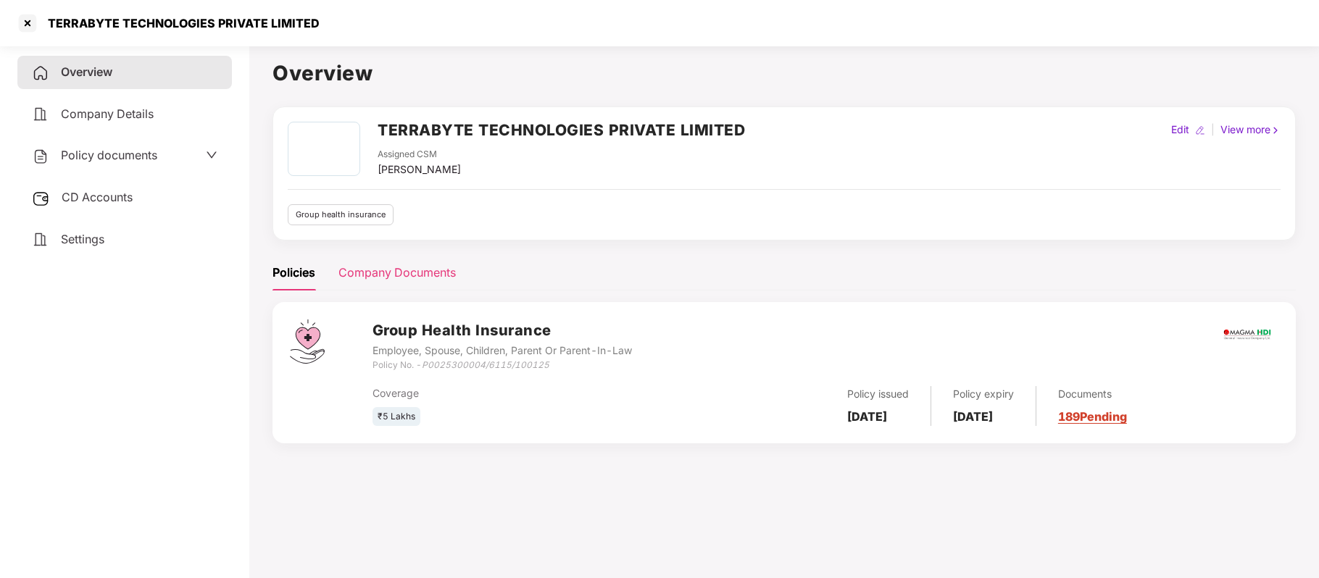
click at [393, 278] on div "Company Documents" at bounding box center [396, 273] width 117 height 18
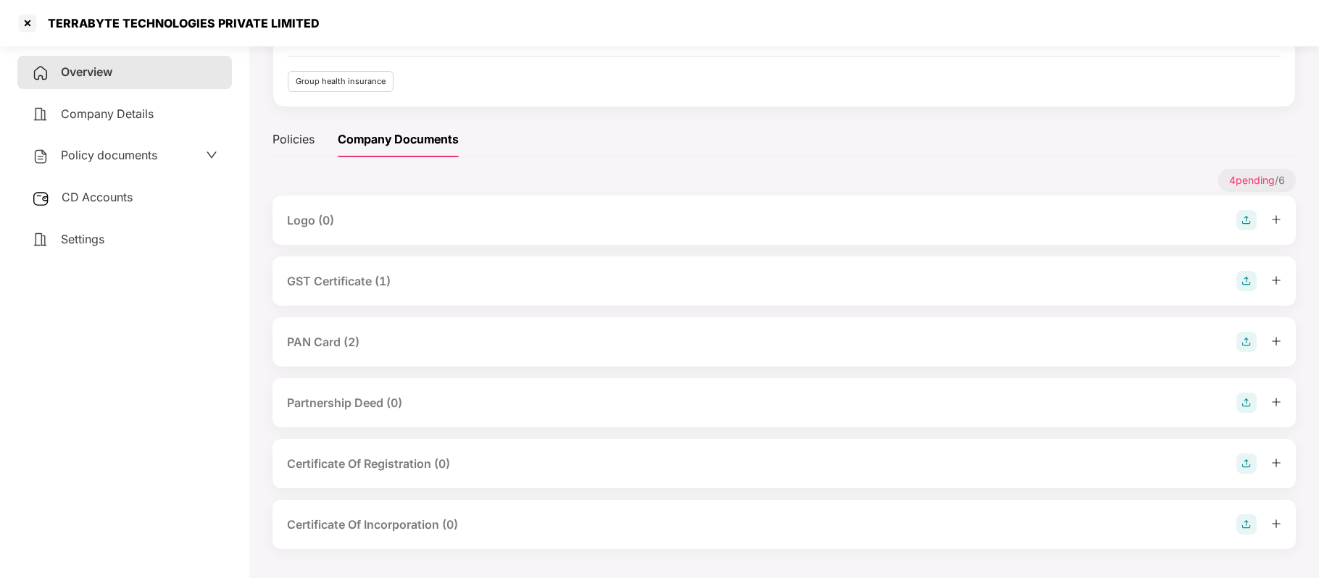
scroll to position [134, 0]
click at [325, 280] on div "GST Certificate (1)" at bounding box center [339, 281] width 104 height 18
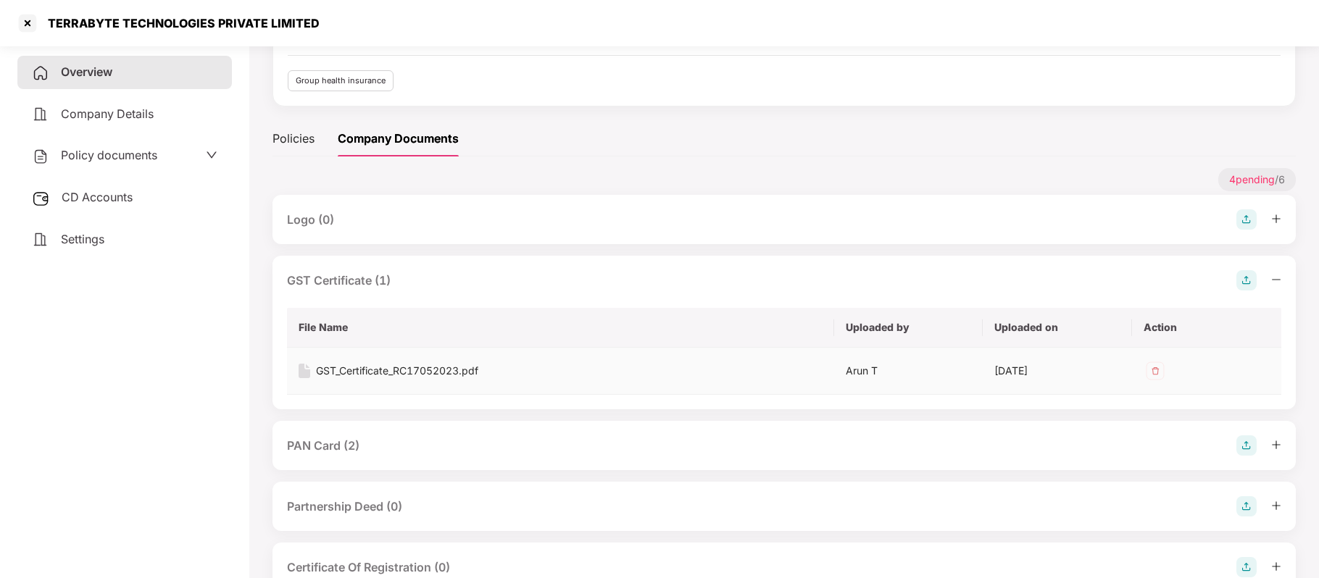
click at [381, 366] on div "GST_Certificate_RC17052023.pdf" at bounding box center [397, 371] width 162 height 16
click at [367, 441] on div "PAN Card (2)" at bounding box center [784, 445] width 994 height 20
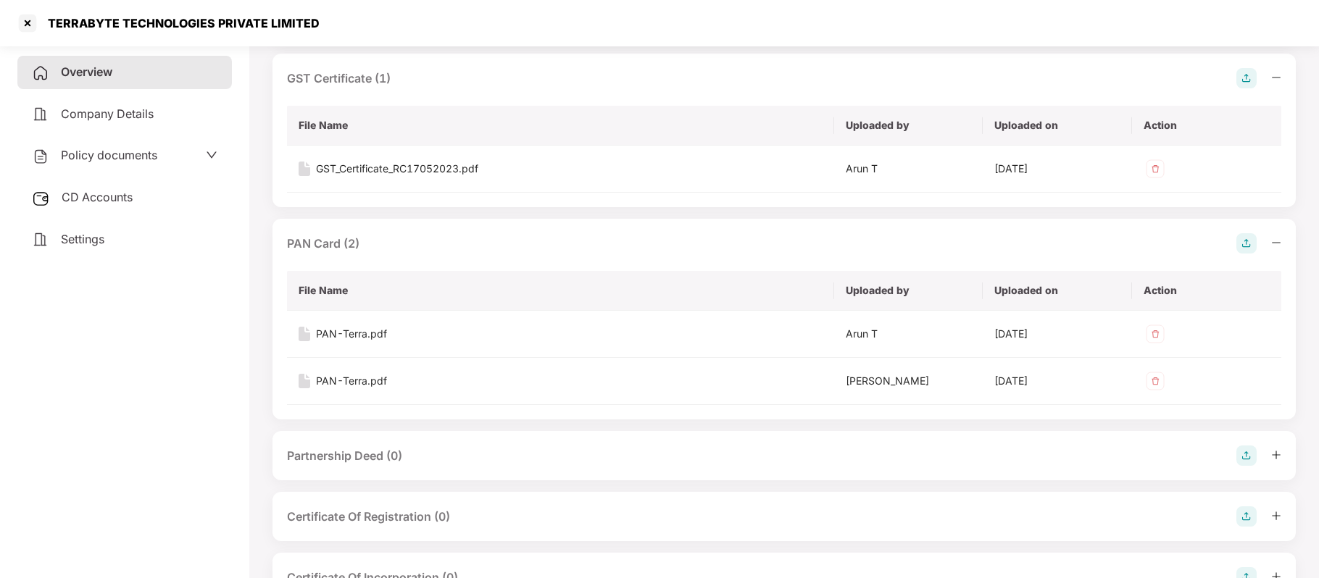
scroll to position [341, 0]
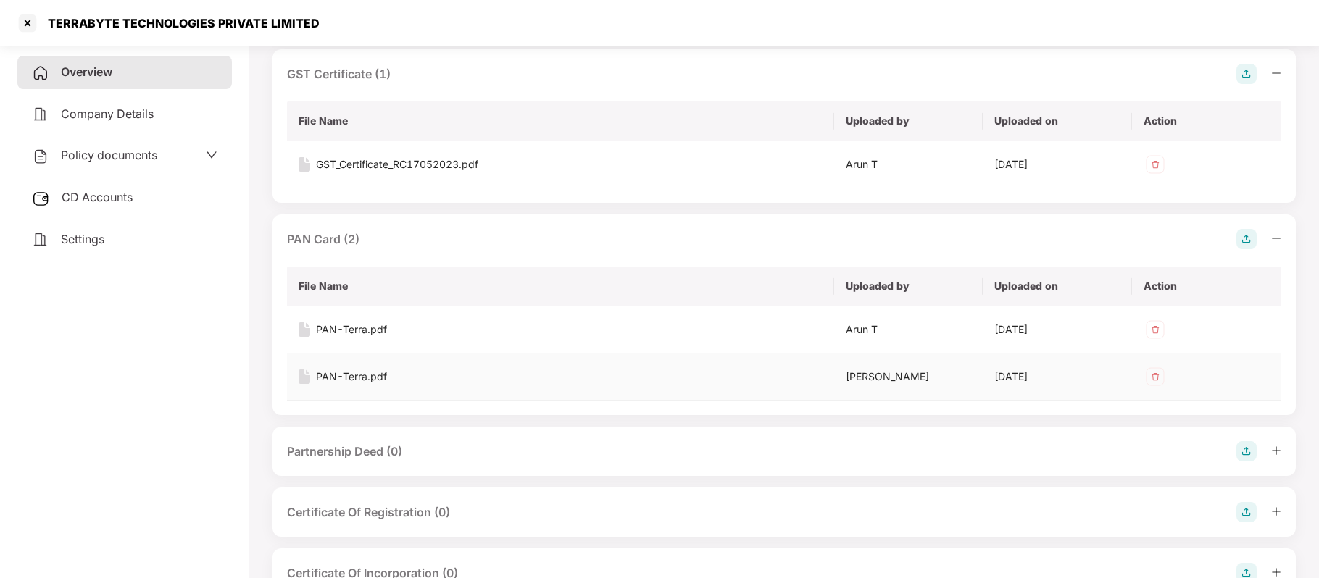
click at [365, 375] on div "PAN-Terra.pdf" at bounding box center [351, 377] width 71 height 16
